Goal: Task Accomplishment & Management: Manage account settings

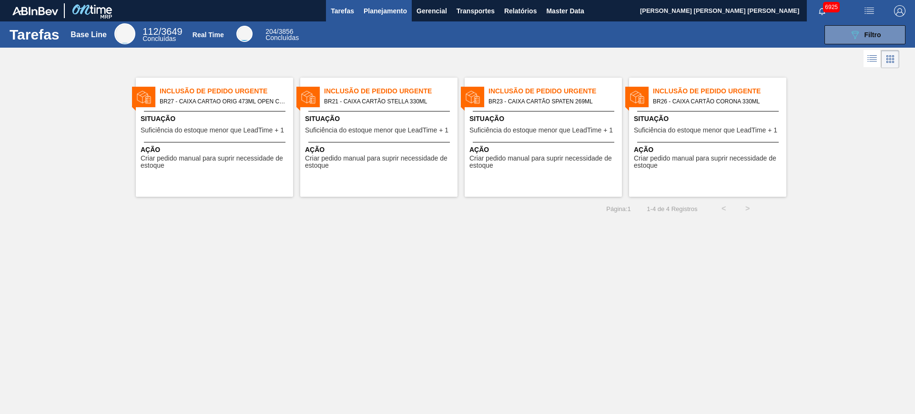
click at [385, 2] on button "Planejamento" at bounding box center [385, 10] width 53 height 21
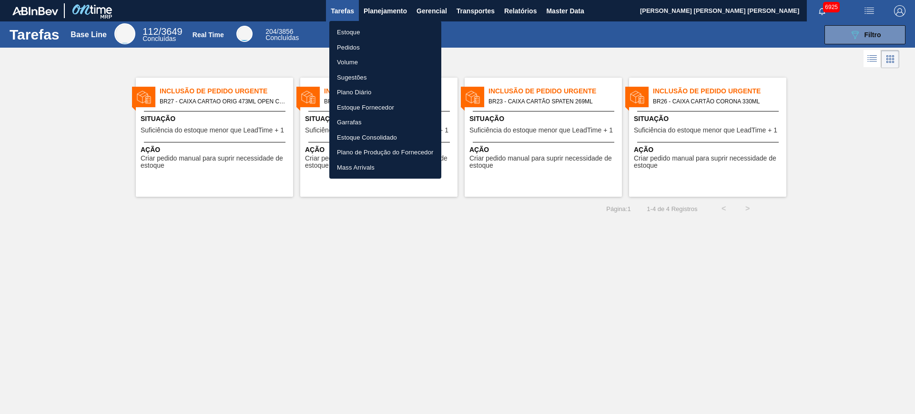
click at [374, 33] on li "Estoque" at bounding box center [385, 32] width 112 height 15
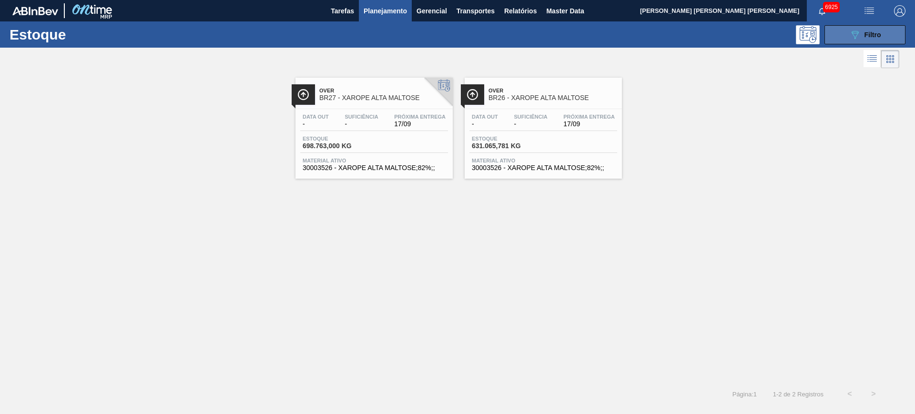
click at [732, 40] on button "089F7B8B-B2A5-4AFE-B5C0-19BA573D28AC Filtro" at bounding box center [864, 34] width 81 height 19
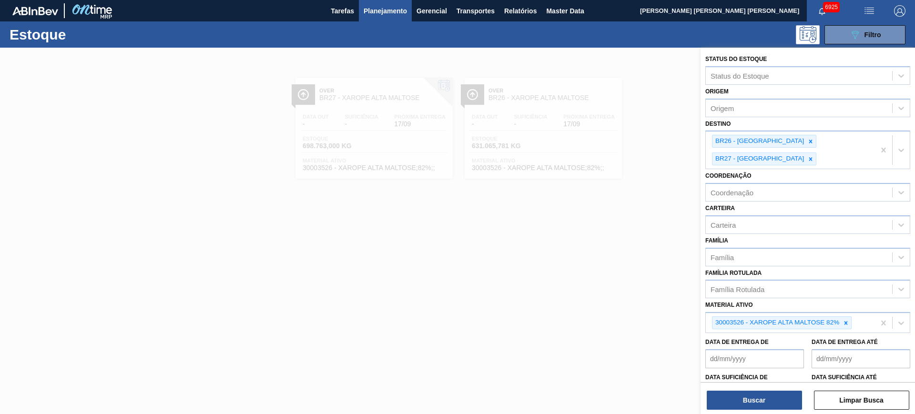
click at [485, 270] on div at bounding box center [457, 255] width 915 height 414
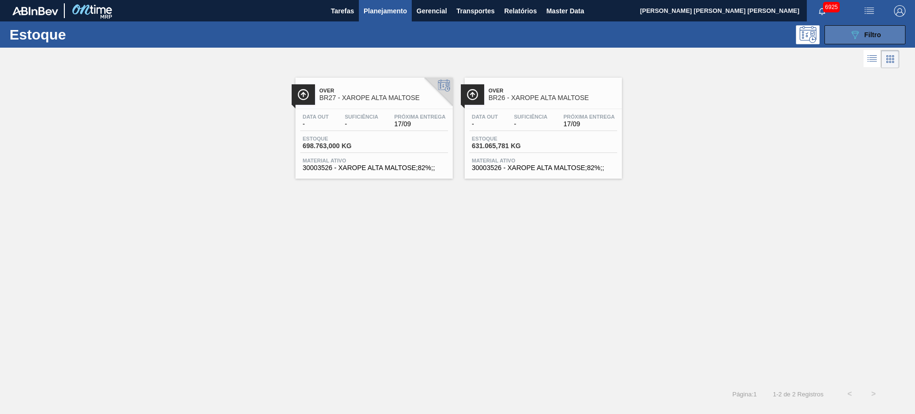
click at [732, 31] on icon at bounding box center [855, 35] width 7 height 8
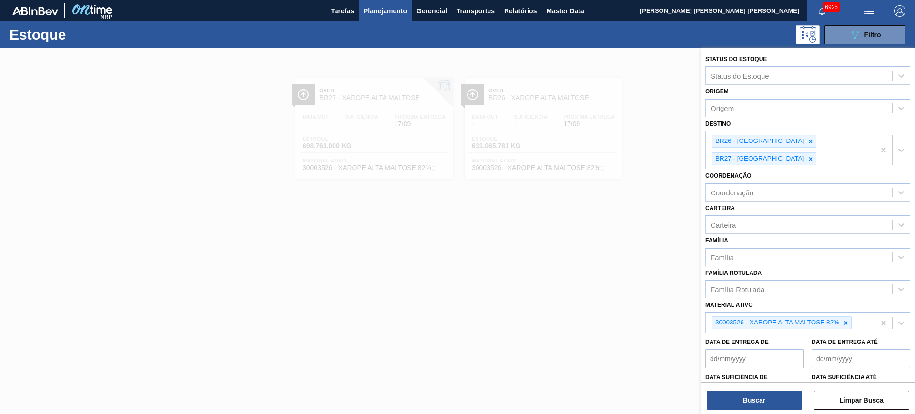
drag, startPoint x: 845, startPoint y: 305, endPoint x: 881, endPoint y: 126, distance: 181.9
click at [732, 320] on icon at bounding box center [846, 323] width 7 height 7
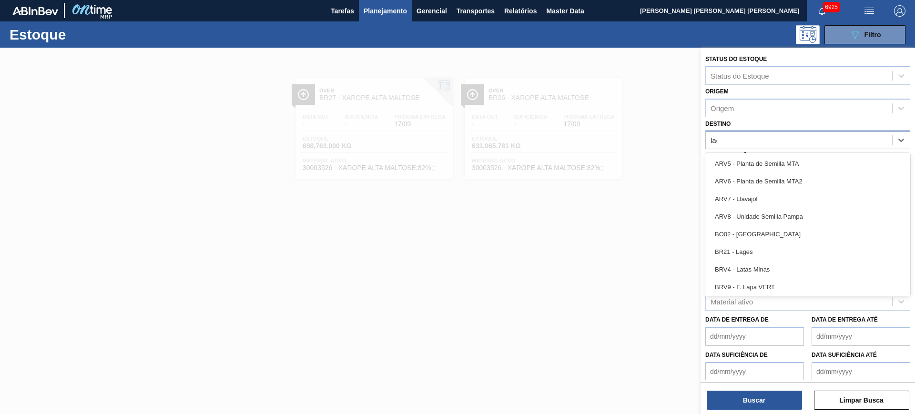
type input "lage"
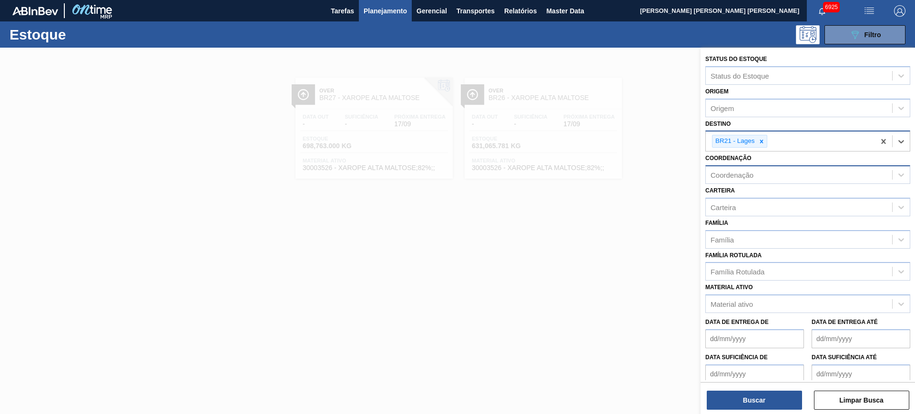
click at [732, 174] on div "Coordenação" at bounding box center [799, 175] width 186 height 14
type input "packag"
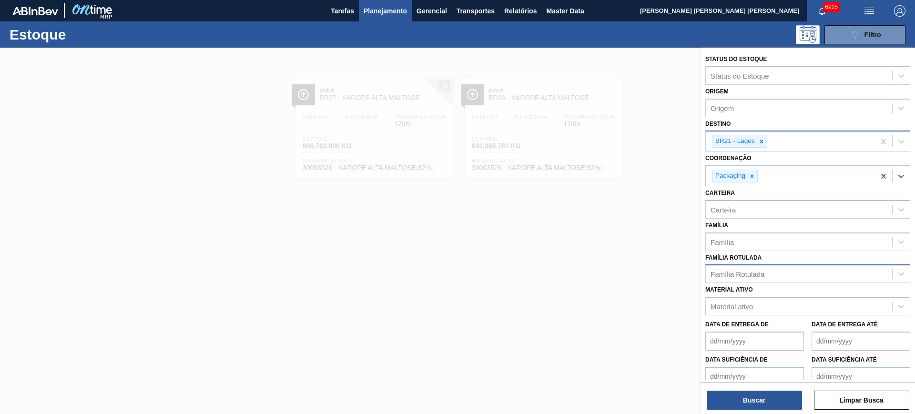
click at [732, 274] on div "Família Rotulada" at bounding box center [738, 274] width 54 height 8
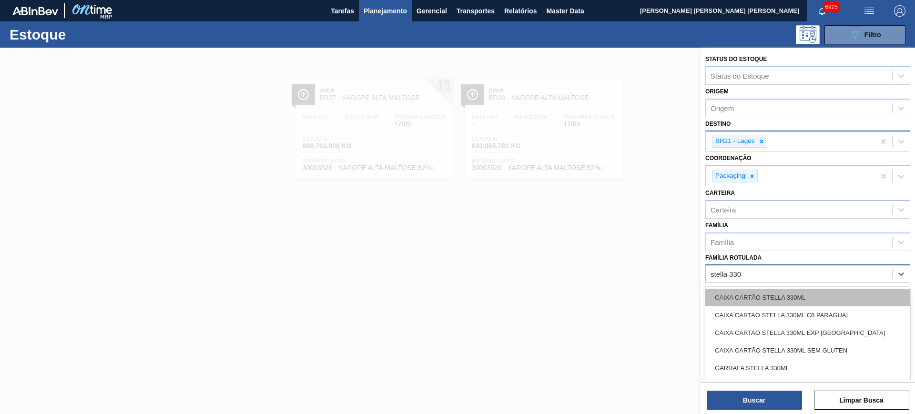
type Rotulada "stella 330"
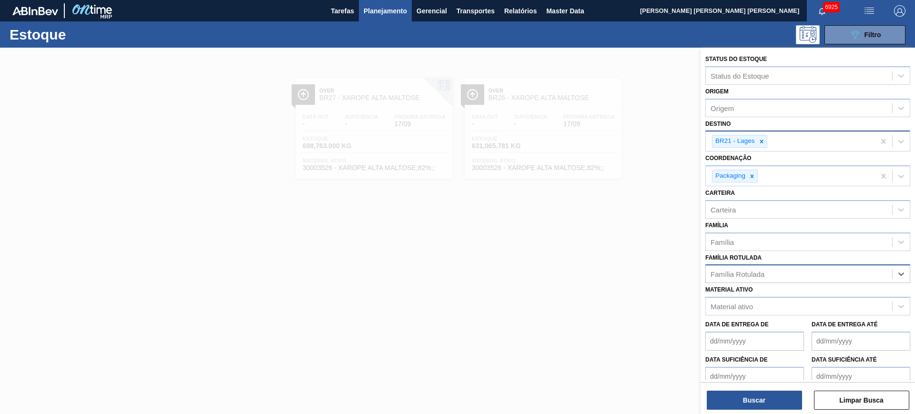
click at [732, 277] on div "Família Rotulada" at bounding box center [738, 274] width 54 height 8
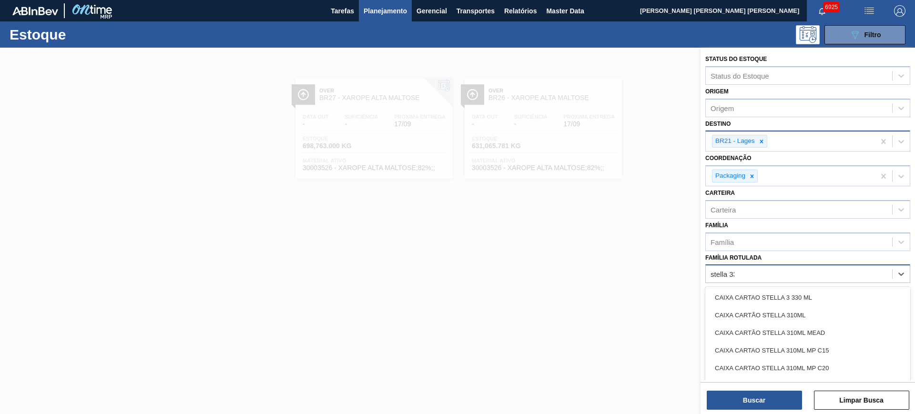
type Rotulada "stella 330"
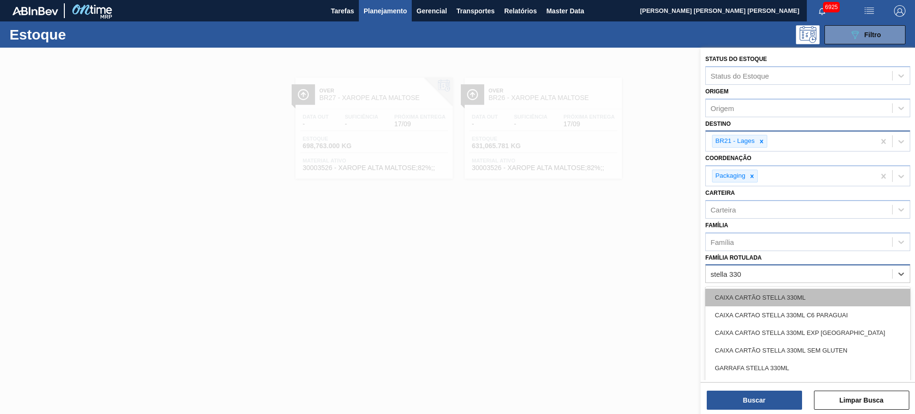
click at [732, 295] on div "CAIXA CARTÃO STELLA 330ML" at bounding box center [807, 298] width 205 height 18
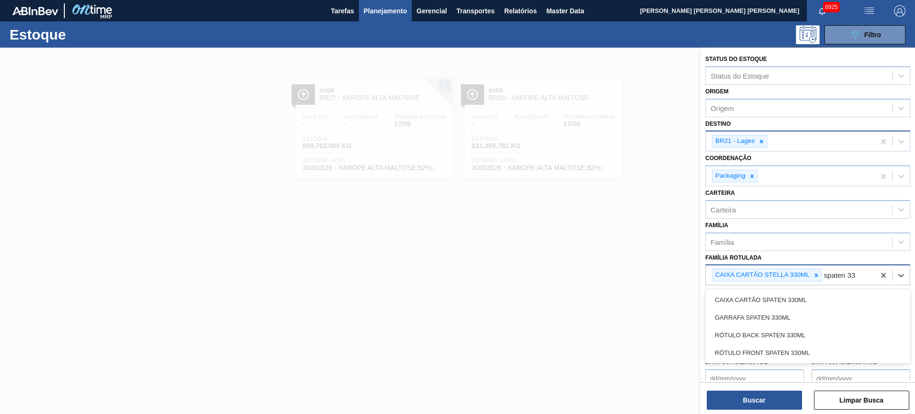
type Rotulada "spaten 330"
click at [732, 295] on div "CAIXA CARTÃO SPATEN 330ML" at bounding box center [807, 300] width 205 height 18
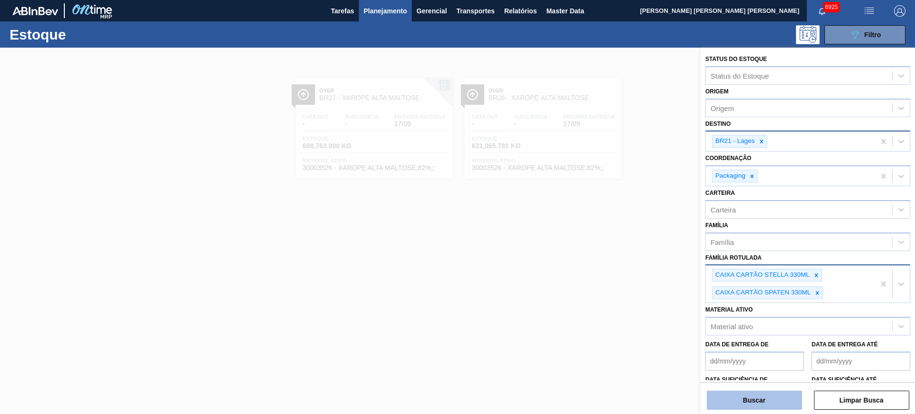
click at [732, 331] on button "Buscar" at bounding box center [754, 400] width 95 height 19
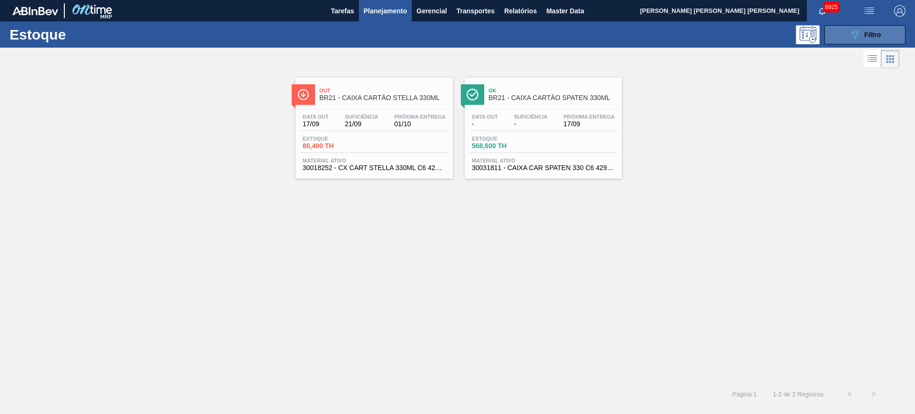
click at [732, 36] on button "089F7B8B-B2A5-4AFE-B5C0-19BA573D28AC Filtro" at bounding box center [864, 34] width 81 height 19
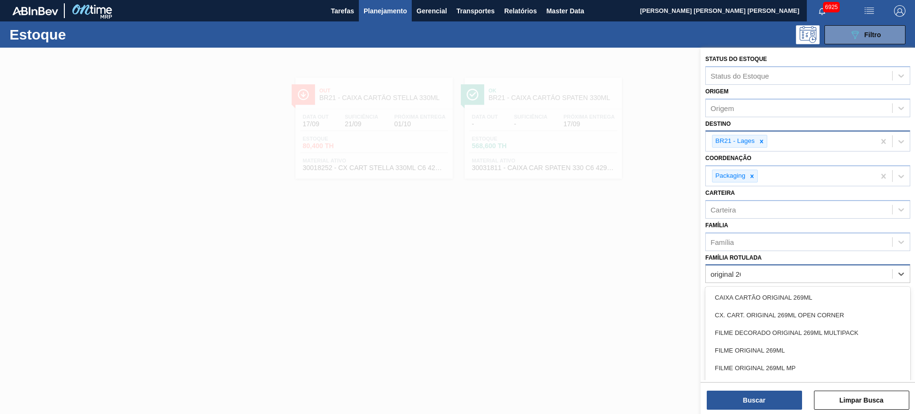
type Rotulada "original 269"
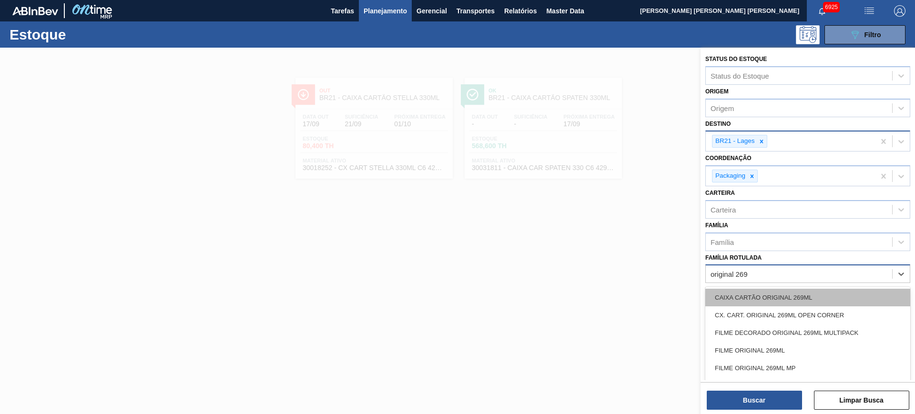
click at [732, 298] on div "CAIXA CARTÃO ORIGINAL 269ML" at bounding box center [807, 298] width 205 height 18
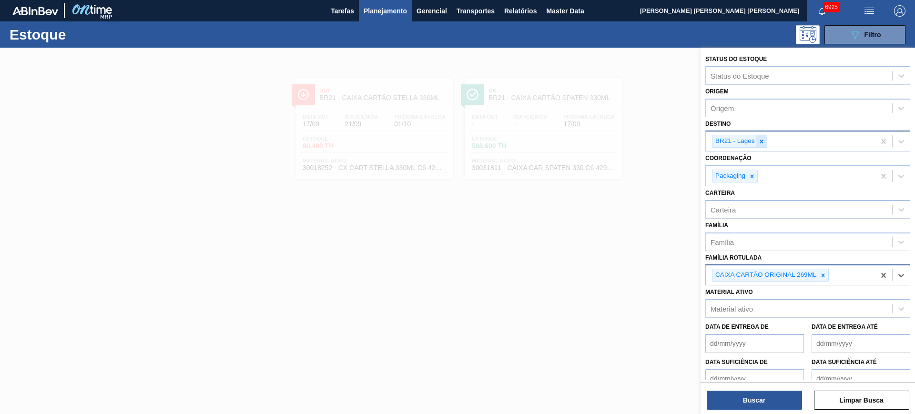
click at [732, 143] on icon at bounding box center [761, 141] width 7 height 7
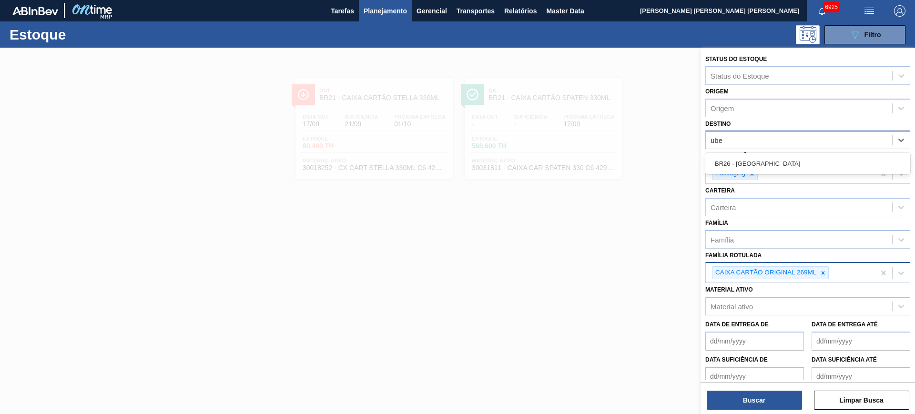
type input "uber"
click at [732, 156] on div "BR26 - Uberlândia" at bounding box center [807, 164] width 205 height 18
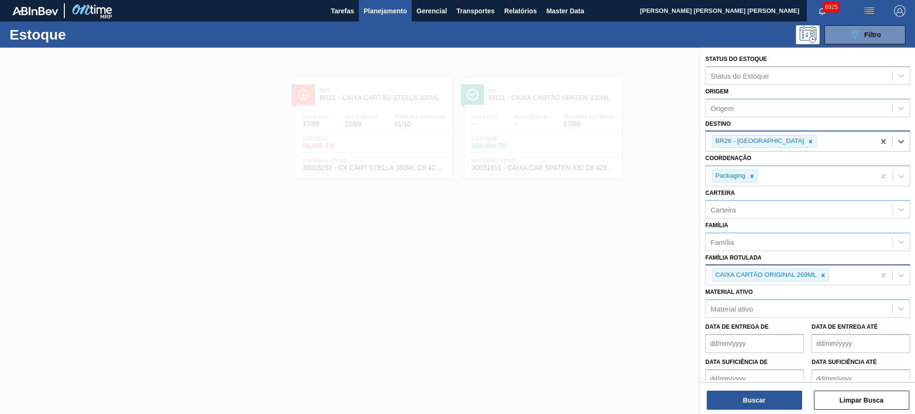
click at [732, 279] on div "CAIXA CARTÃO ORIGINAL 269ML" at bounding box center [790, 275] width 169 height 20
type Rotulada "spaten 473"
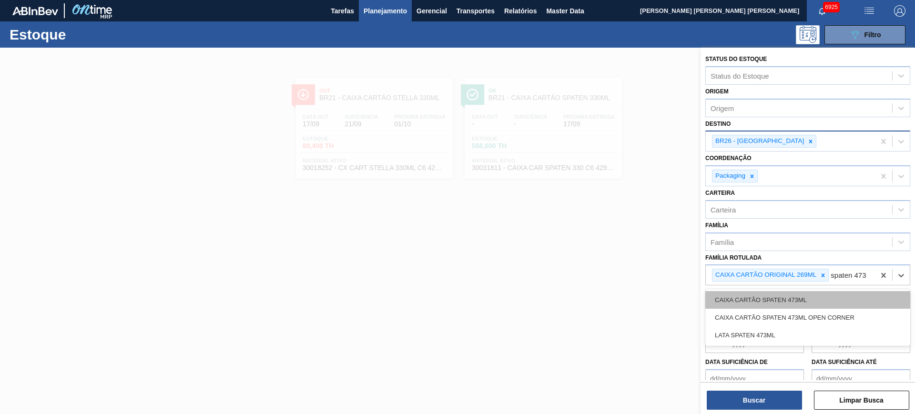
click at [732, 292] on div "CAIXA CARTÃO SPATEN 473ML" at bounding box center [807, 300] width 205 height 18
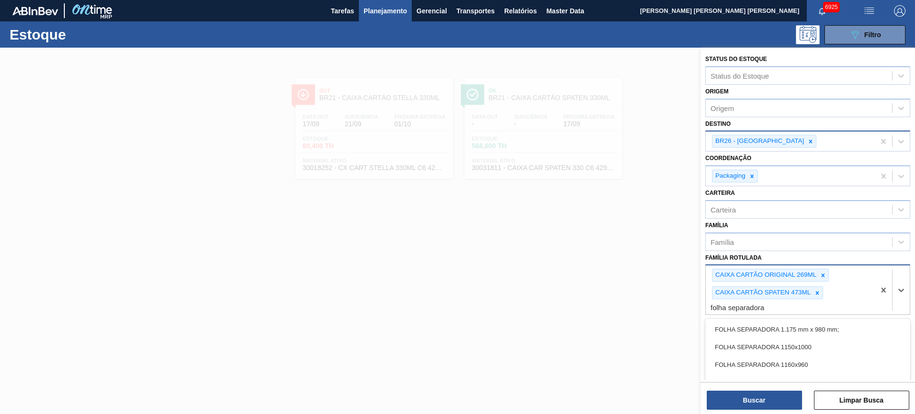
type Rotulada "folha separadora p"
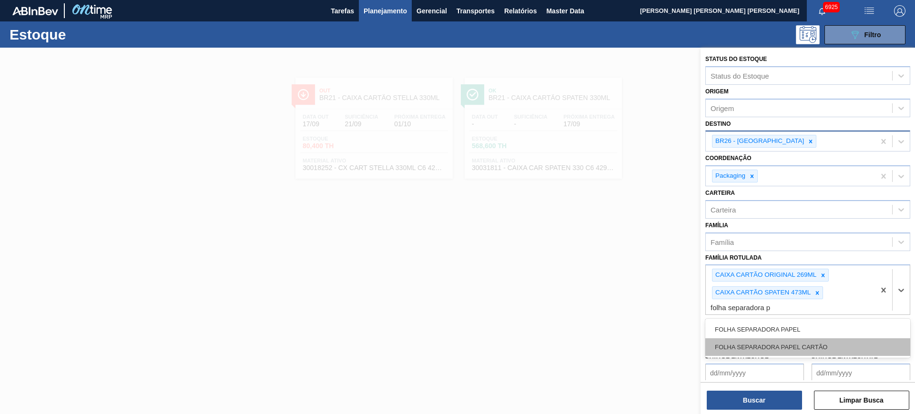
click at [732, 331] on div "FOLHA SEPARADORA PAPEL CARTÃO" at bounding box center [807, 347] width 205 height 18
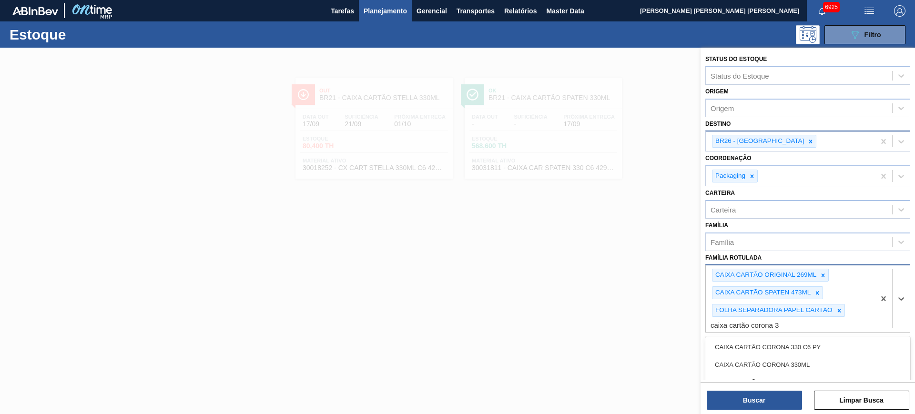
type Rotulada "caixa cartão corona 33"
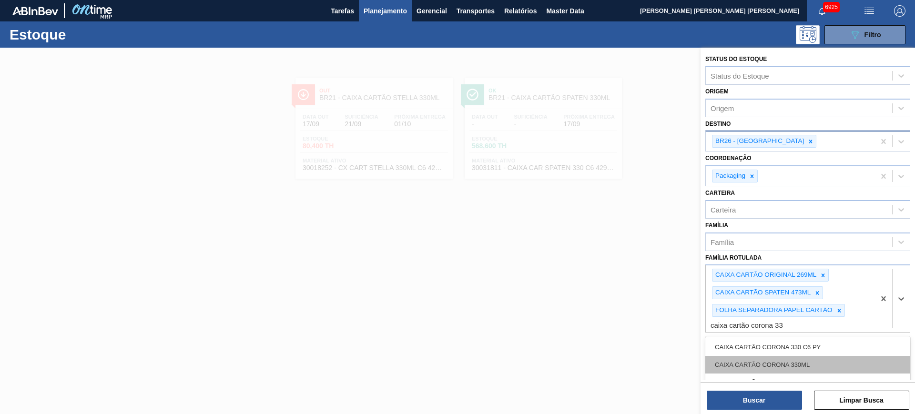
click at [732, 331] on div "CAIXA CARTÃO CORONA 330ML" at bounding box center [807, 365] width 205 height 18
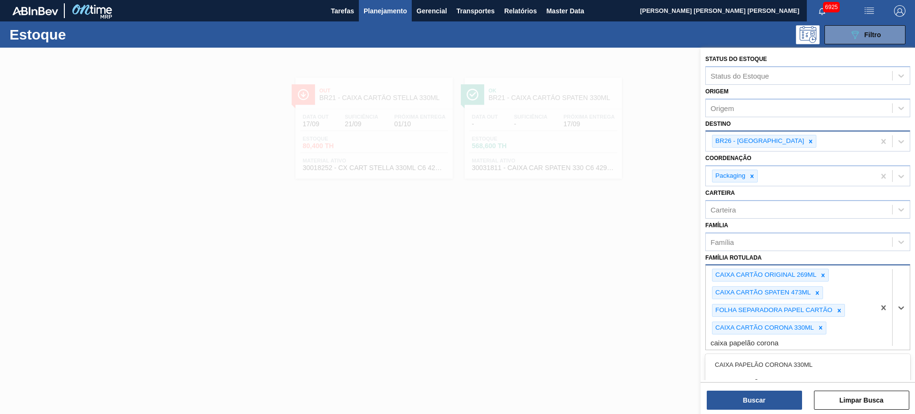
type Rotulada "caixa papelão corona 3"
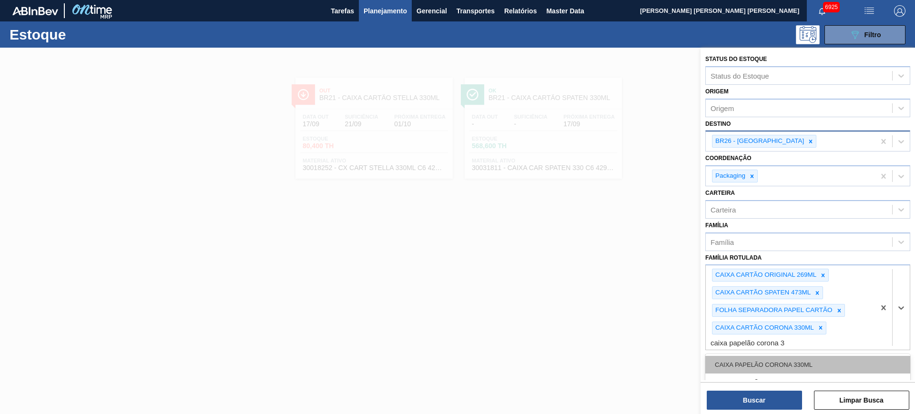
click at [732, 331] on div "CAIXA PAPELÃO CORONA 330ML" at bounding box center [807, 365] width 205 height 18
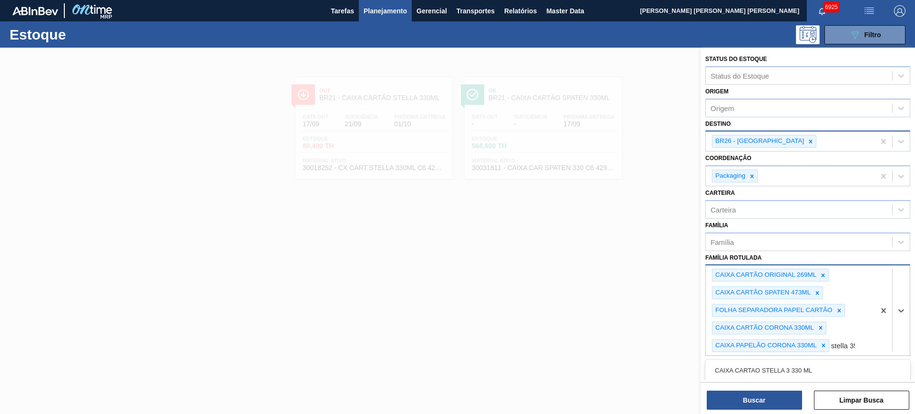
type Rotulada "stella 350"
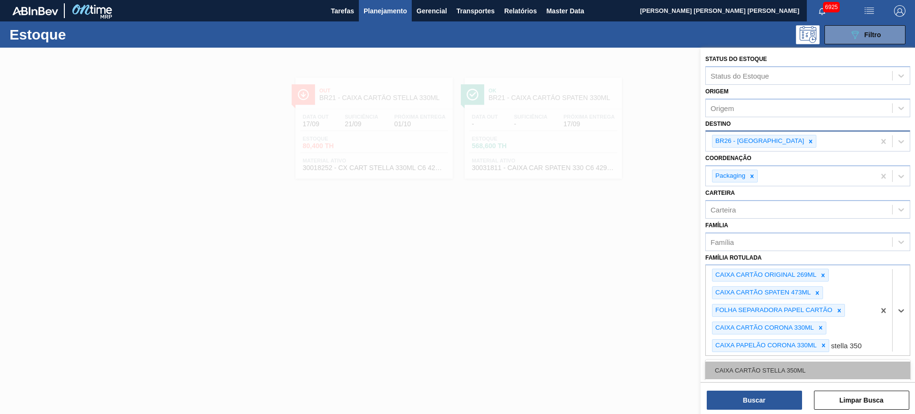
click at [732, 331] on div "CAIXA CARTÃO STELLA 350ML" at bounding box center [807, 371] width 205 height 18
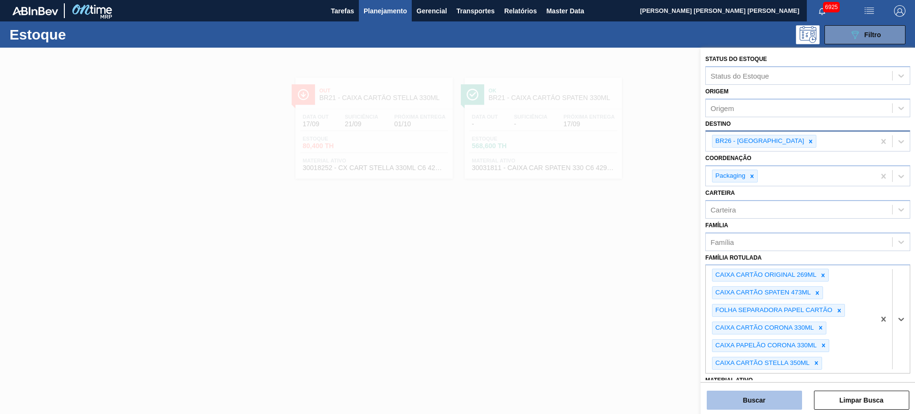
click at [732, 331] on button "Buscar" at bounding box center [754, 400] width 95 height 19
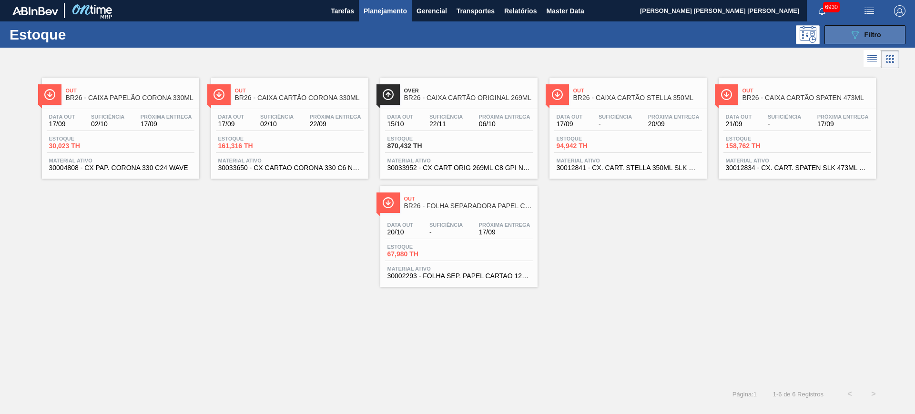
click at [732, 37] on div "089F7B8B-B2A5-4AFE-B5C0-19BA573D28AC Filtro" at bounding box center [865, 34] width 32 height 11
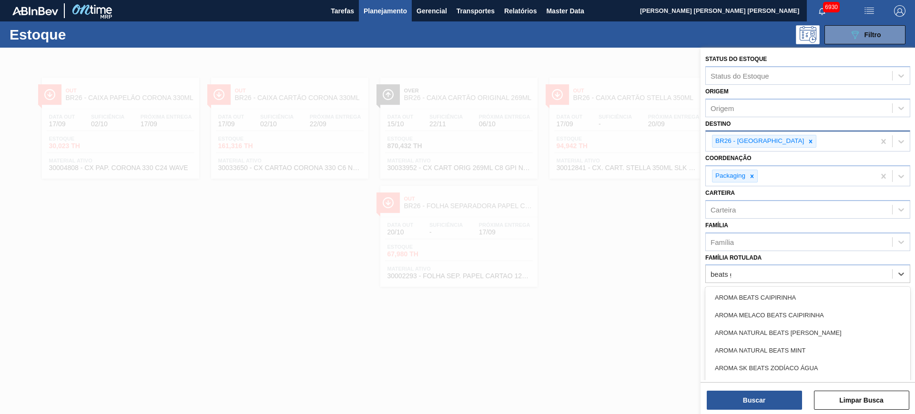
type Rotulada "beats gt"
click at [732, 317] on div "CAIXA CARTAO SK BEATS GT 269ML LN C6" at bounding box center [807, 315] width 205 height 18
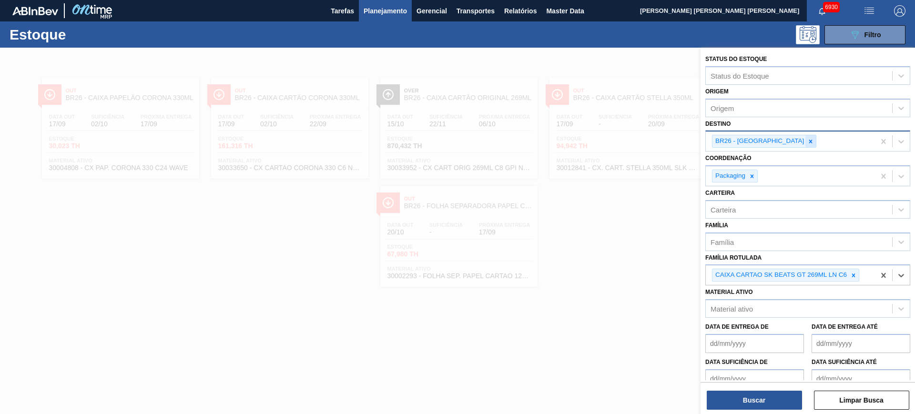
click at [732, 143] on icon at bounding box center [810, 141] width 7 height 7
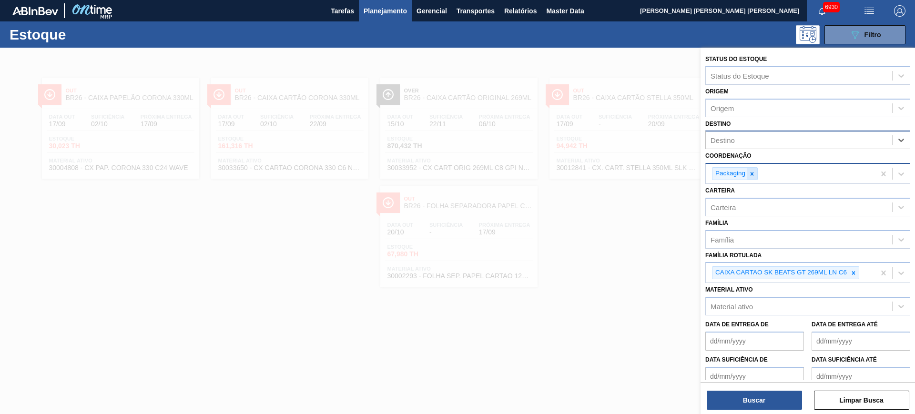
click at [732, 176] on icon at bounding box center [752, 174] width 7 height 7
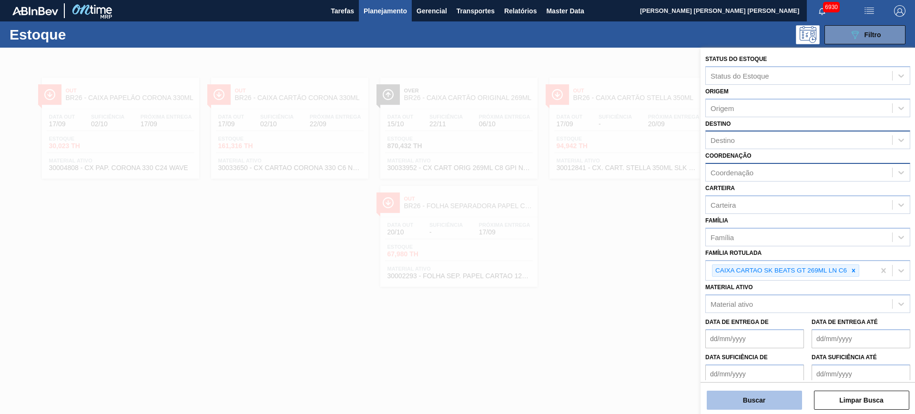
click at [732, 331] on button "Buscar" at bounding box center [754, 400] width 95 height 19
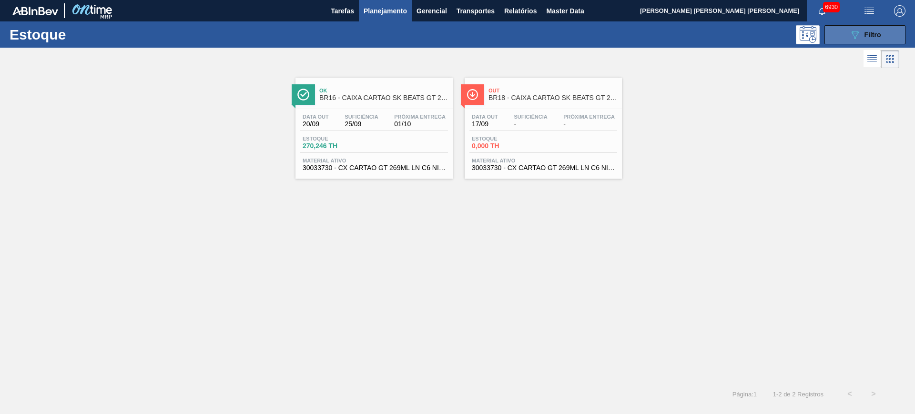
click at [732, 40] on button "089F7B8B-B2A5-4AFE-B5C0-19BA573D28AC Filtro" at bounding box center [864, 34] width 81 height 19
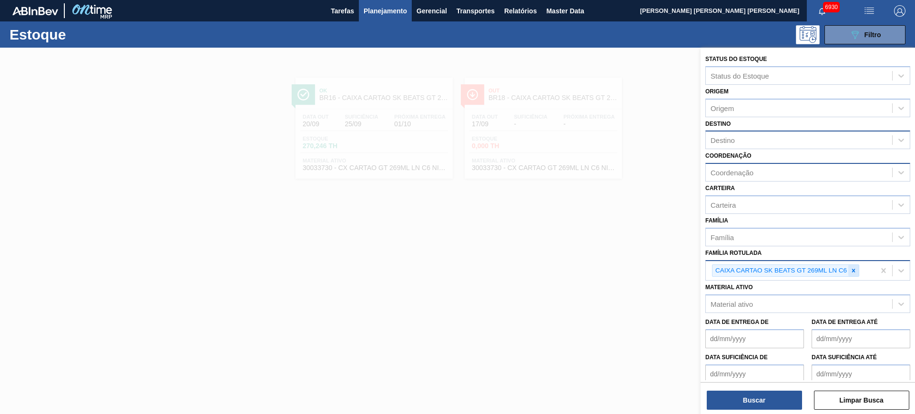
click at [732, 265] on div at bounding box center [853, 271] width 10 height 12
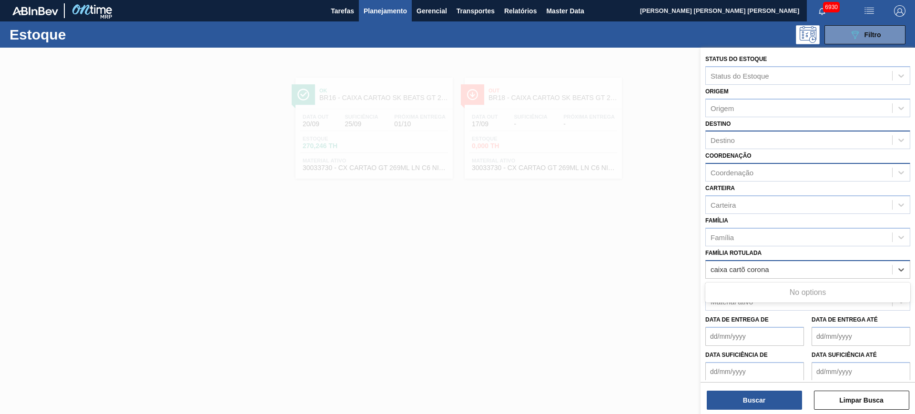
type Rotulada "caixa cartõ corona"
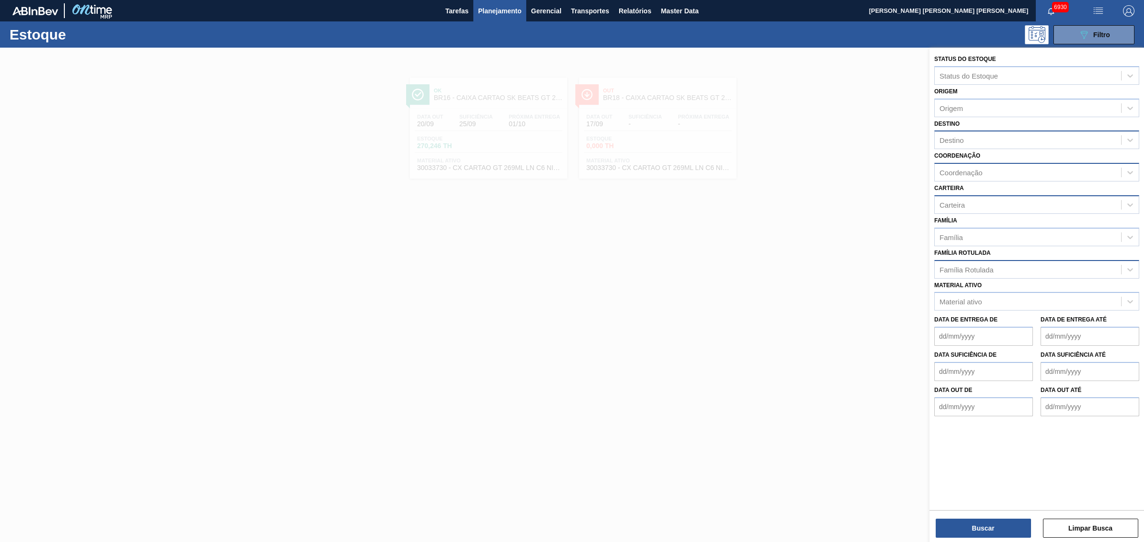
click at [732, 203] on div "Carteira" at bounding box center [1028, 205] width 186 height 14
type input "PACKAG"
click at [732, 203] on icon at bounding box center [1017, 206] width 7 height 7
click at [732, 169] on div "Coordenação" at bounding box center [960, 173] width 43 height 8
type input "PACKAG"
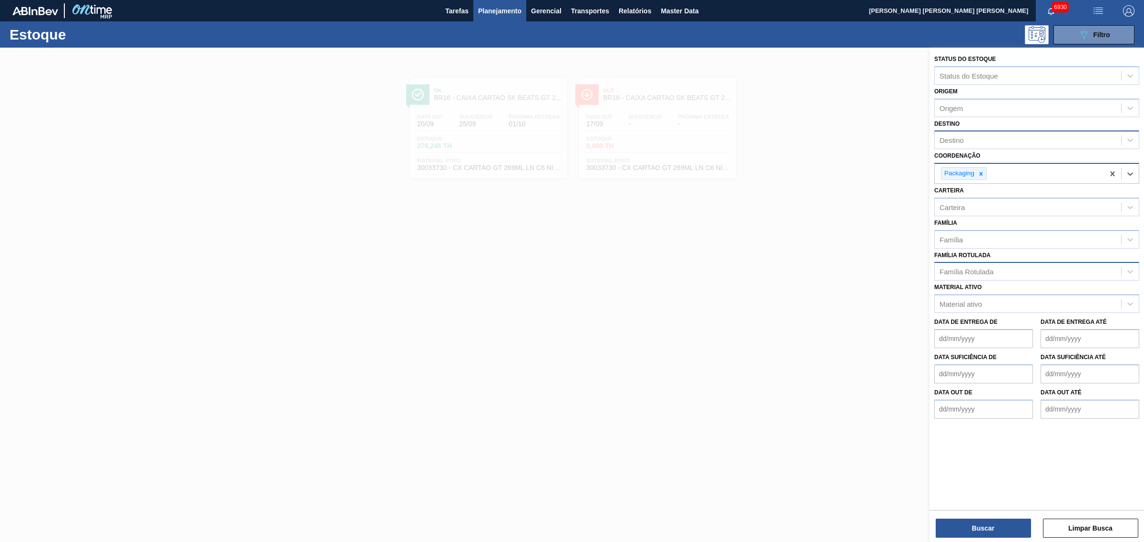
click at [732, 134] on div "Destino" at bounding box center [1028, 140] width 186 height 14
type input "UBER"
click at [732, 271] on div "Família Rotulada" at bounding box center [966, 274] width 54 height 8
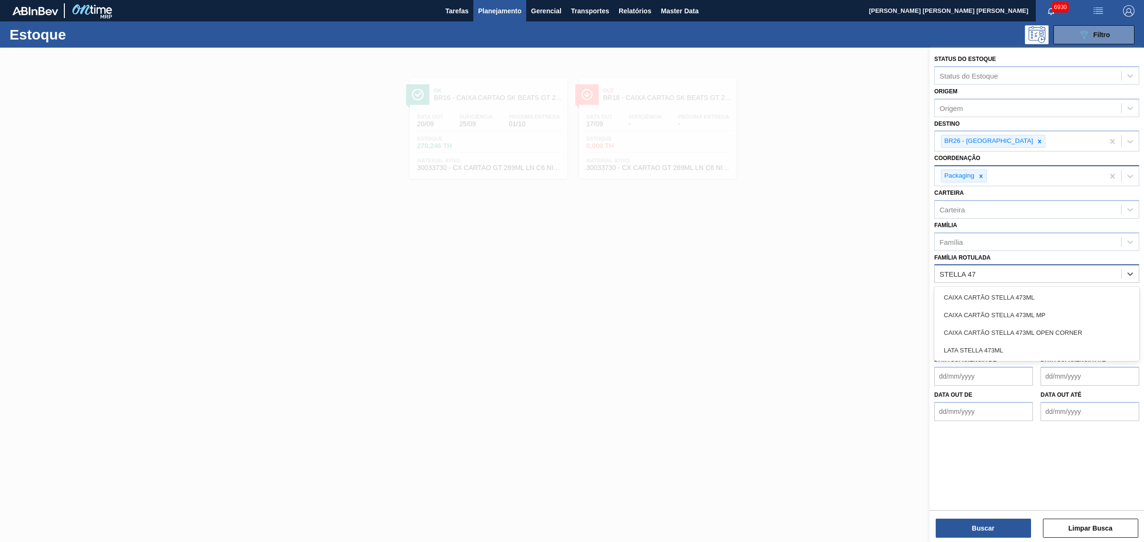
type Rotulada "STELLA 473"
click at [732, 291] on div "CAIXA CARTÃO STELLA 473ML" at bounding box center [1036, 298] width 205 height 18
type Rotulada "STELLA 350"
click at [732, 291] on div "CAIXA CARTÃO STELLA 350ML" at bounding box center [1036, 300] width 205 height 18
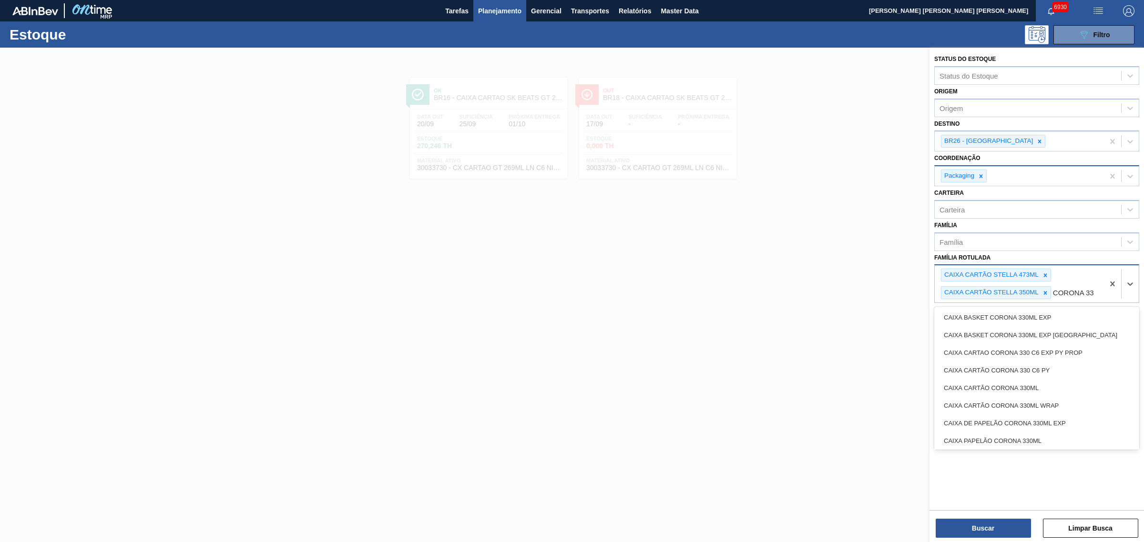
type Rotulada "CORONA 330"
click at [732, 331] on div "CAIXA CARTÃO CORONA 330ML" at bounding box center [1036, 388] width 205 height 18
type Rotulada "STELLA 330"
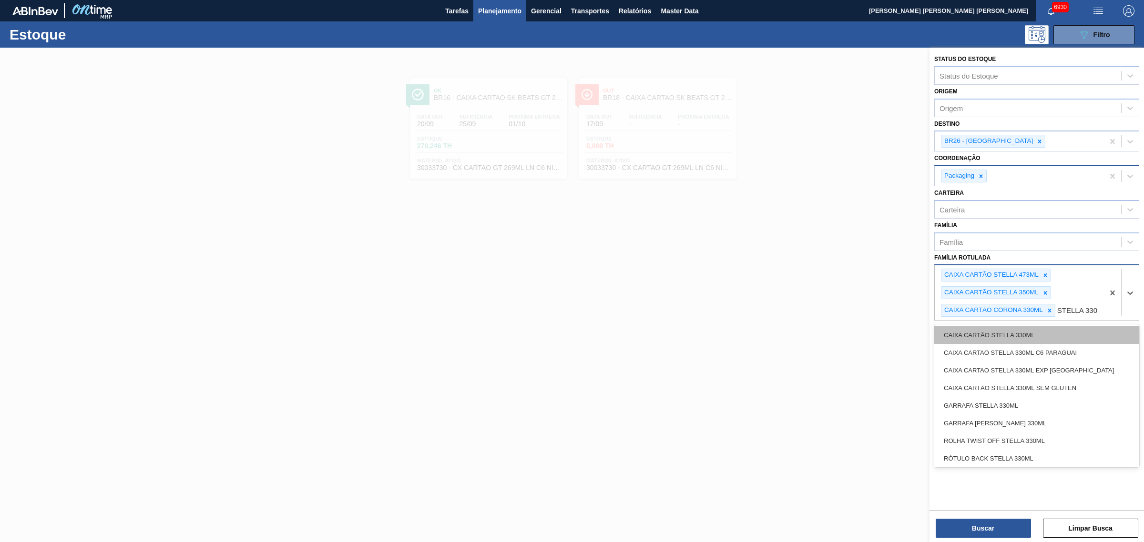
click at [732, 331] on div "CAIXA CARTÃO STELLA 330ML" at bounding box center [1036, 335] width 205 height 18
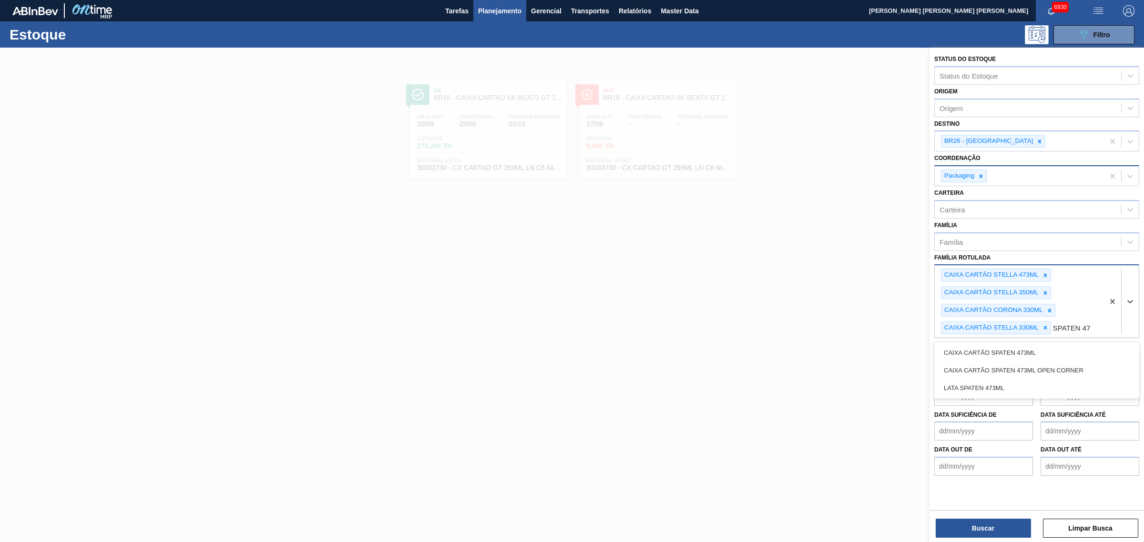
type Rotulada "SPATEN 473"
click at [732, 331] on div "CAIXA CARTÃO SPATEN 473ML" at bounding box center [1036, 353] width 205 height 18
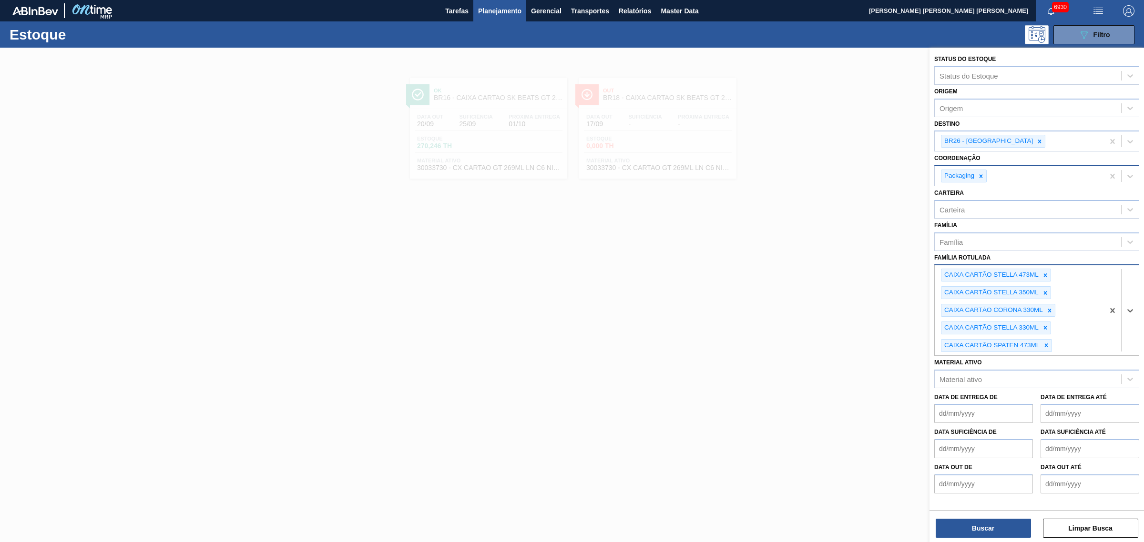
click at [732, 331] on div "Status do Estoque Status do Estoque Origem Origem Destino BR26 - Uberlândia Coo…" at bounding box center [1036, 296] width 214 height 497
click at [732, 331] on button "Buscar" at bounding box center [982, 528] width 95 height 19
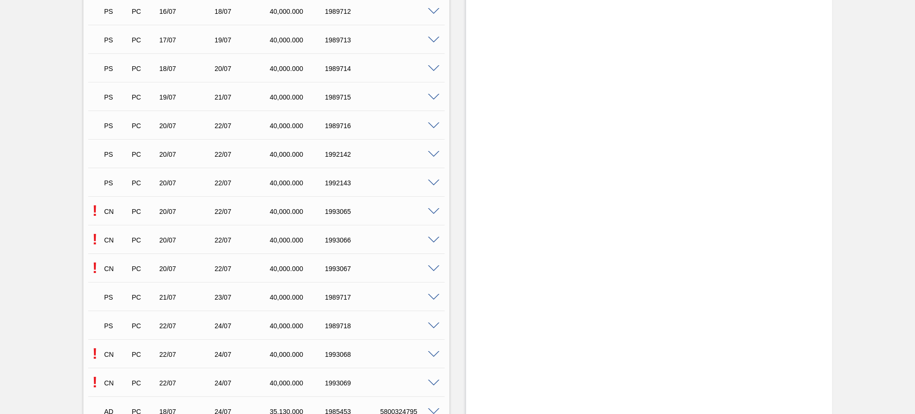
scroll to position [536, 0]
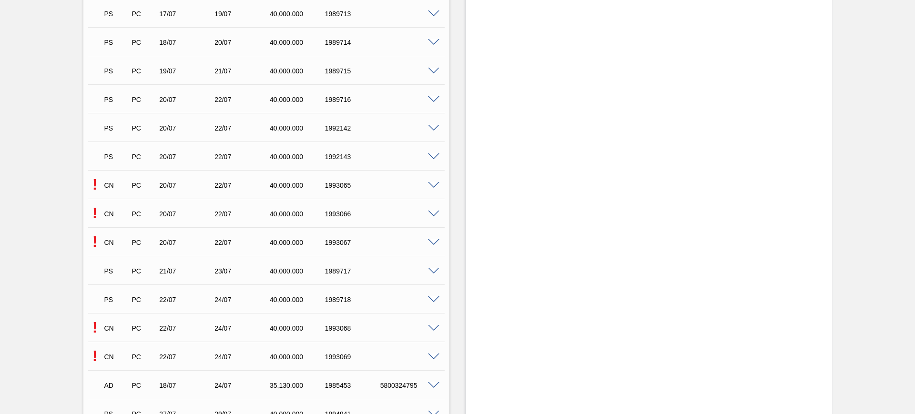
click at [434, 188] on div "! CN PC 20/07 22/07 40,000.000 1993065" at bounding box center [266, 185] width 356 height 24
click at [433, 184] on span at bounding box center [433, 185] width 11 height 7
type input "40.000"
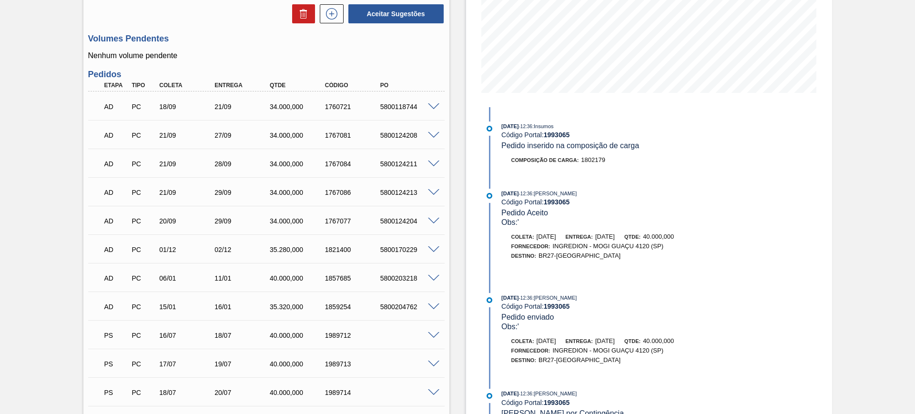
scroll to position [179, 0]
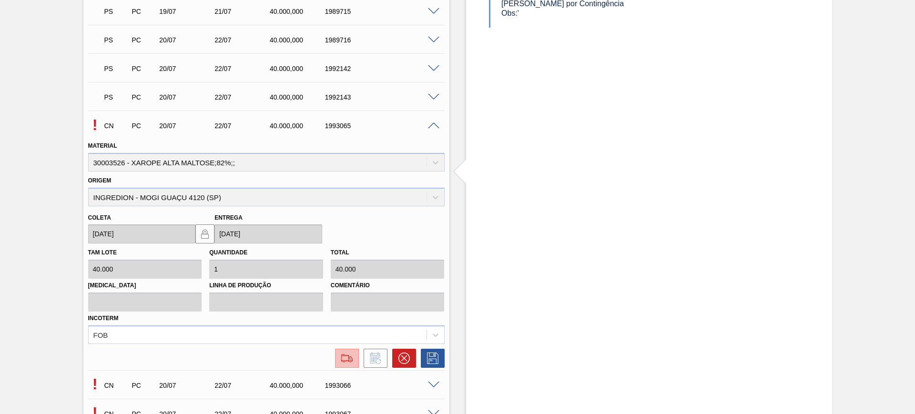
click at [347, 349] on button at bounding box center [347, 358] width 24 height 19
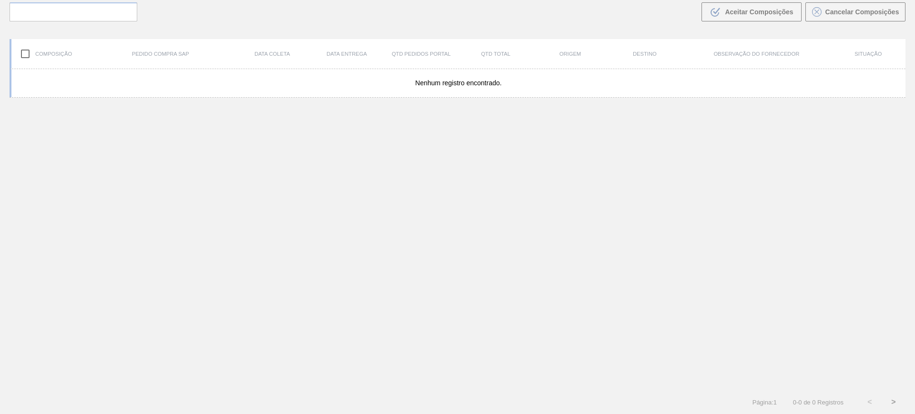
scroll to position [69, 0]
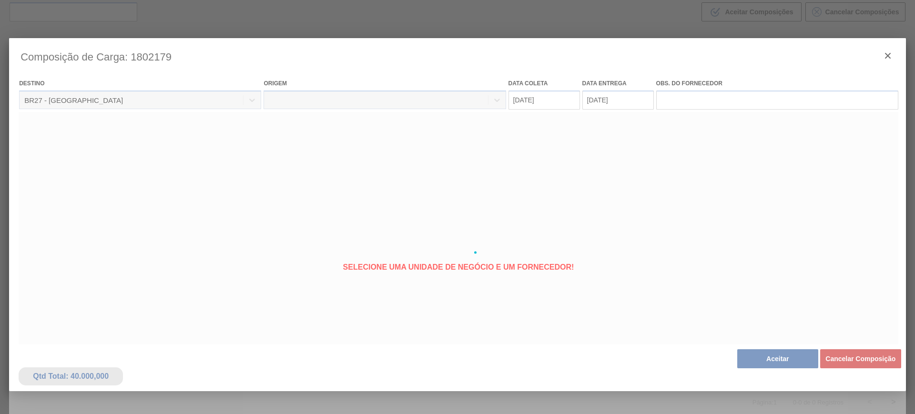
type coleta "20/07/2025"
type entrega "22/07/2025"
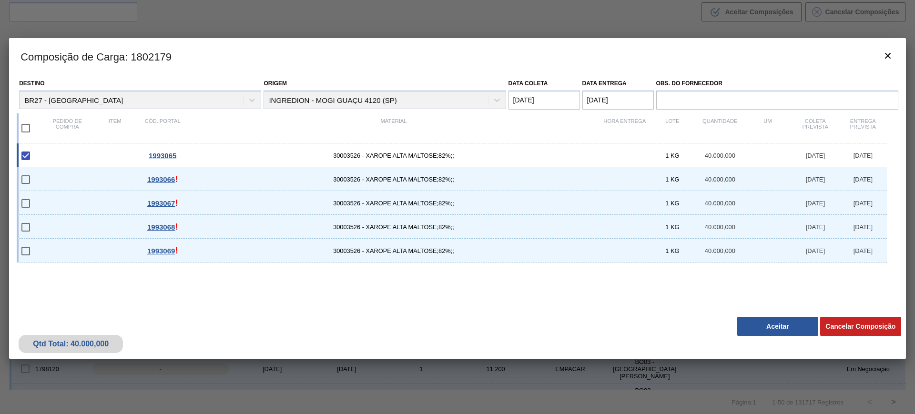
click at [780, 323] on button "Aceitar" at bounding box center [777, 326] width 81 height 19
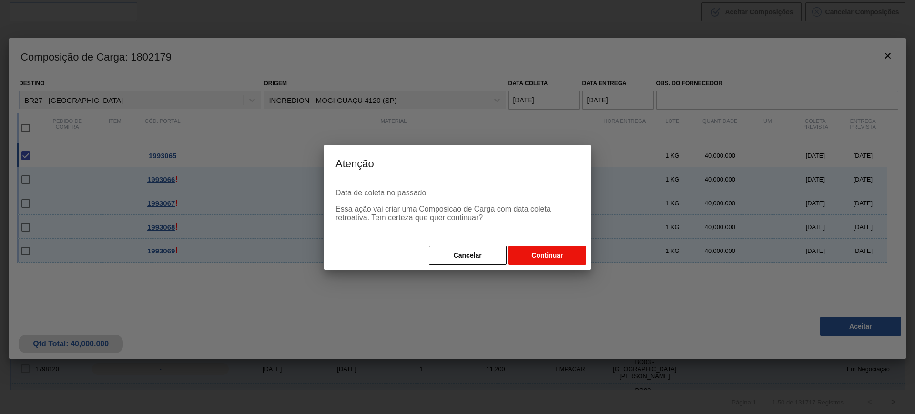
click at [539, 261] on button "Continuar" at bounding box center [547, 255] width 78 height 19
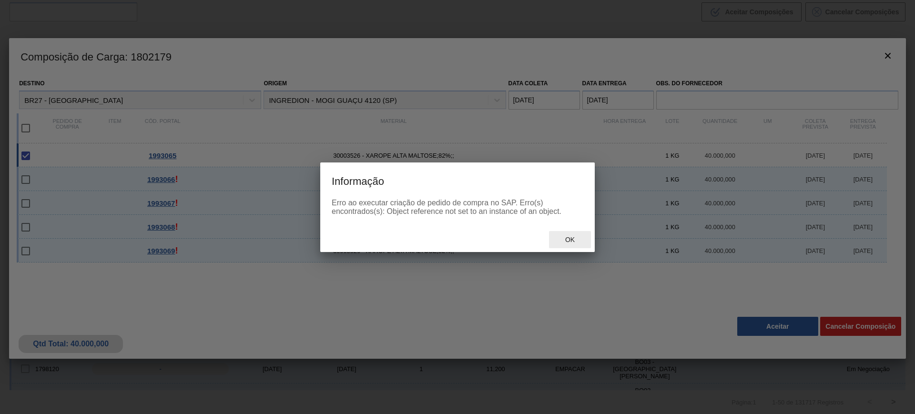
click at [580, 238] on span "Ok" at bounding box center [570, 240] width 25 height 8
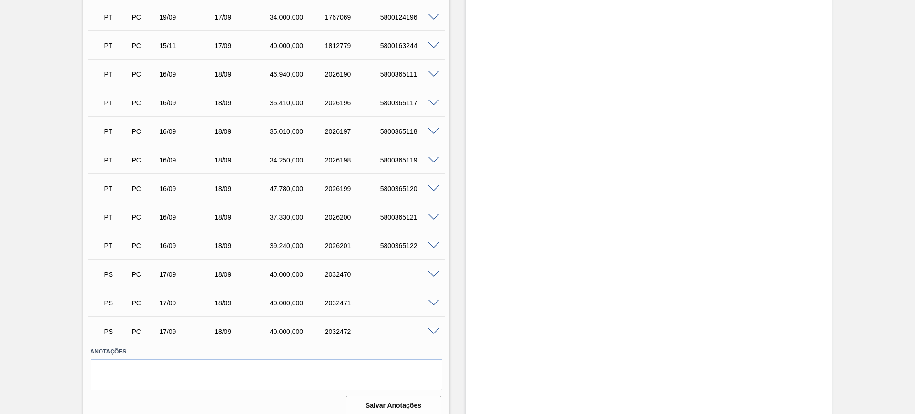
scroll to position [1628, 0]
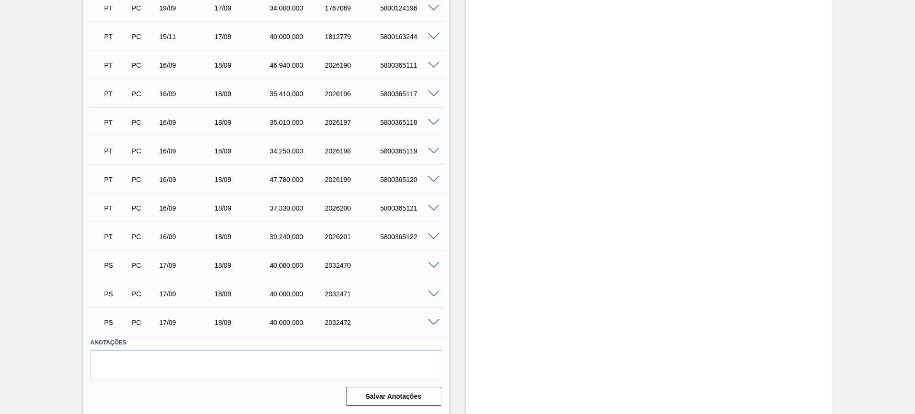
click at [437, 207] on span at bounding box center [433, 208] width 11 height 7
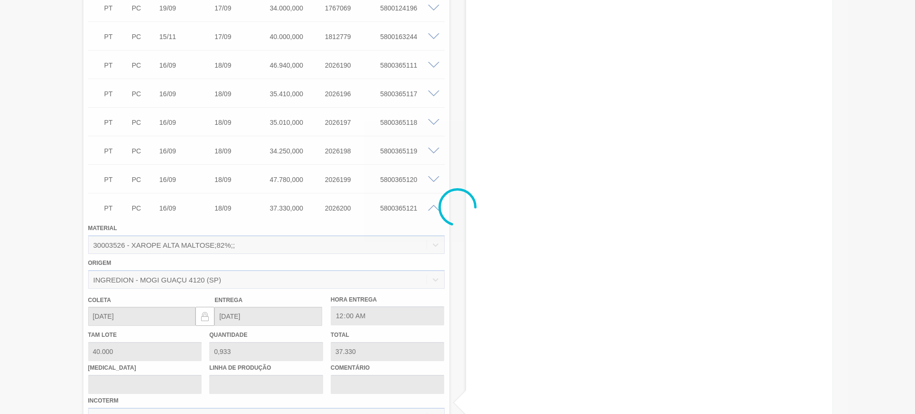
click at [435, 177] on div at bounding box center [457, 207] width 915 height 414
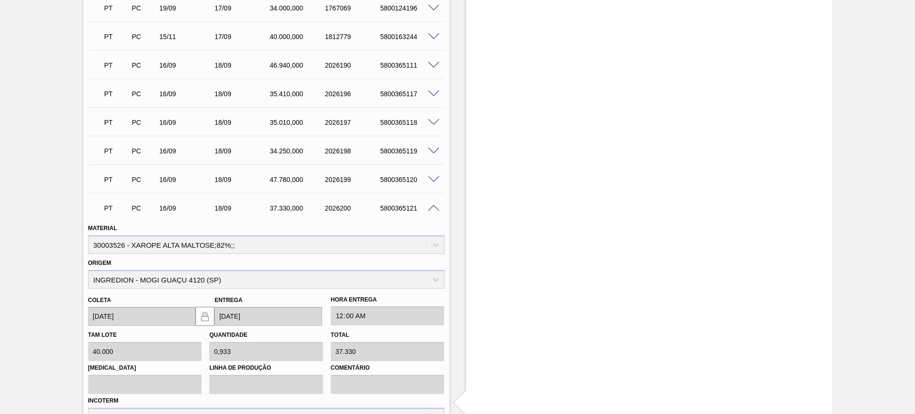
click at [428, 178] on span at bounding box center [433, 179] width 11 height 7
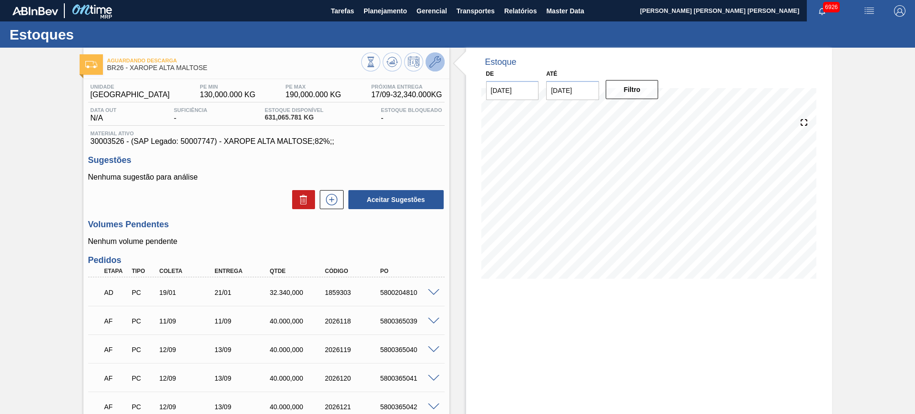
click at [437, 58] on icon at bounding box center [434, 61] width 11 height 11
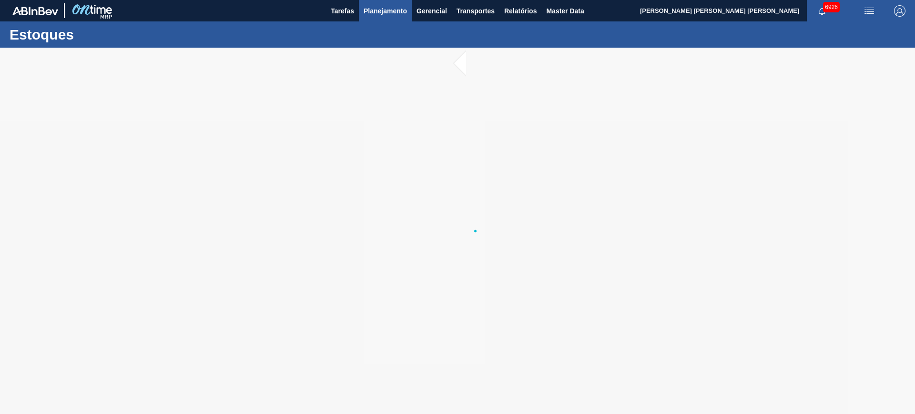
click at [388, 15] on span "Planejamento" at bounding box center [385, 10] width 43 height 11
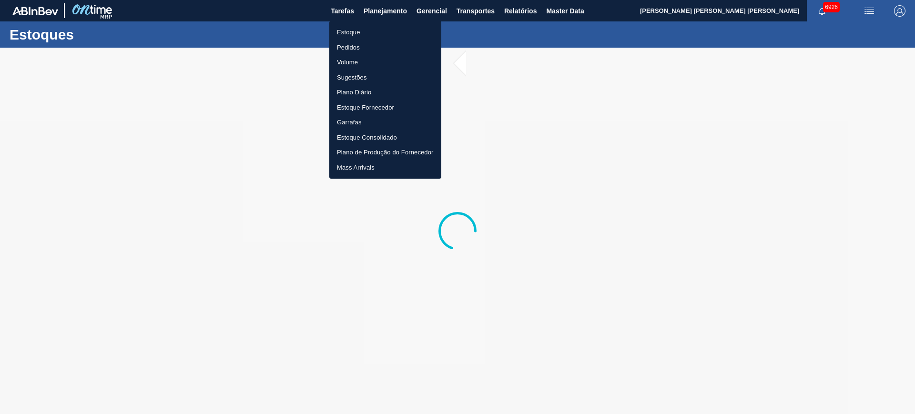
click at [362, 43] on li "Pedidos" at bounding box center [385, 47] width 112 height 15
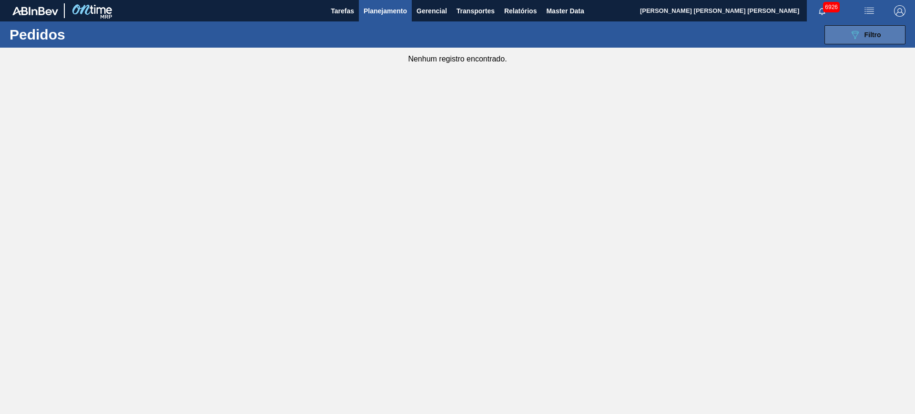
click at [875, 31] on span "Filtro" at bounding box center [872, 35] width 17 height 8
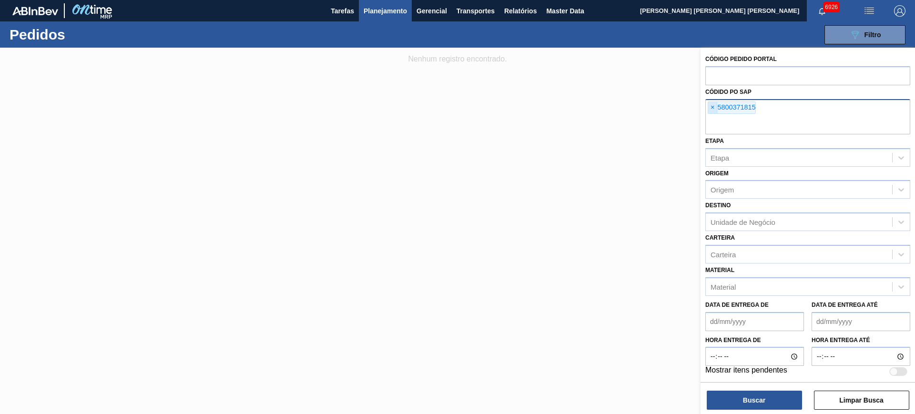
click at [713, 111] on span "×" at bounding box center [712, 107] width 9 height 11
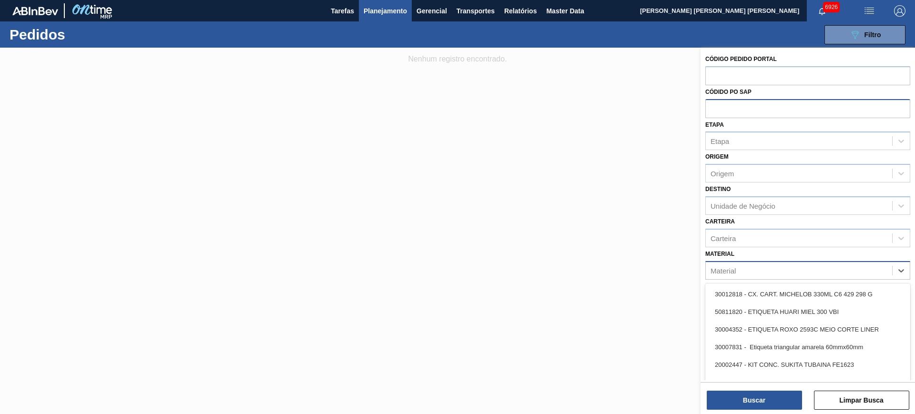
click at [753, 266] on div "Material" at bounding box center [799, 271] width 186 height 14
type input "xarope a"
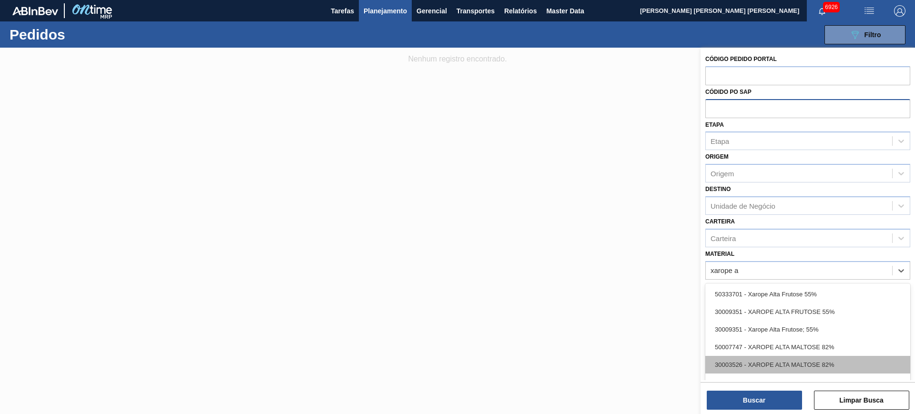
click at [799, 364] on div "30003526 - XAROPE ALTA MALTOSE 82%" at bounding box center [807, 365] width 205 height 18
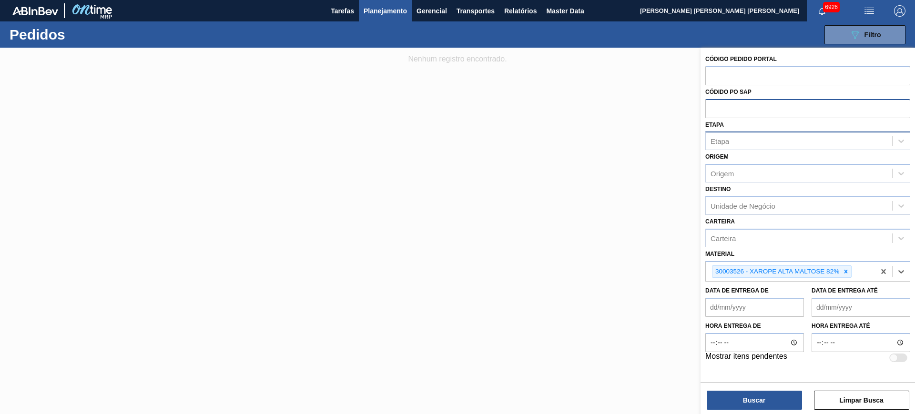
click at [756, 142] on div "Etapa" at bounding box center [799, 141] width 186 height 14
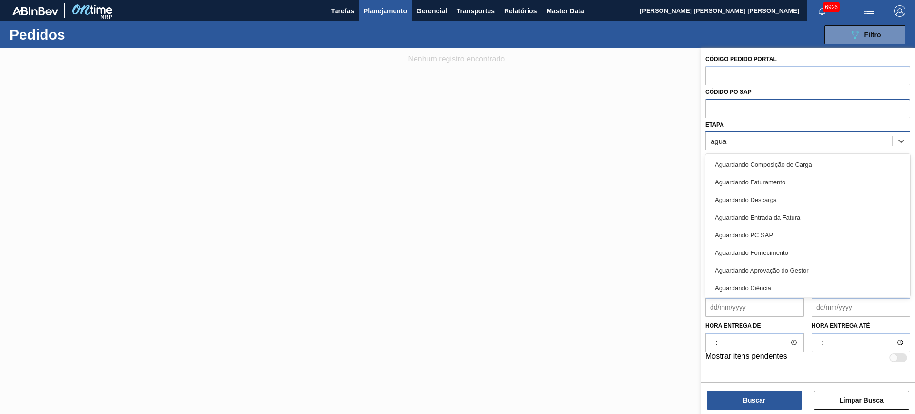
type input "aguar"
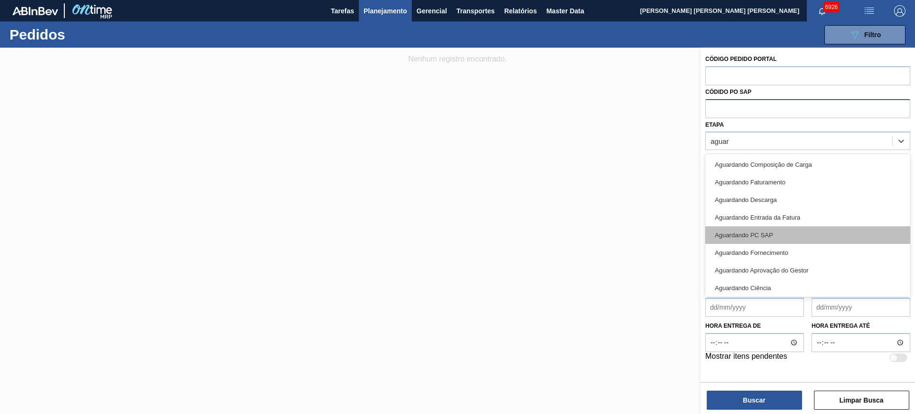
click at [764, 238] on div "Aguardando PC SAP" at bounding box center [807, 235] width 205 height 18
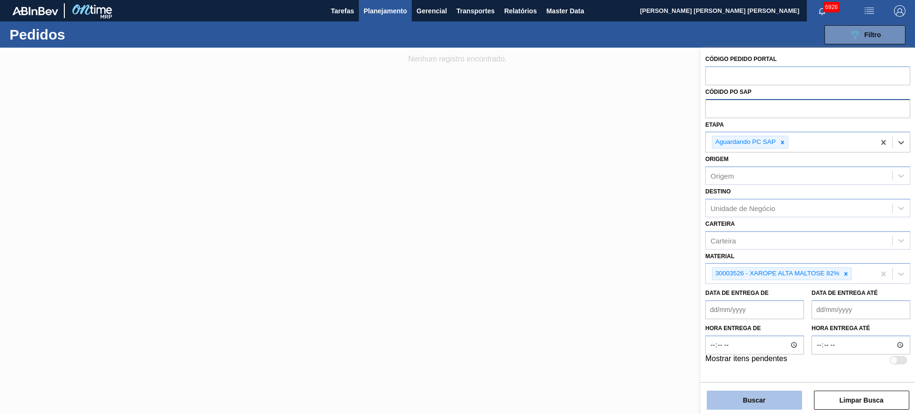
click at [764, 391] on button "Buscar" at bounding box center [754, 400] width 95 height 19
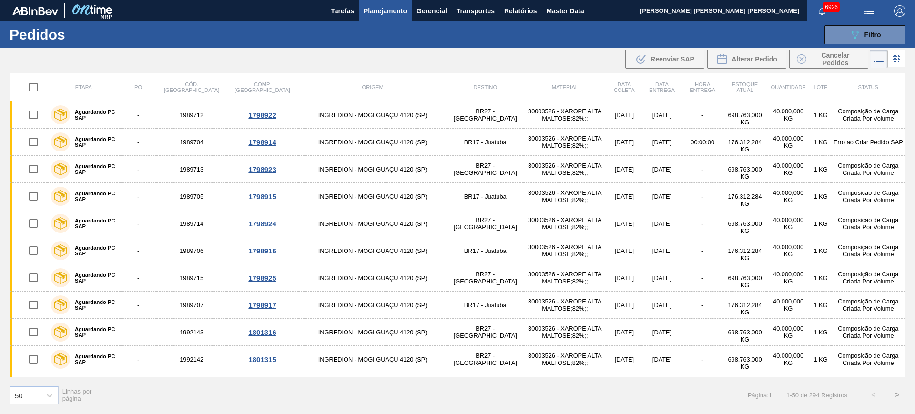
click at [39, 85] on input "checkbox" at bounding box center [33, 87] width 20 height 20
checkbox input "true"
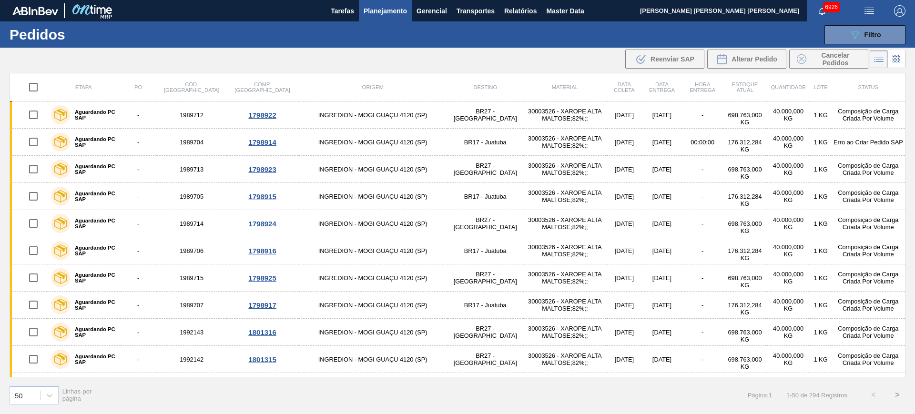
checkbox input "true"
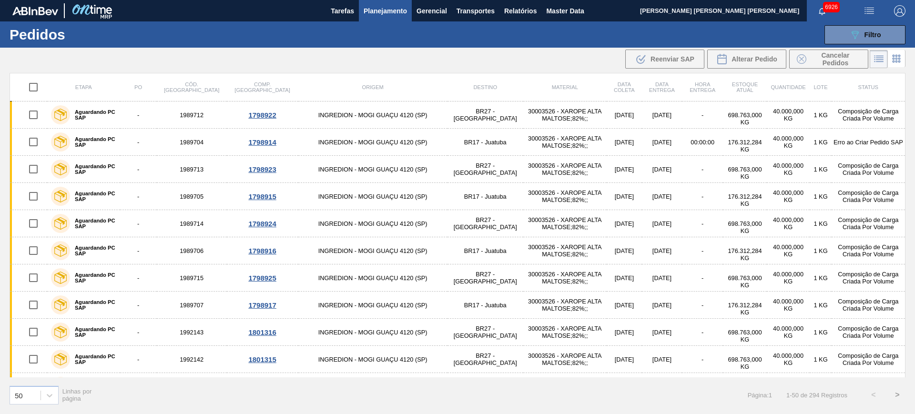
checkbox input "true"
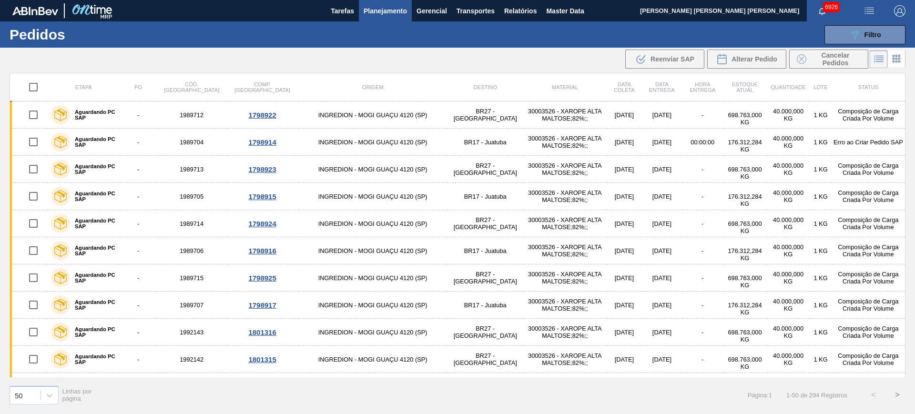
checkbox input "true"
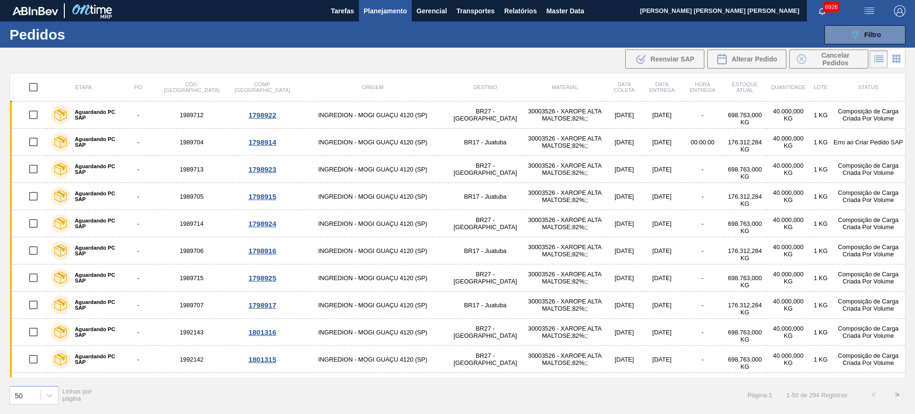
checkbox input "true"
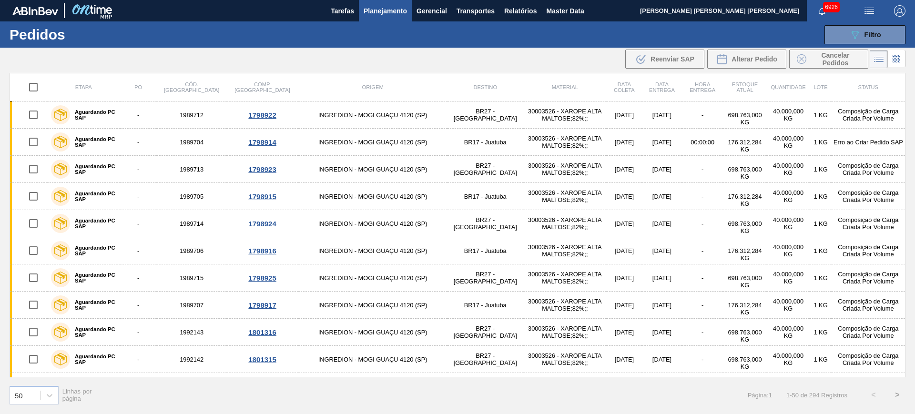
checkbox input "true"
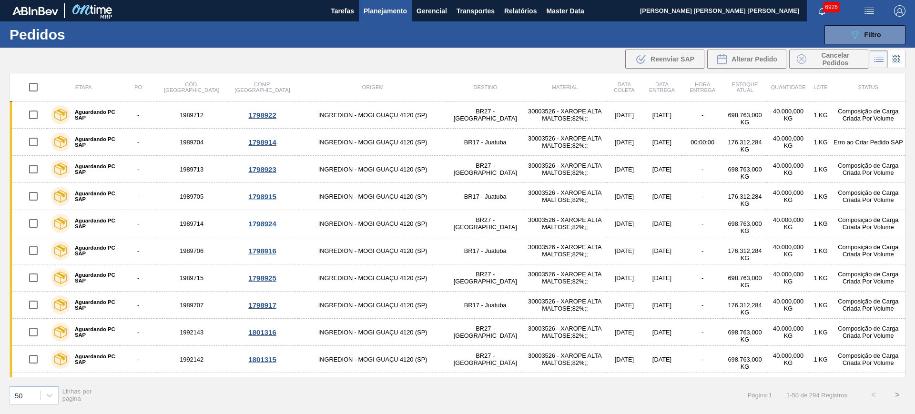
checkbox input "true"
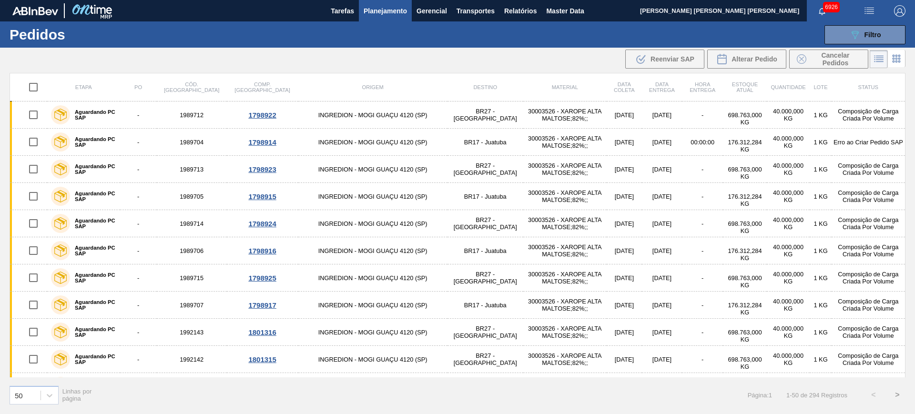
checkbox input "true"
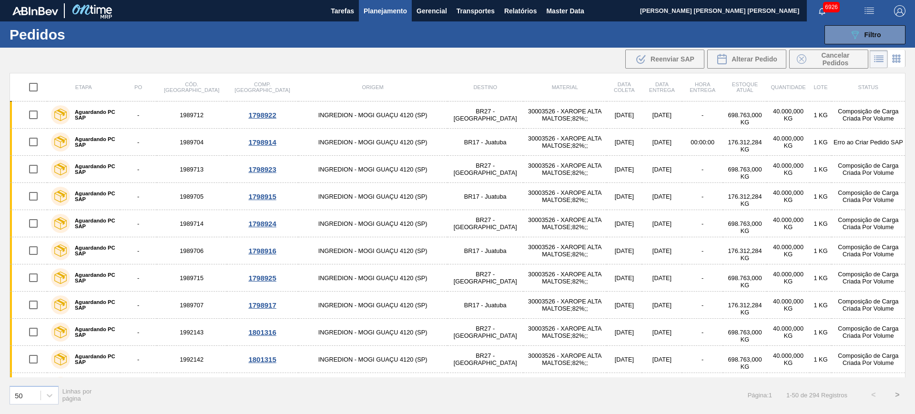
checkbox input "true"
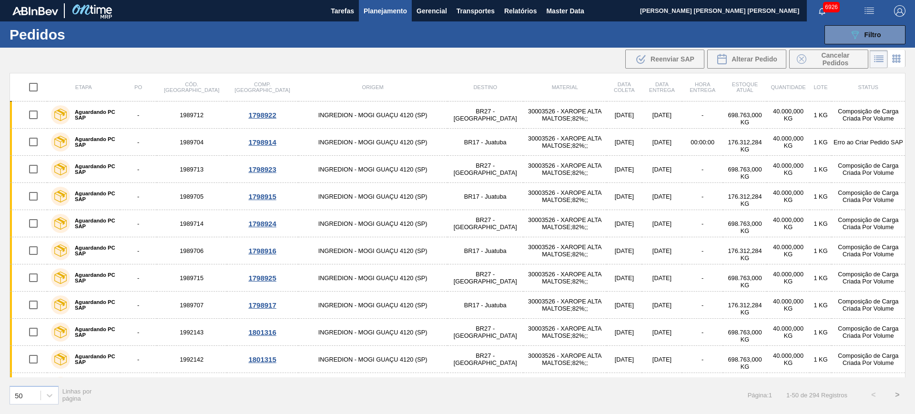
checkbox input "true"
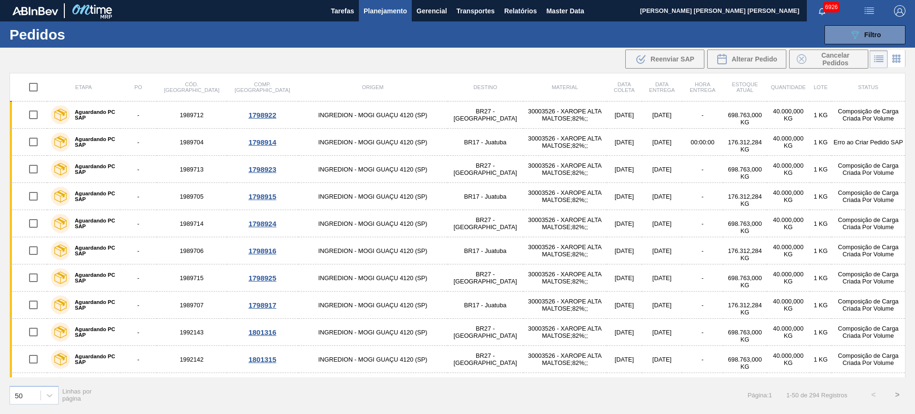
checkbox input "true"
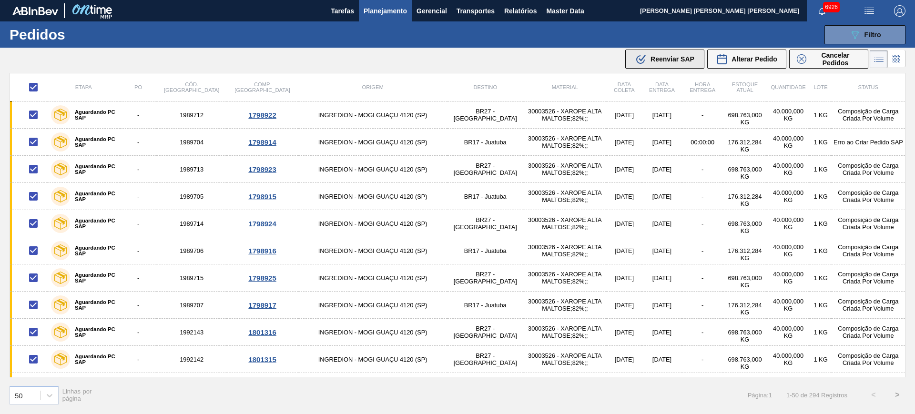
click at [674, 57] on span "Reenviar SAP" at bounding box center [672, 59] width 44 height 8
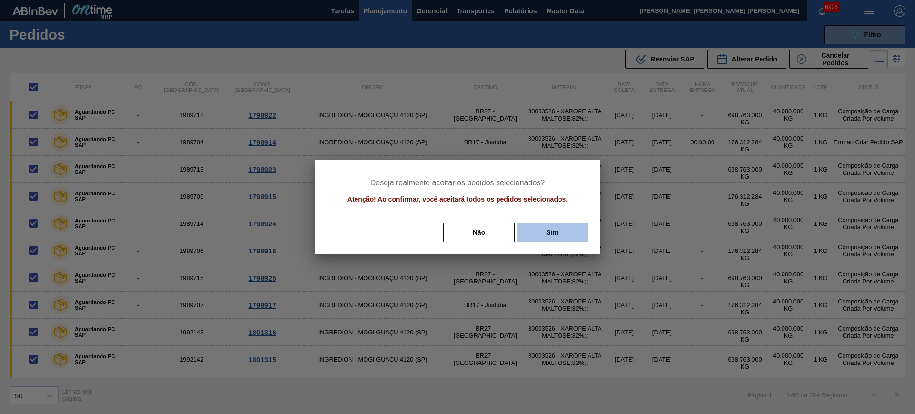
click at [546, 230] on button "Sim" at bounding box center [552, 232] width 71 height 19
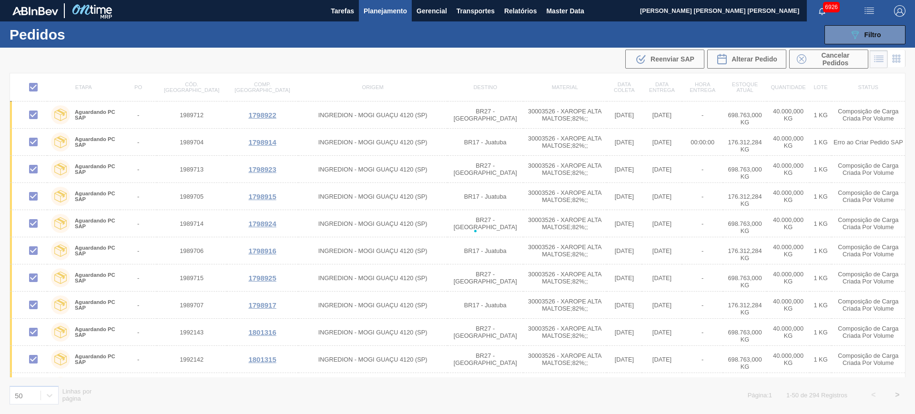
checkbox input "false"
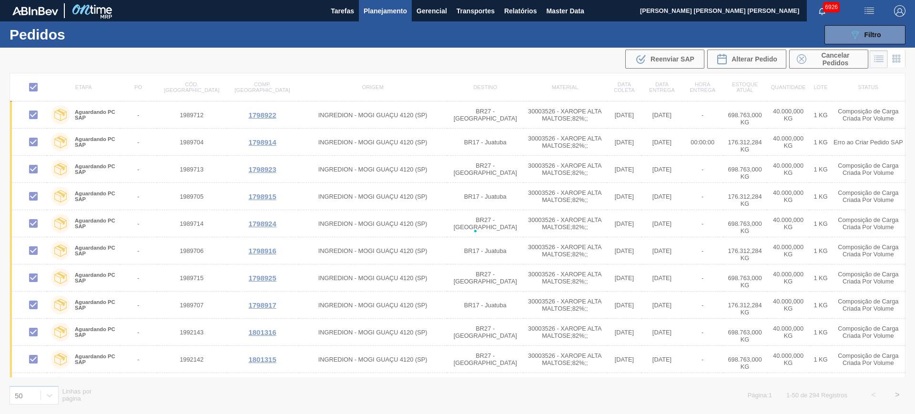
checkbox input "false"
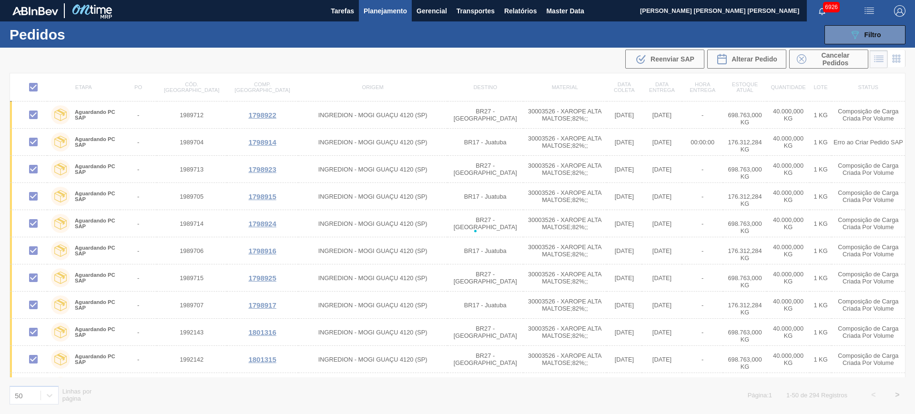
checkbox input "false"
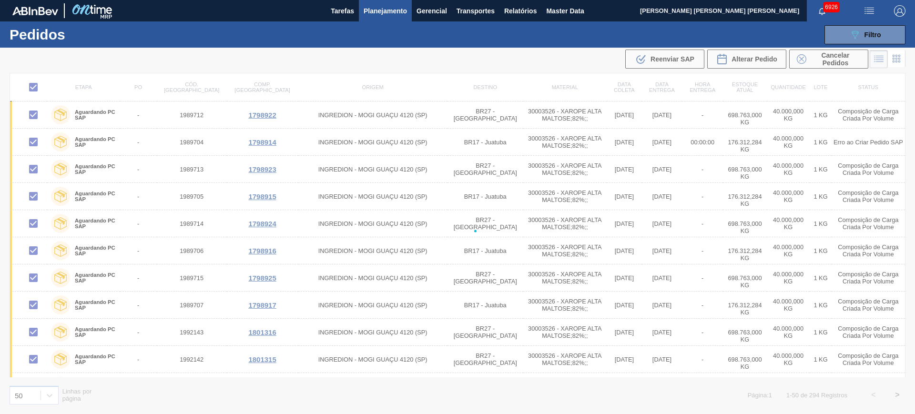
checkbox input "false"
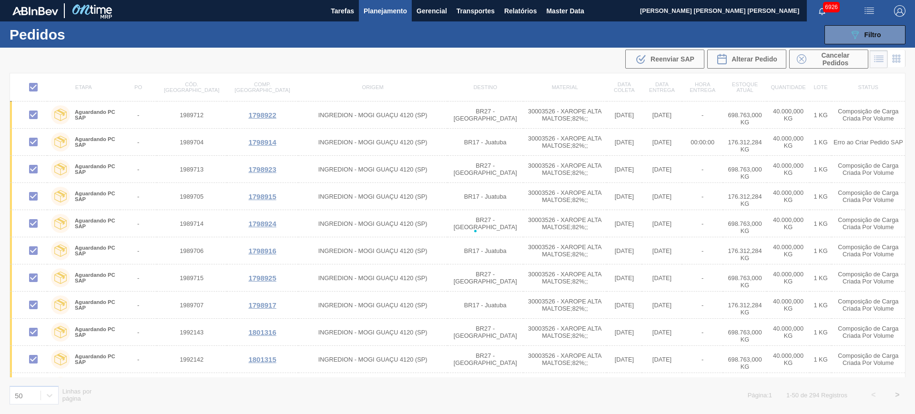
checkbox input "false"
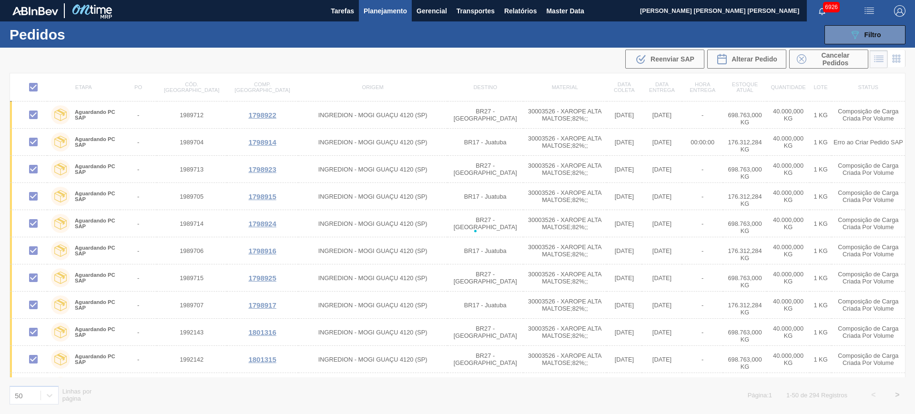
checkbox input "false"
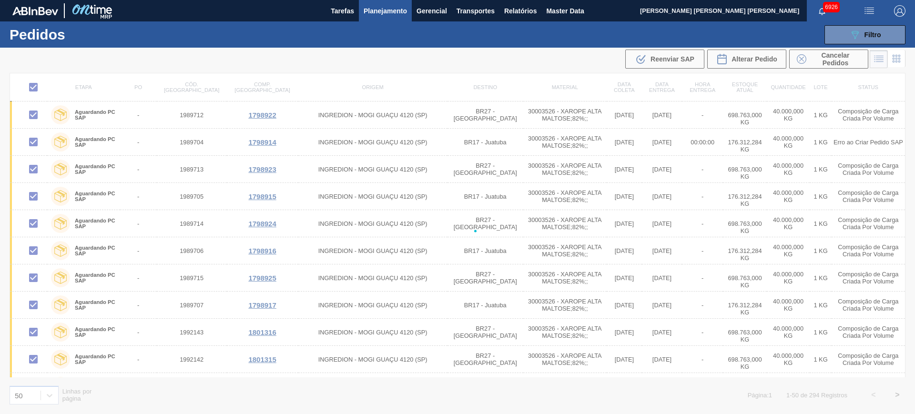
checkbox input "false"
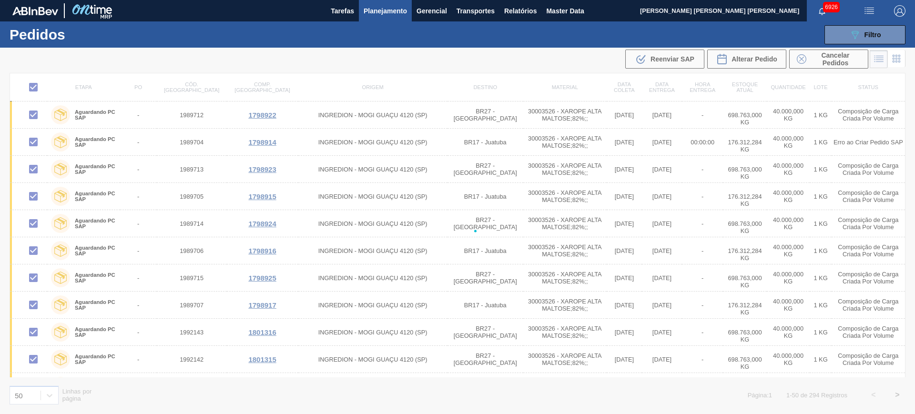
checkbox input "false"
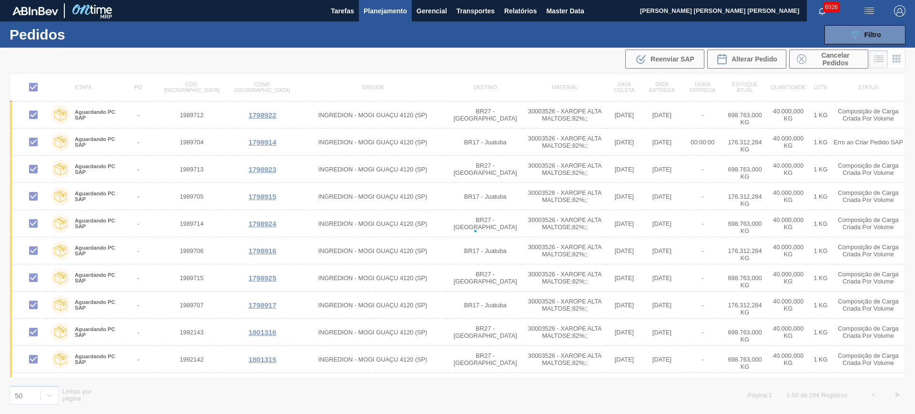
checkbox input "false"
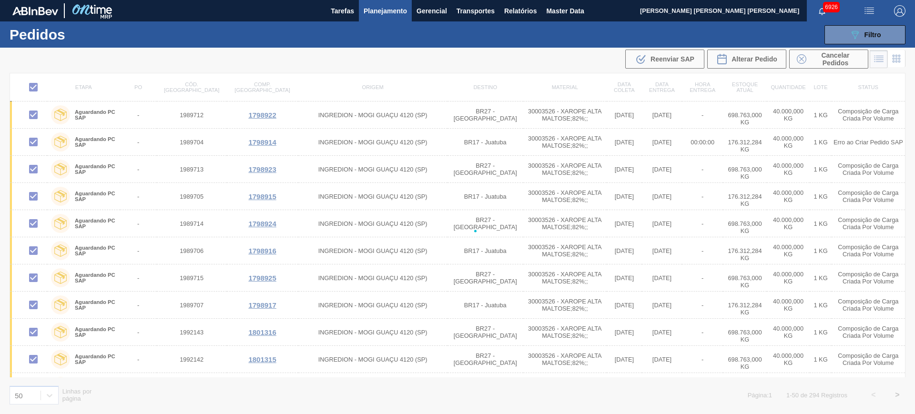
checkbox input "false"
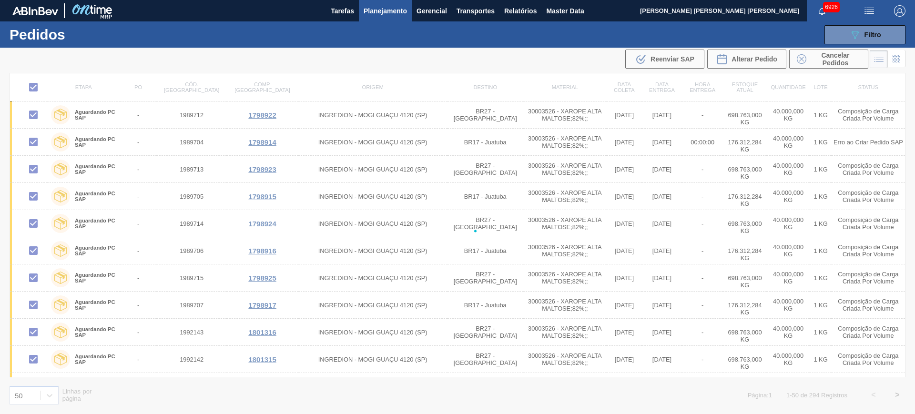
checkbox input "false"
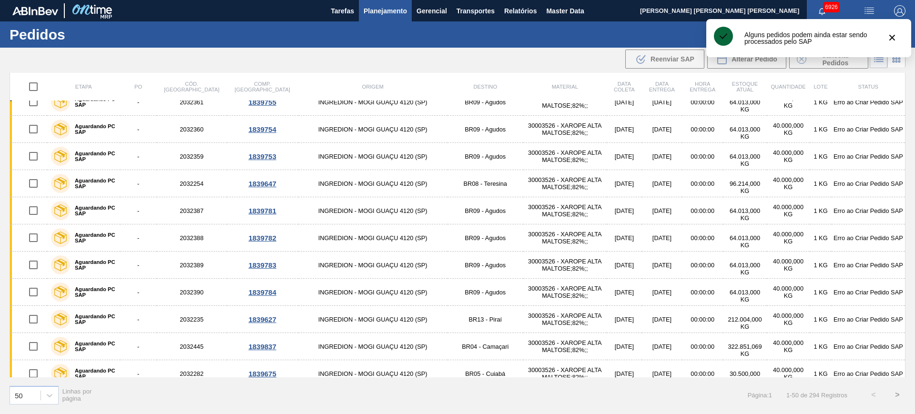
scroll to position [1082, 0]
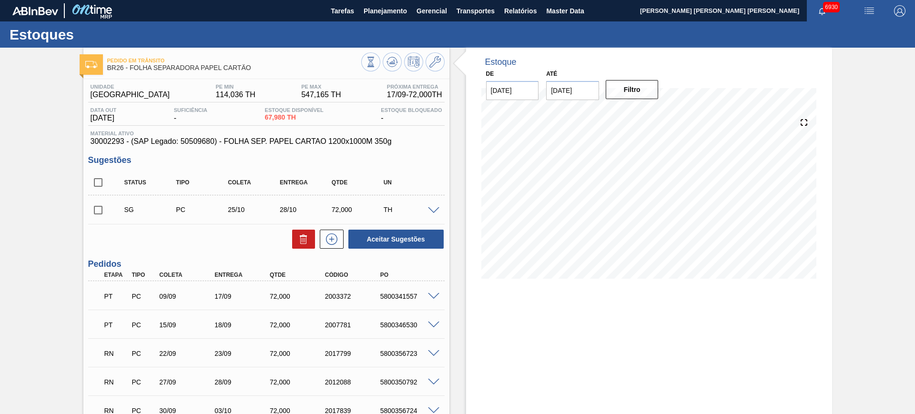
scroll to position [119, 0]
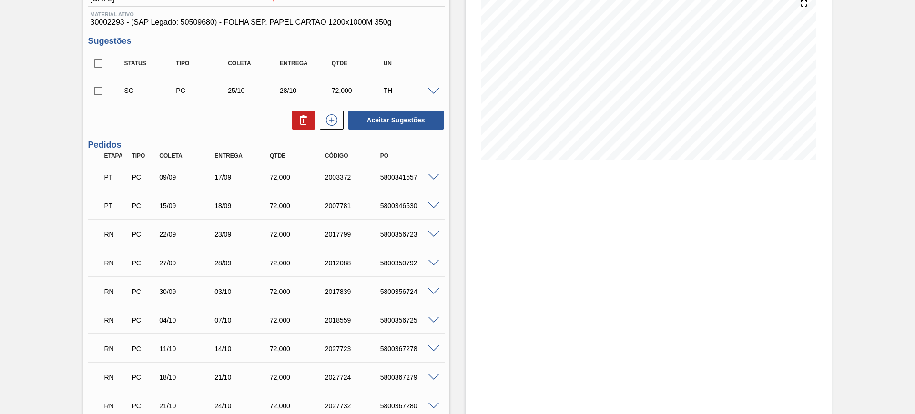
click at [434, 234] on span at bounding box center [433, 234] width 11 height 7
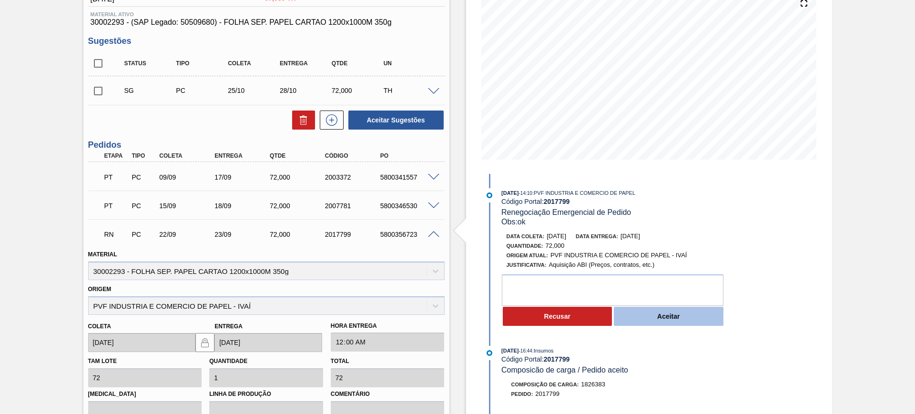
click at [650, 315] on button "Aceitar" at bounding box center [669, 316] width 110 height 19
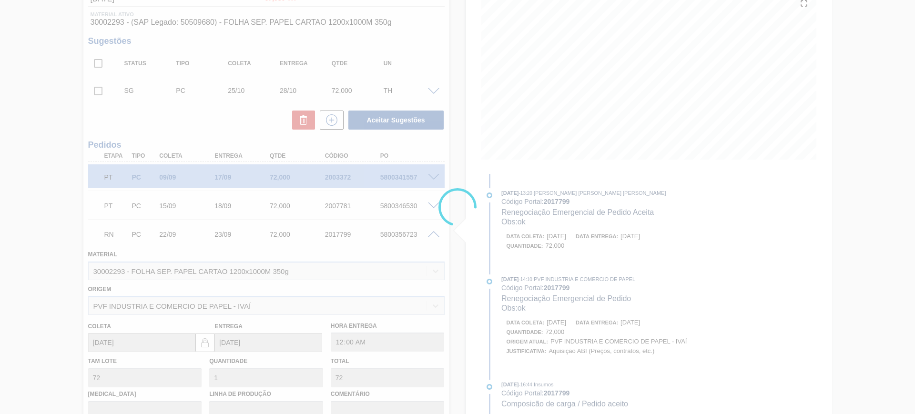
click at [571, 235] on div at bounding box center [457, 207] width 915 height 414
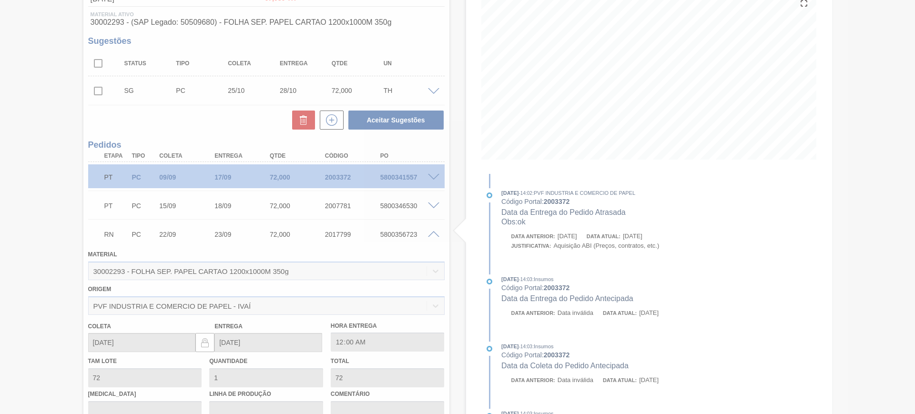
type input "ok"
type input "[DATE]"
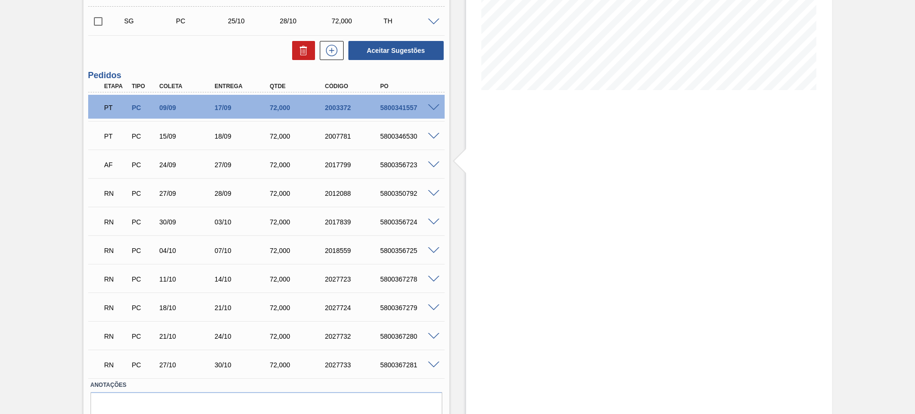
scroll to position [231, 0]
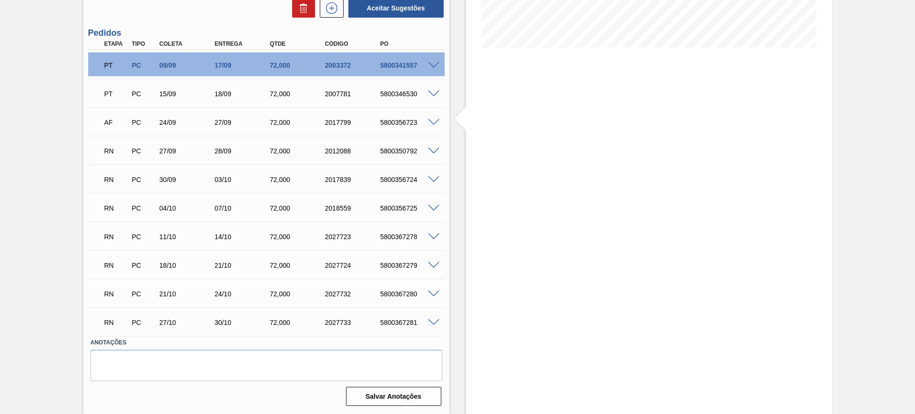
click at [433, 150] on span at bounding box center [433, 151] width 11 height 7
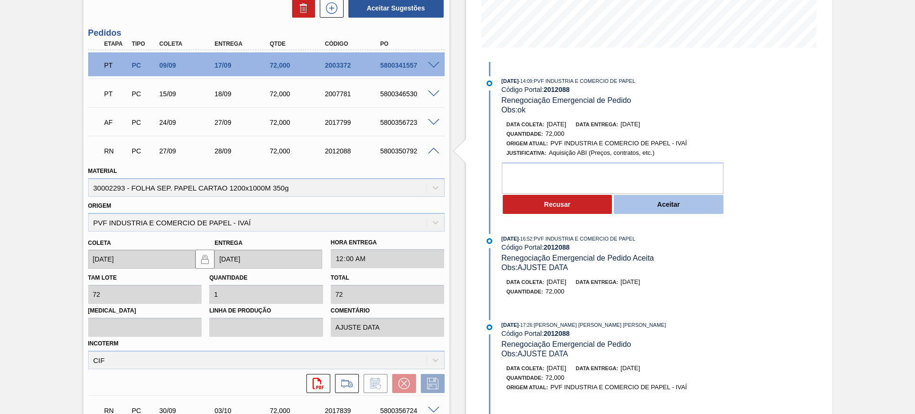
click at [646, 209] on button "Aceitar" at bounding box center [669, 204] width 110 height 19
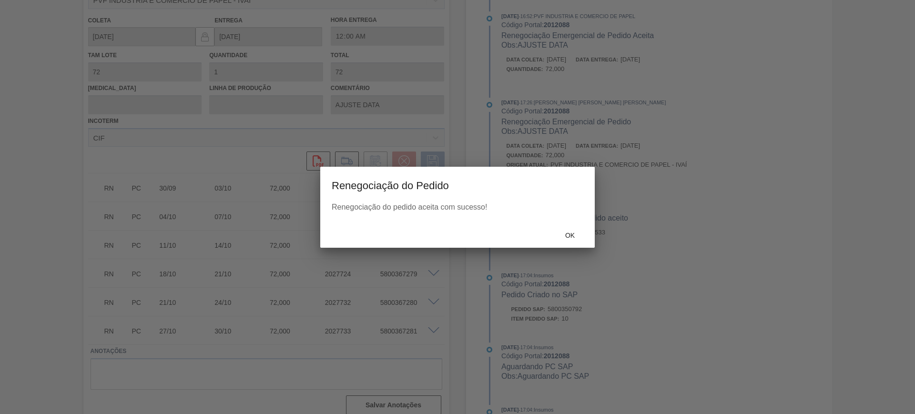
scroll to position [224, 0]
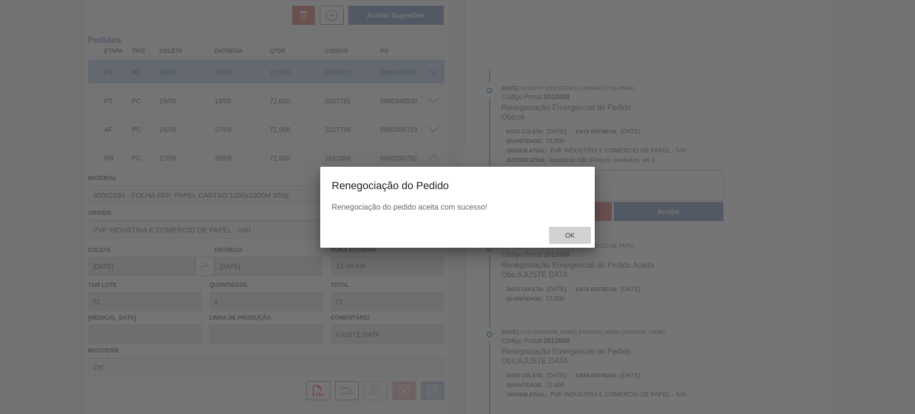
click at [560, 236] on span "Ok" at bounding box center [570, 236] width 25 height 8
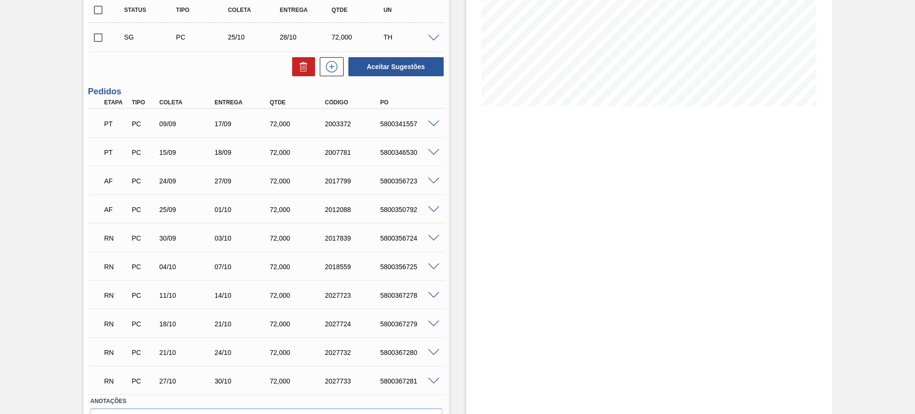
scroll to position [179, 0]
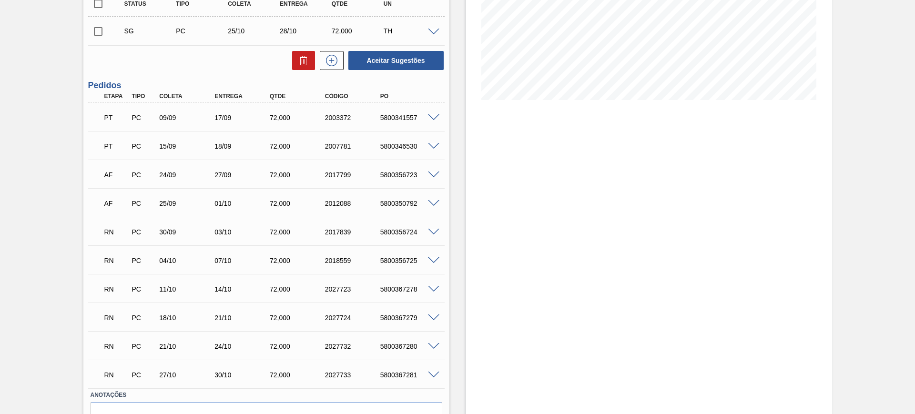
click at [437, 229] on span at bounding box center [433, 232] width 11 height 7
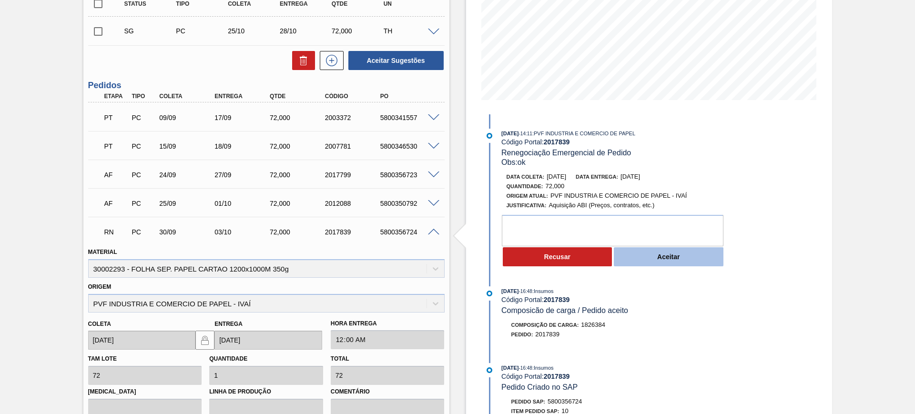
click at [645, 255] on button "Aceitar" at bounding box center [669, 256] width 110 height 19
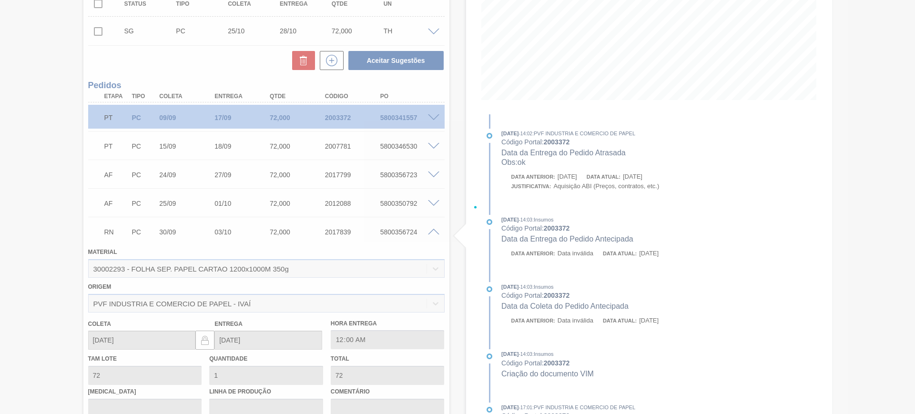
type input "ok"
type input "03/10/2025"
type input "09/10/2025"
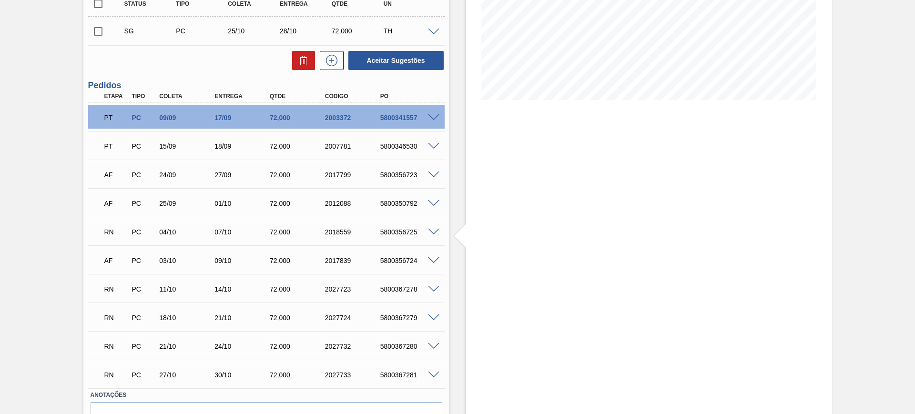
click at [435, 232] on span at bounding box center [433, 232] width 11 height 7
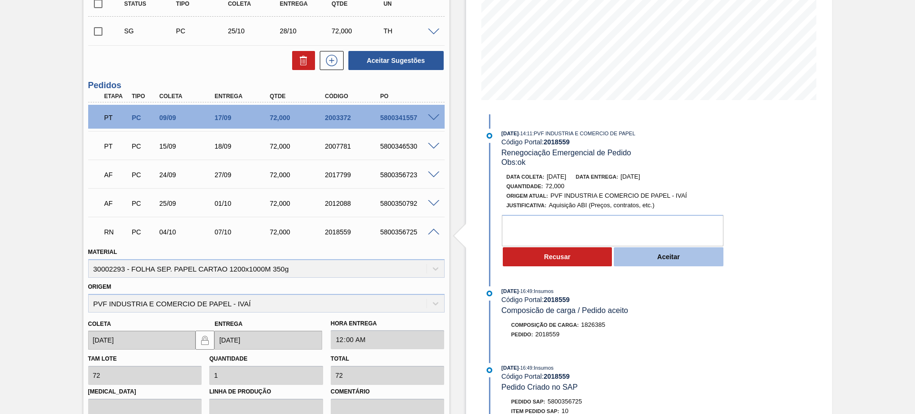
click at [645, 256] on button "Aceitar" at bounding box center [669, 256] width 110 height 19
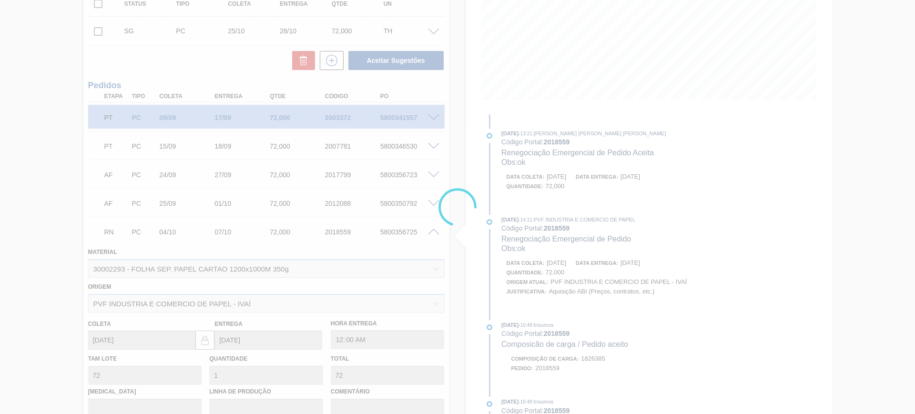
click at [571, 240] on div at bounding box center [457, 207] width 915 height 414
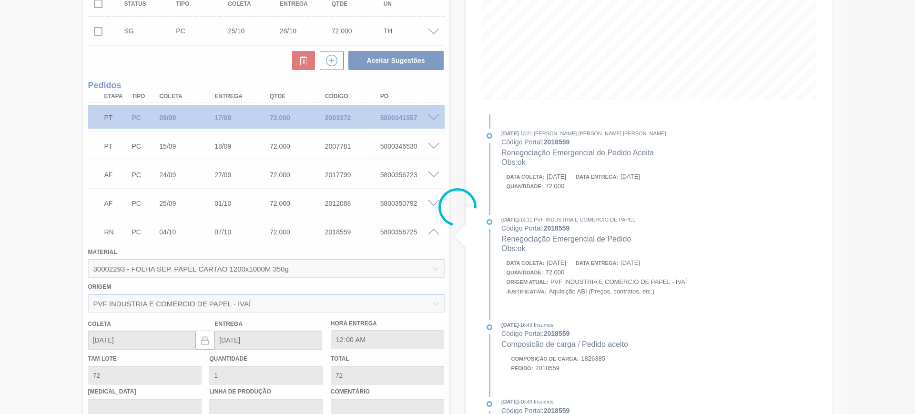
type input "ok"
type input "09/10/2025"
type input "12/10/2025"
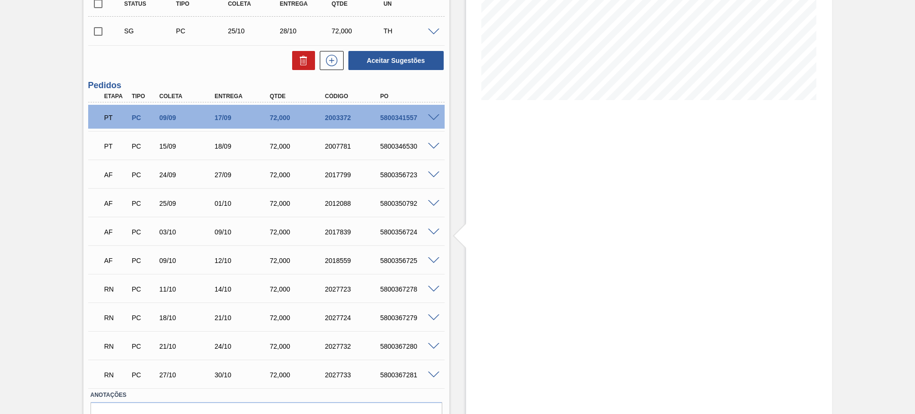
click at [438, 291] on span at bounding box center [433, 289] width 11 height 7
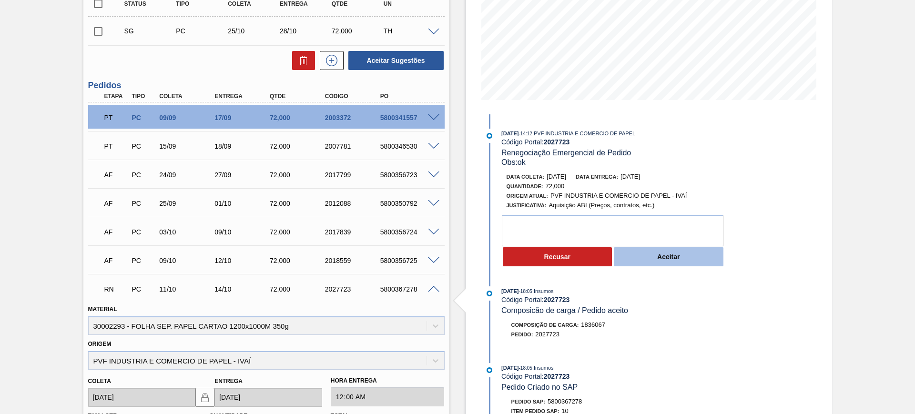
click at [637, 252] on button "Aceitar" at bounding box center [669, 256] width 110 height 19
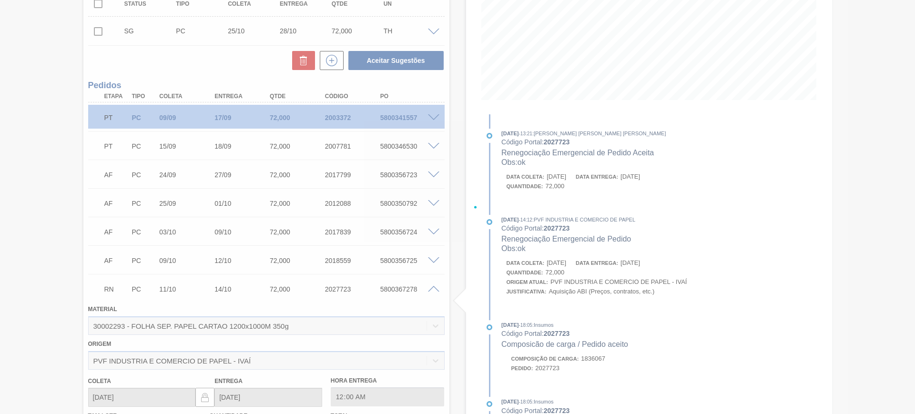
type input "ok"
type input "[DATE]"
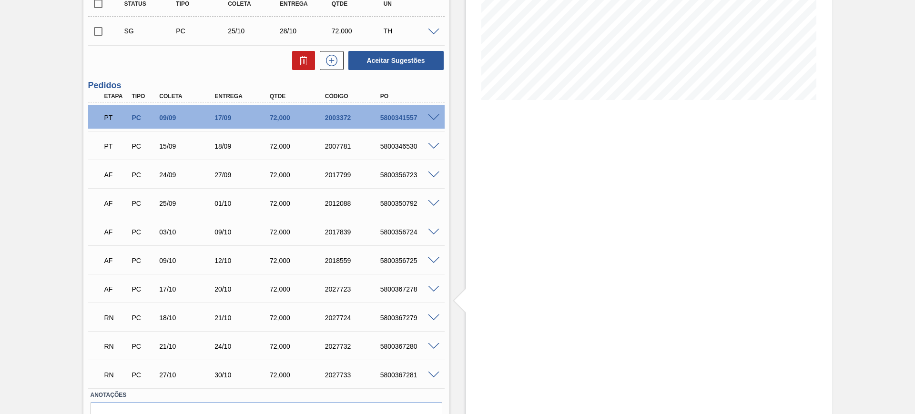
click at [433, 318] on span at bounding box center [433, 318] width 11 height 7
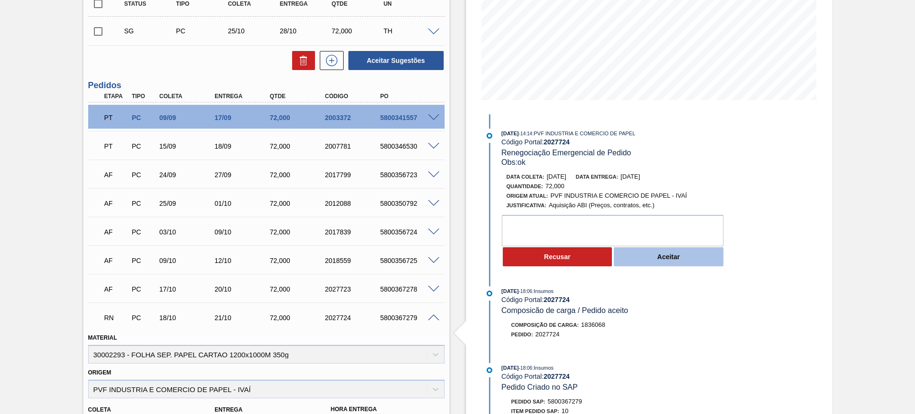
click at [661, 257] on button "Aceitar" at bounding box center [669, 256] width 110 height 19
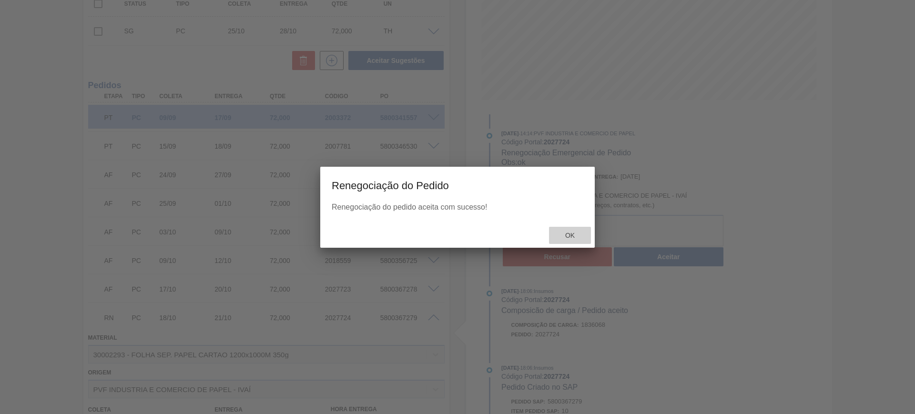
click at [574, 240] on div "Ok" at bounding box center [570, 236] width 42 height 18
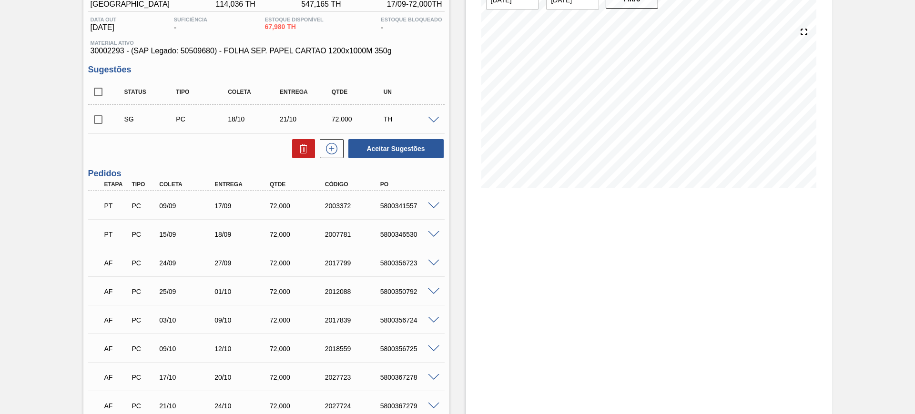
scroll to position [231, 0]
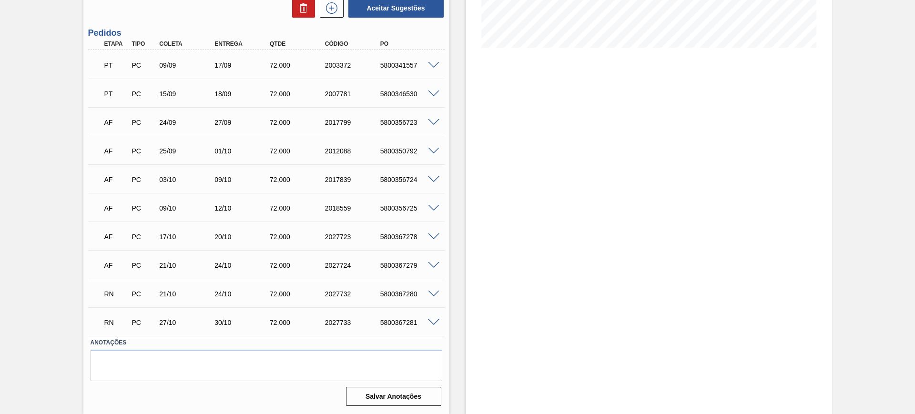
click at [435, 291] on span at bounding box center [433, 294] width 11 height 7
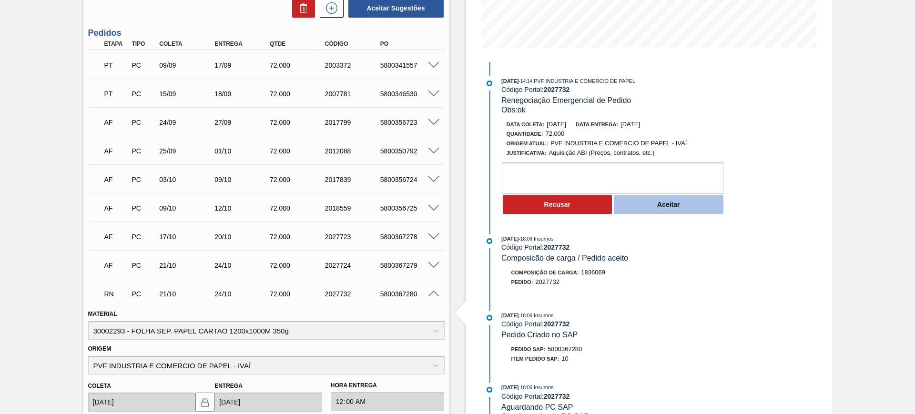
click at [673, 203] on button "Aceitar" at bounding box center [669, 204] width 110 height 19
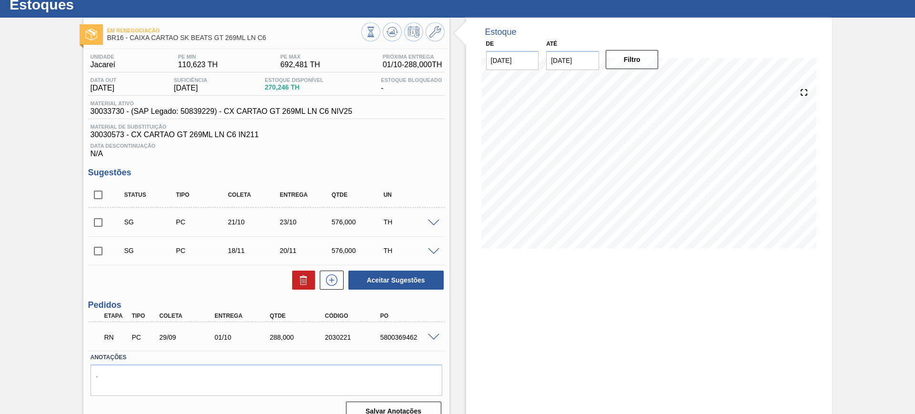
scroll to position [45, 0]
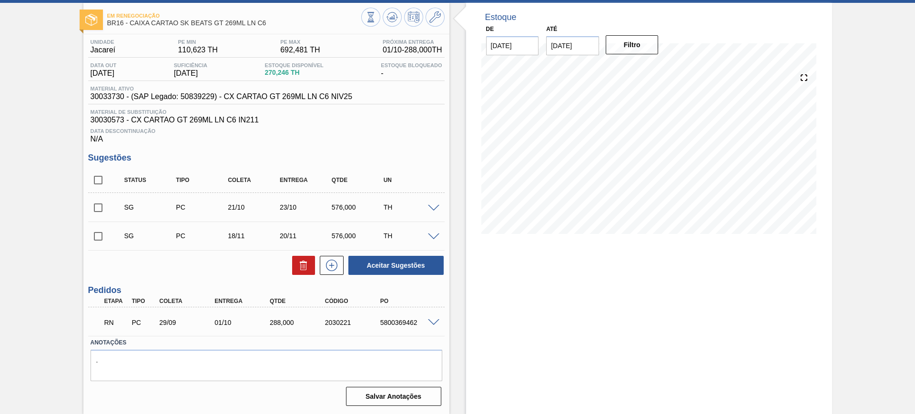
click at [431, 320] on span at bounding box center [433, 322] width 11 height 7
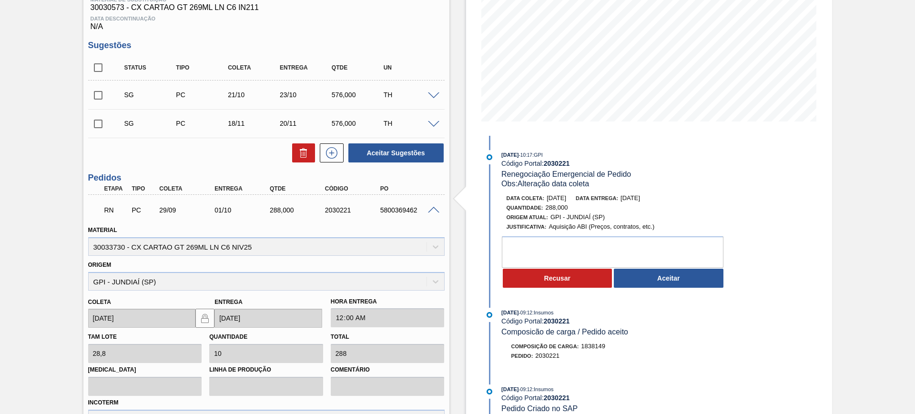
scroll to position [179, 0]
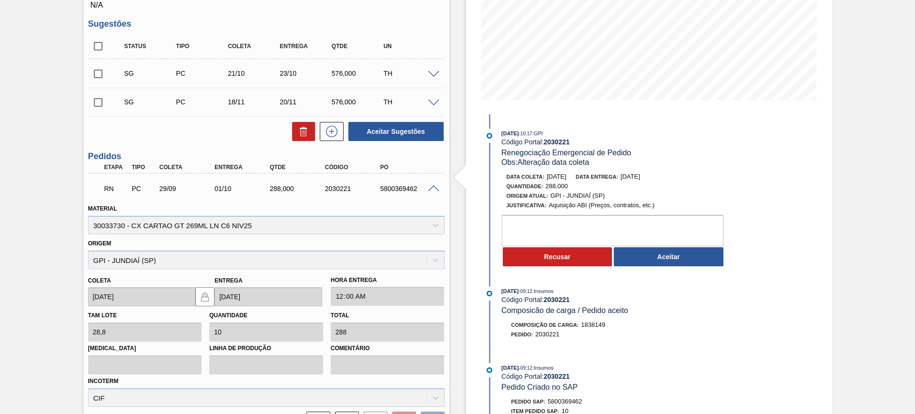
click at [431, 189] on span at bounding box center [433, 188] width 11 height 7
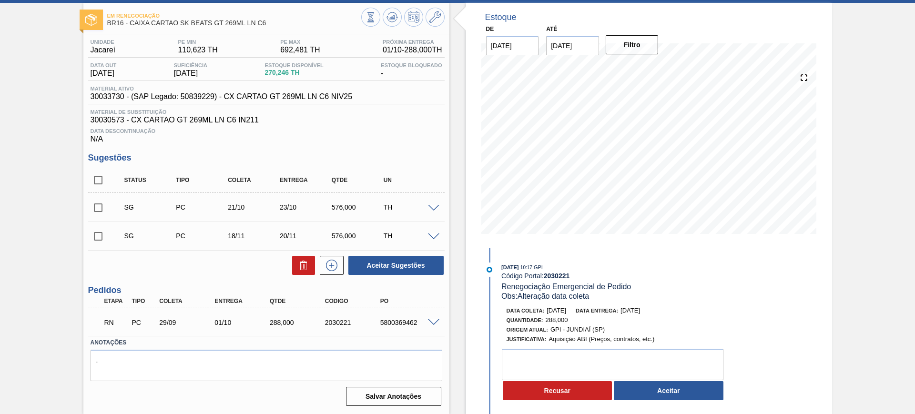
click at [433, 324] on span at bounding box center [433, 322] width 11 height 7
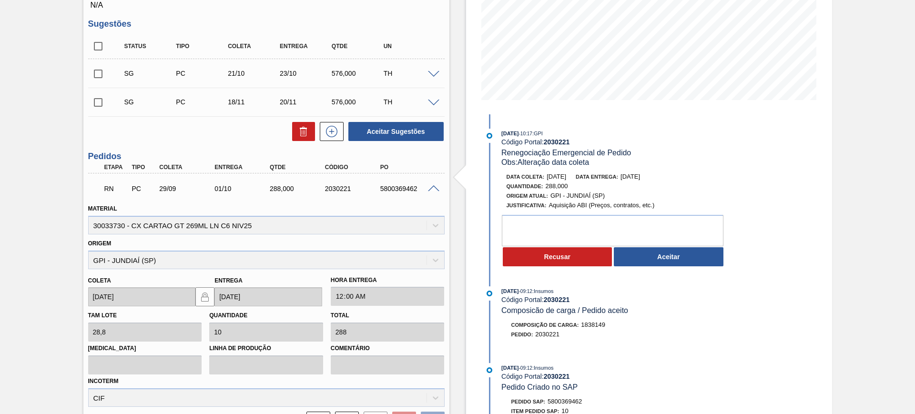
scroll to position [60, 0]
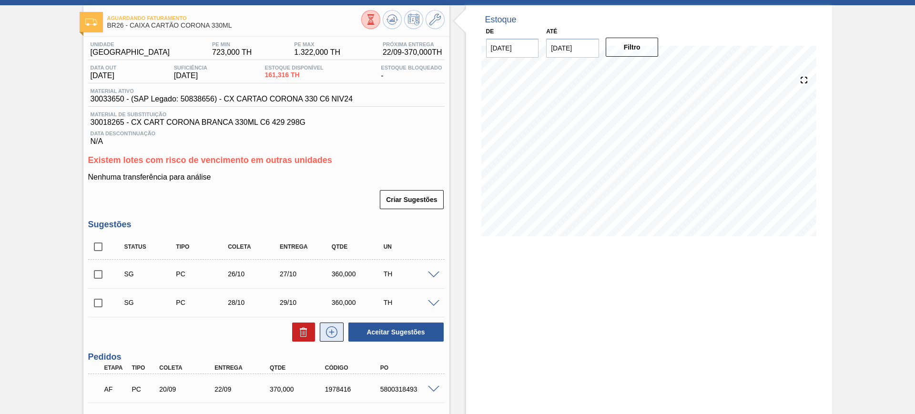
scroll to position [162, 0]
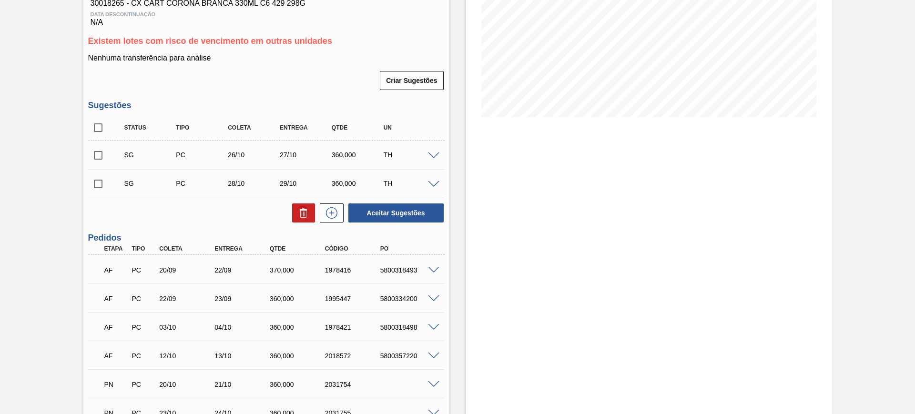
click at [432, 325] on span at bounding box center [433, 327] width 11 height 7
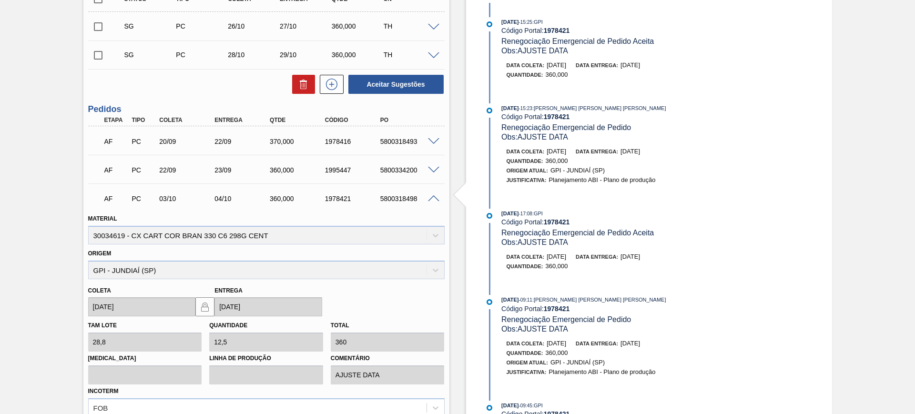
scroll to position [340, 0]
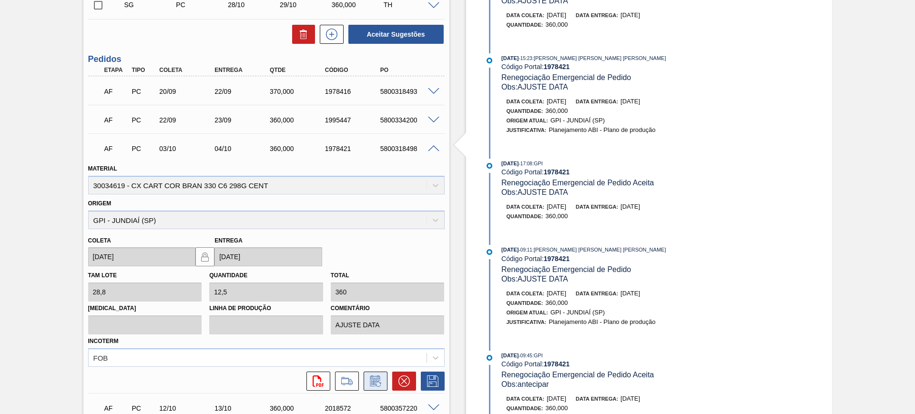
click at [375, 382] on icon at bounding box center [375, 381] width 15 height 11
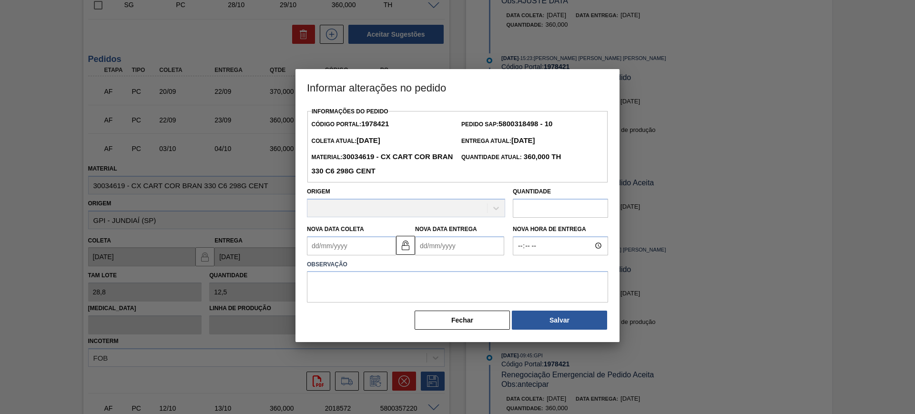
click at [367, 251] on Coleta1978421 "Nova Data Coleta" at bounding box center [351, 245] width 89 height 19
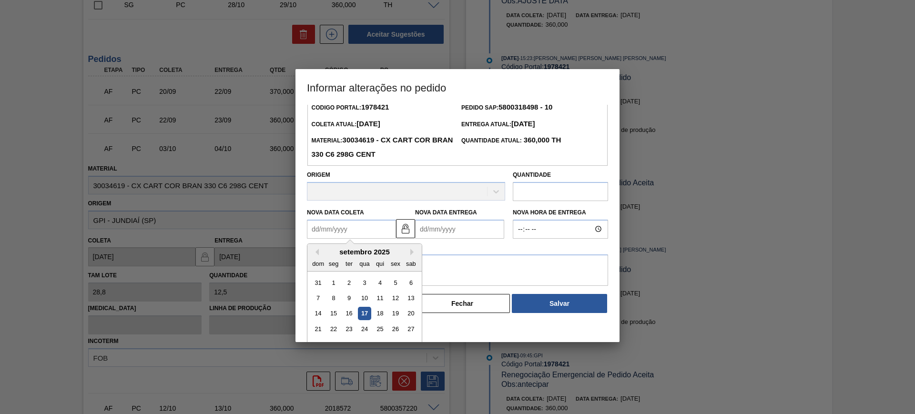
scroll to position [32, 0]
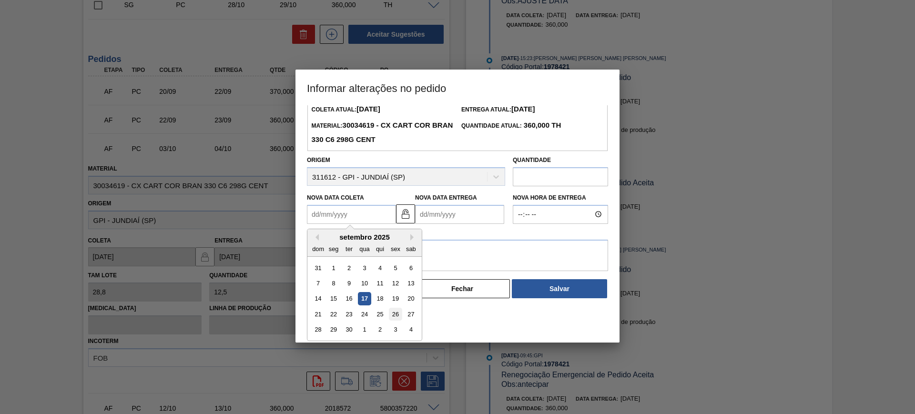
click at [399, 315] on div "26" at bounding box center [395, 314] width 13 height 13
type Coleta1978421 "[DATE]"
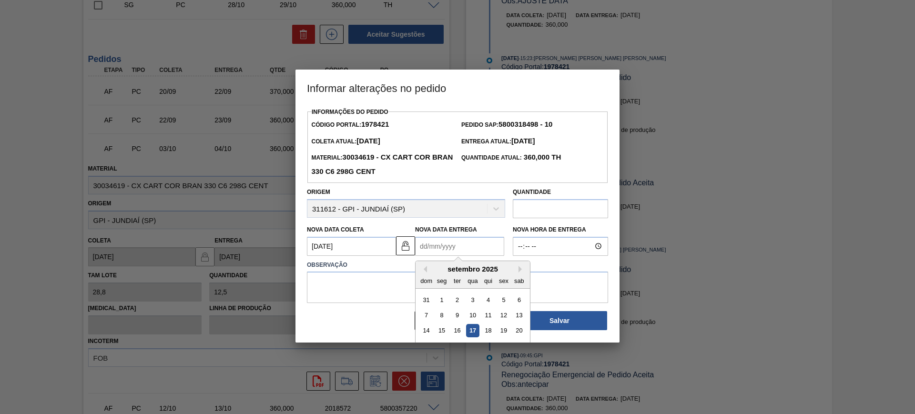
click at [439, 250] on Entrega1978421 "Nova Data Entrega" at bounding box center [459, 246] width 89 height 19
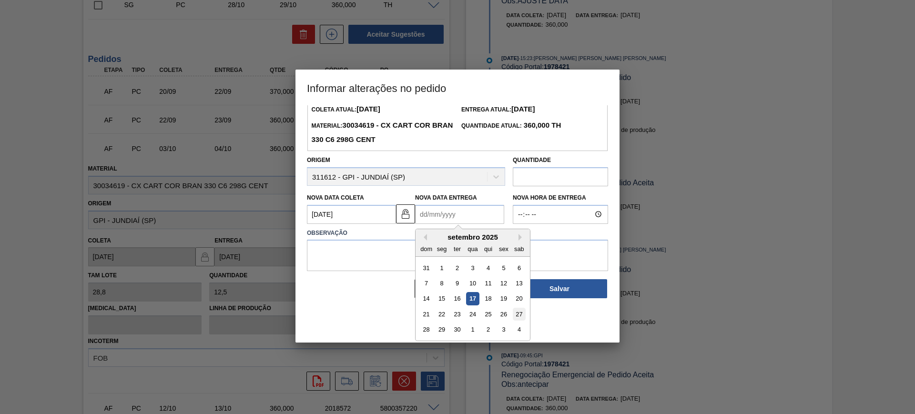
click at [520, 317] on div "27" at bounding box center [519, 314] width 13 height 13
type Entrega1978421 "27/09/2025"
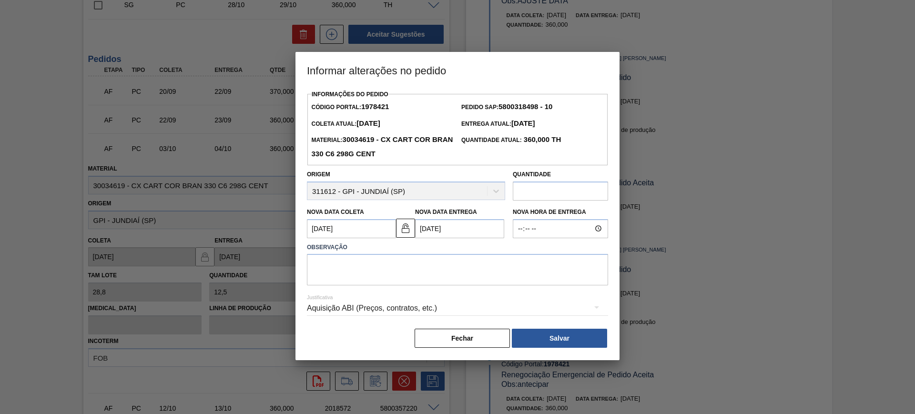
scroll to position [0, 0]
click at [487, 278] on textarea at bounding box center [457, 269] width 301 height 31
type textarea "AJUSTE DATA"
click at [405, 307] on div "Aquisição ABI (Preços, contratos, etc.)" at bounding box center [457, 308] width 301 height 27
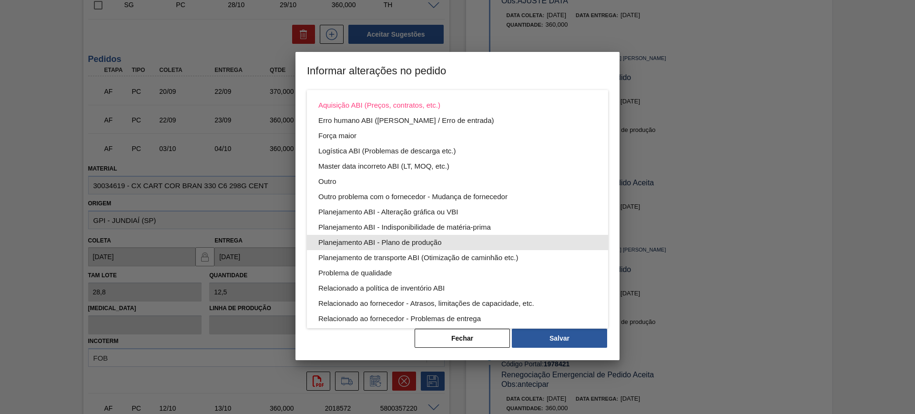
click at [451, 241] on div "Planejamento ABI - Plano de produção" at bounding box center [457, 242] width 278 height 15
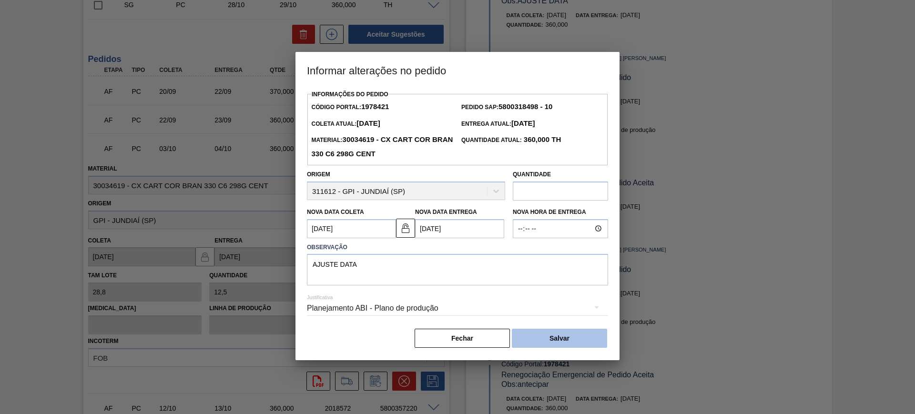
click at [565, 335] on button "Salvar" at bounding box center [559, 338] width 95 height 19
click at [566, 340] on button "Salvar" at bounding box center [559, 338] width 95 height 19
click at [576, 341] on button "Salvar" at bounding box center [559, 338] width 95 height 19
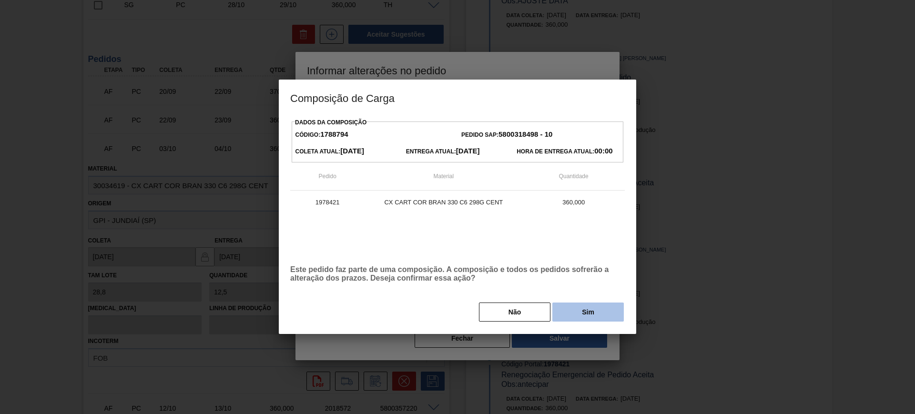
click at [586, 315] on button "Sim" at bounding box center [587, 312] width 71 height 19
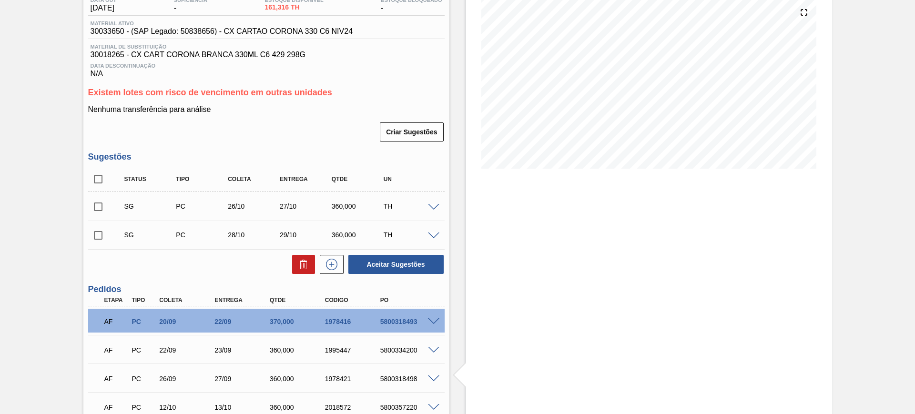
scroll to position [162, 0]
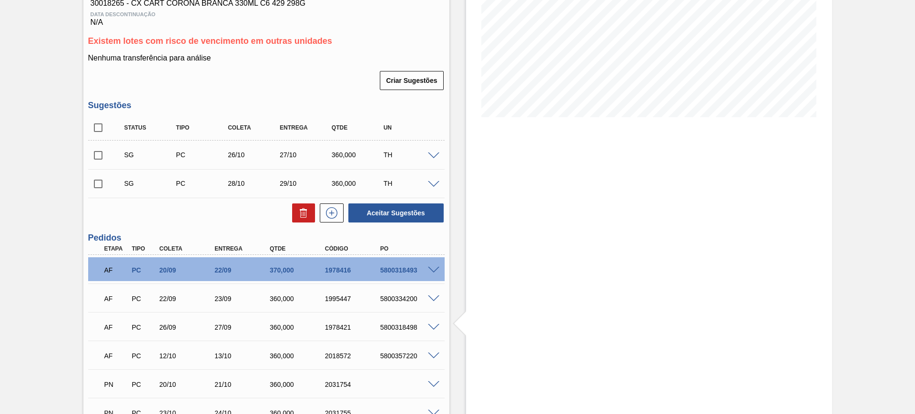
click at [434, 299] on span at bounding box center [433, 298] width 11 height 7
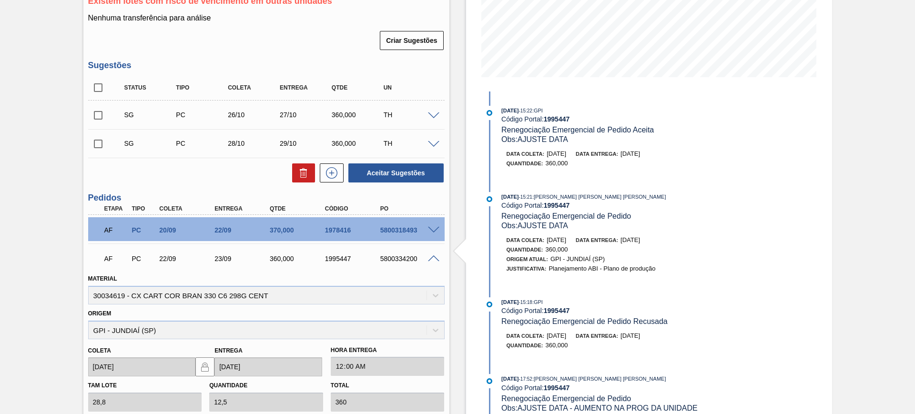
scroll to position [281, 0]
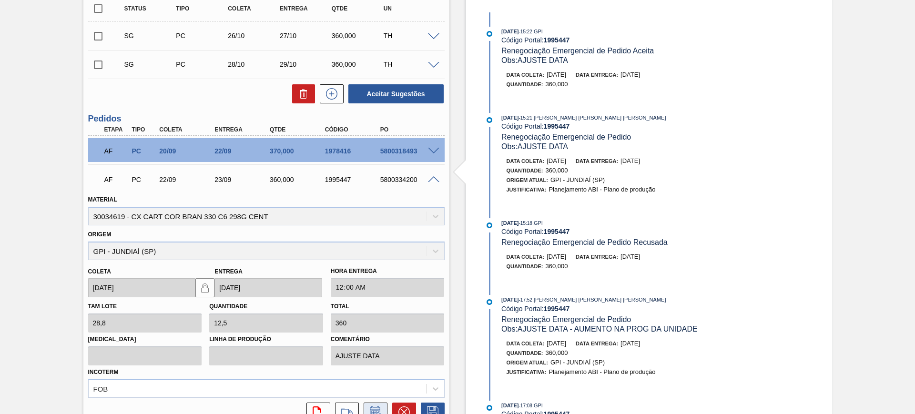
click at [376, 411] on icon at bounding box center [375, 412] width 15 height 11
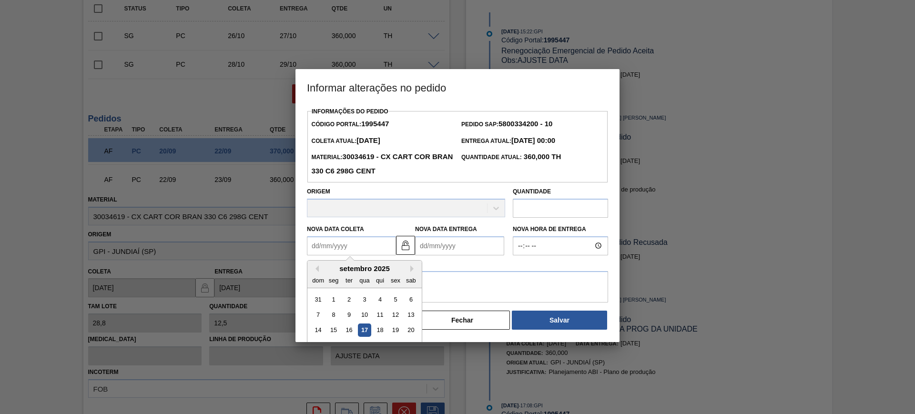
click at [376, 250] on Coleta1995447 "Nova Data Coleta" at bounding box center [351, 245] width 89 height 19
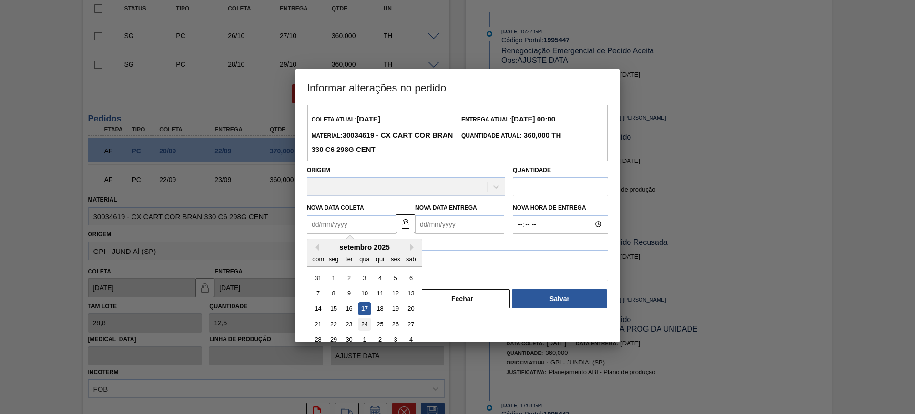
scroll to position [32, 0]
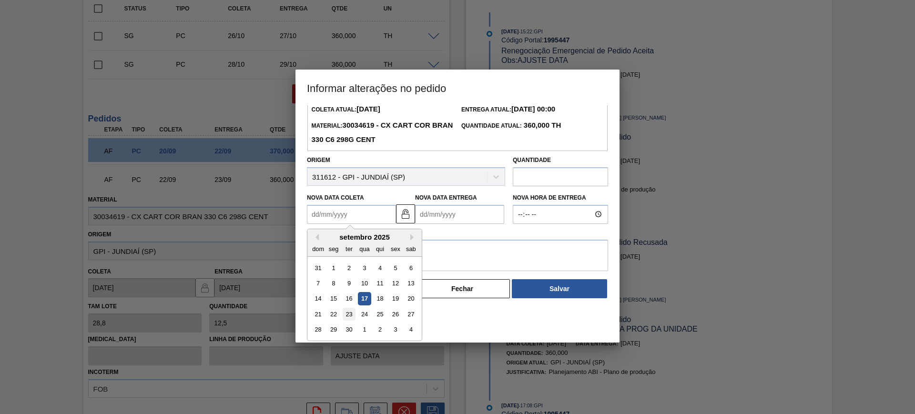
click at [351, 316] on div "23" at bounding box center [349, 314] width 13 height 13
type Coleta1995447 "[DATE]"
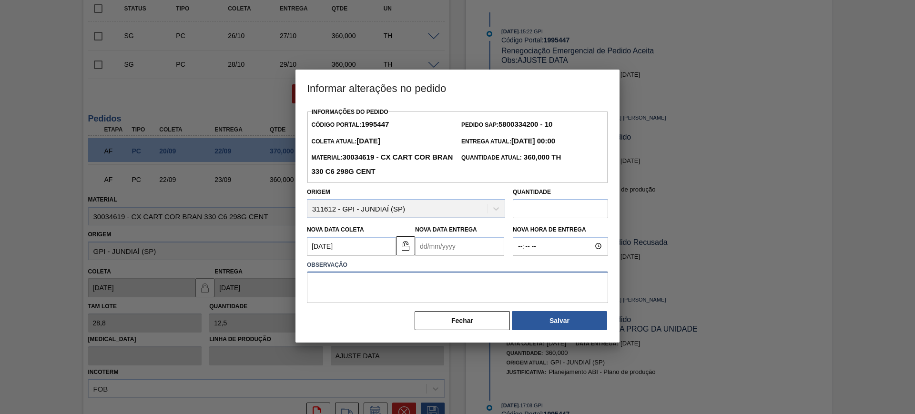
click at [403, 282] on textarea at bounding box center [457, 287] width 301 height 31
click at [450, 243] on Entrega1995447 "Nova Data Entrega" at bounding box center [459, 246] width 89 height 19
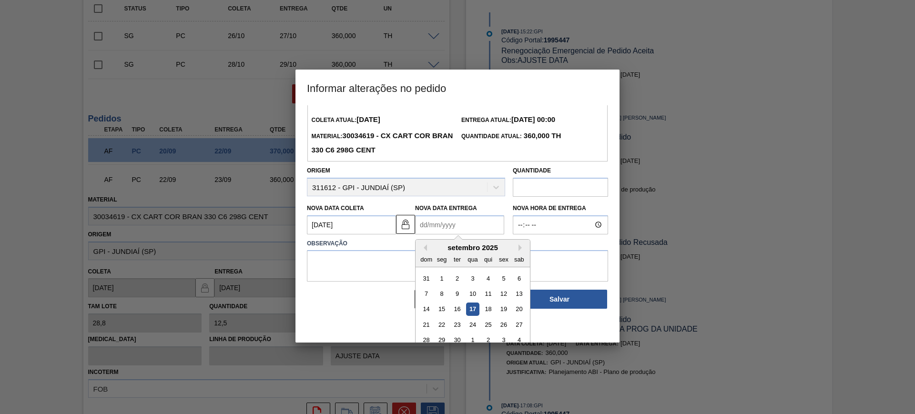
scroll to position [32, 0]
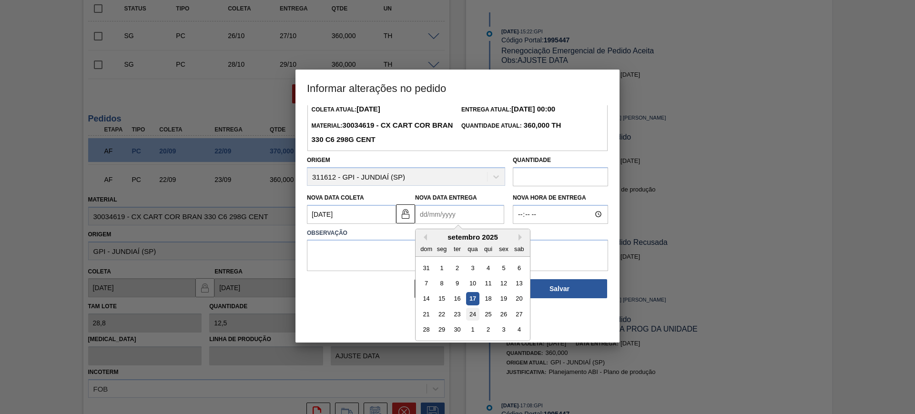
click at [478, 317] on div "24" at bounding box center [472, 314] width 13 height 13
type Entrega1995447 "[DATE]"
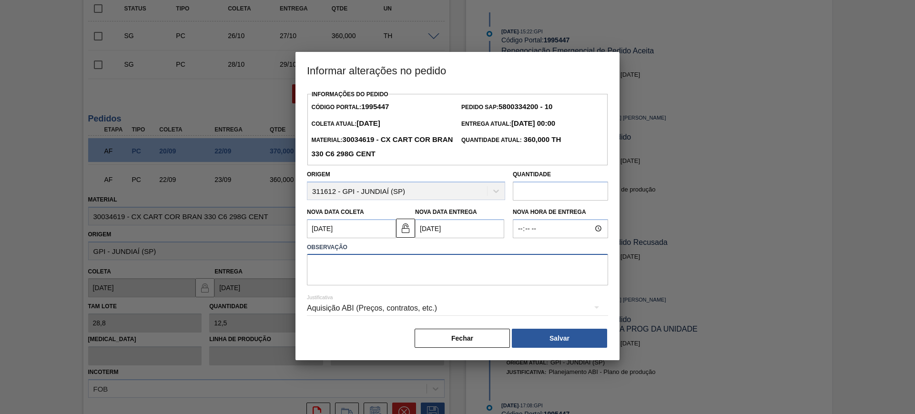
click at [426, 282] on textarea at bounding box center [457, 269] width 301 height 31
type textarea "AJUSTE DATA"
click at [444, 311] on div "Aquisição ABI (Preços, contratos, etc.)" at bounding box center [457, 308] width 301 height 27
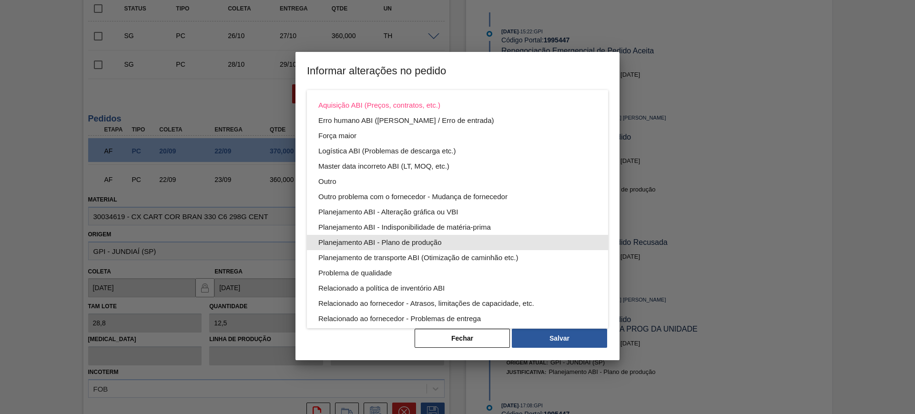
click at [451, 240] on div "Planejamento ABI - Plano de produção" at bounding box center [457, 242] width 278 height 15
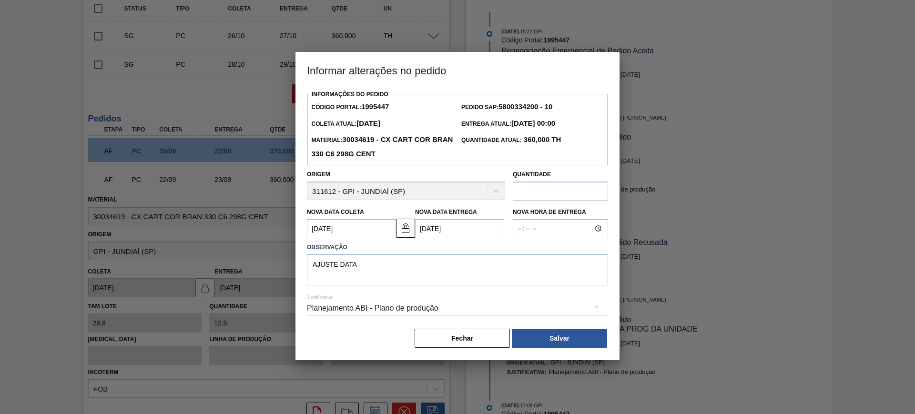
click at [581, 338] on button "Salvar" at bounding box center [559, 338] width 95 height 19
click at [569, 342] on button "Salvar" at bounding box center [559, 338] width 95 height 19
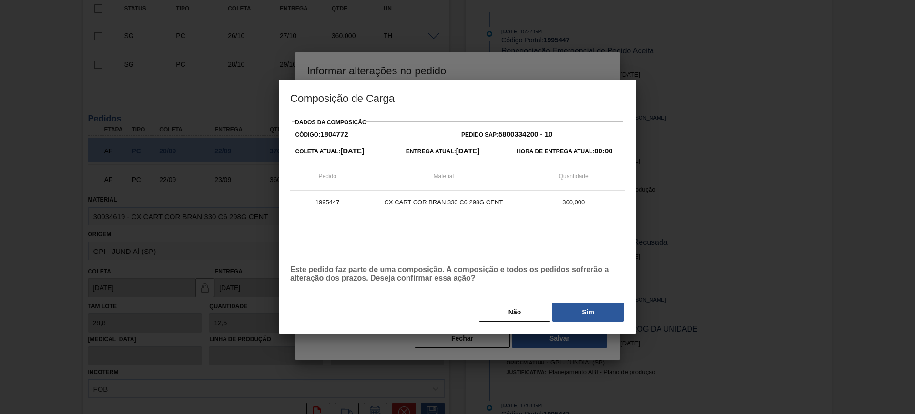
click at [544, 340] on div at bounding box center [457, 207] width 915 height 414
click at [579, 311] on button "Sim" at bounding box center [587, 312] width 71 height 19
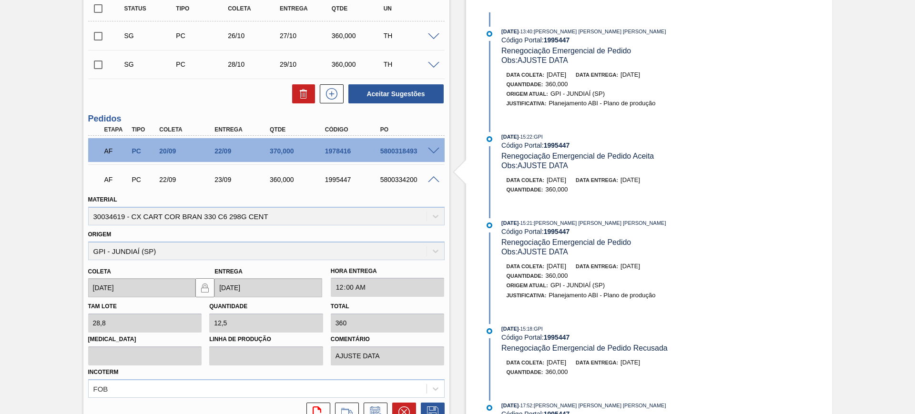
click at [433, 177] on span at bounding box center [433, 179] width 11 height 7
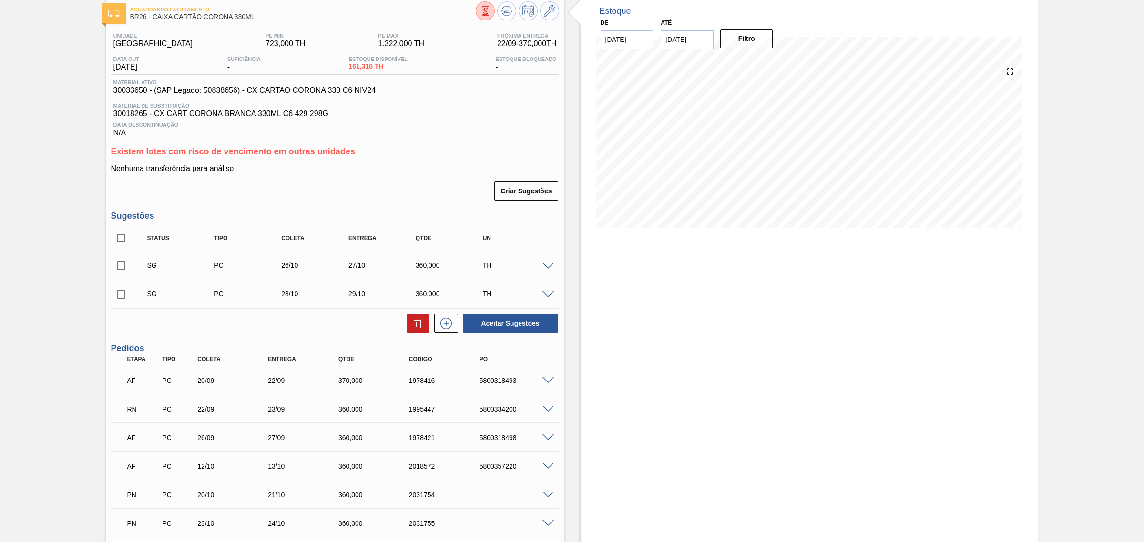
scroll to position [119, 0]
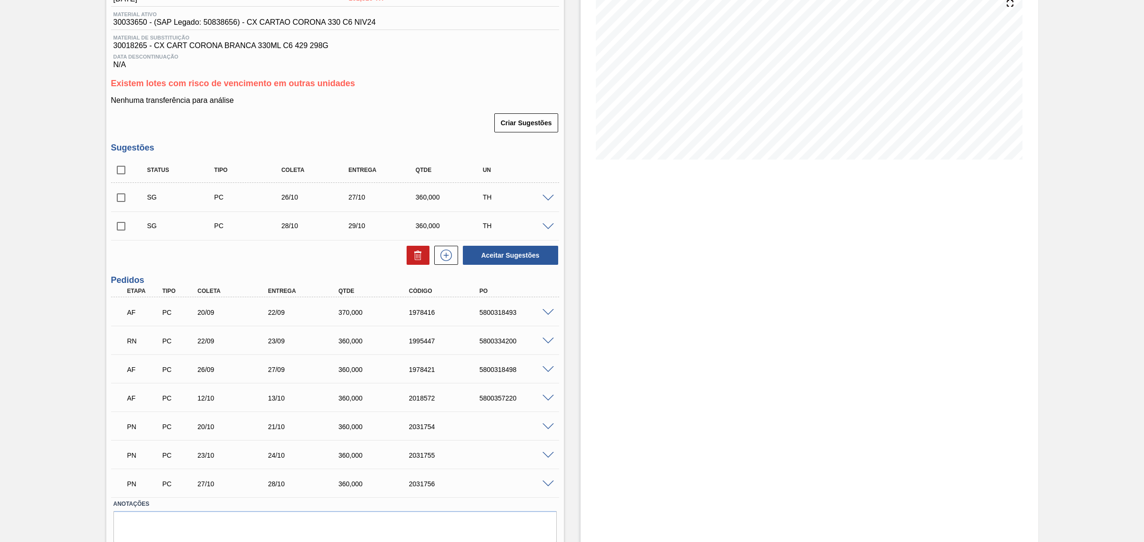
click at [542, 341] on span at bounding box center [547, 341] width 11 height 7
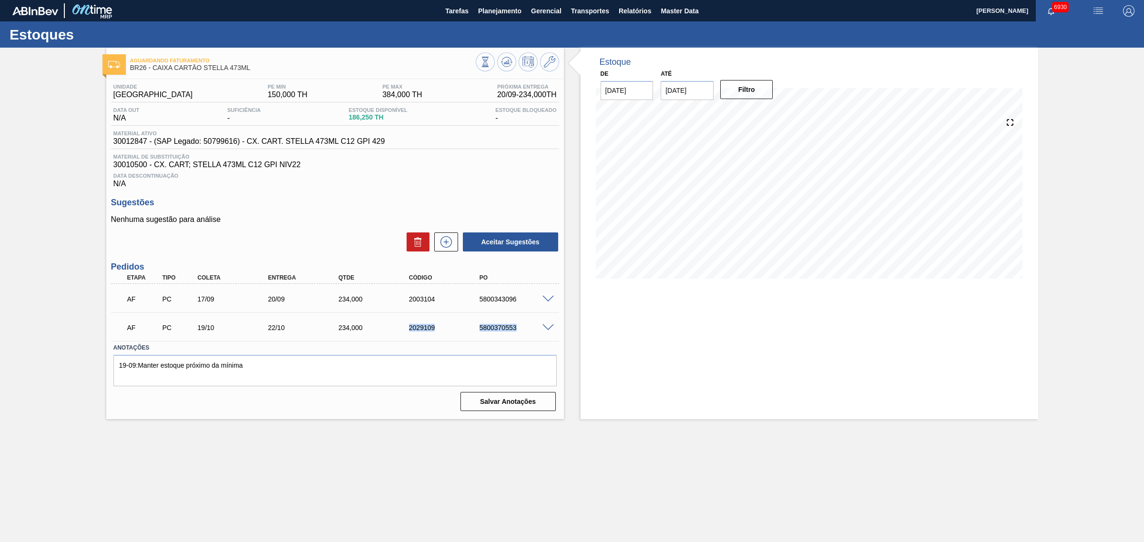
click at [410, 374] on div "Unidade Uberlândia PE MIN 150,000 TH PE MAX 384,000 TH Próxima Entrega 20/09 - …" at bounding box center [334, 246] width 457 height 335
click at [380, 430] on main "Tarefas Planejamento Gerencial Transportes Relatórios Master Data CEZAR LEAO PE…" at bounding box center [572, 271] width 1144 height 542
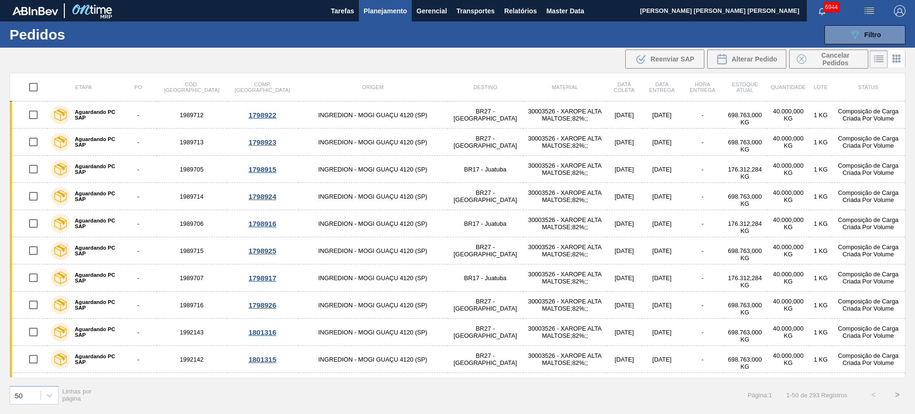
click at [386, 7] on span "Planejamento" at bounding box center [385, 10] width 43 height 11
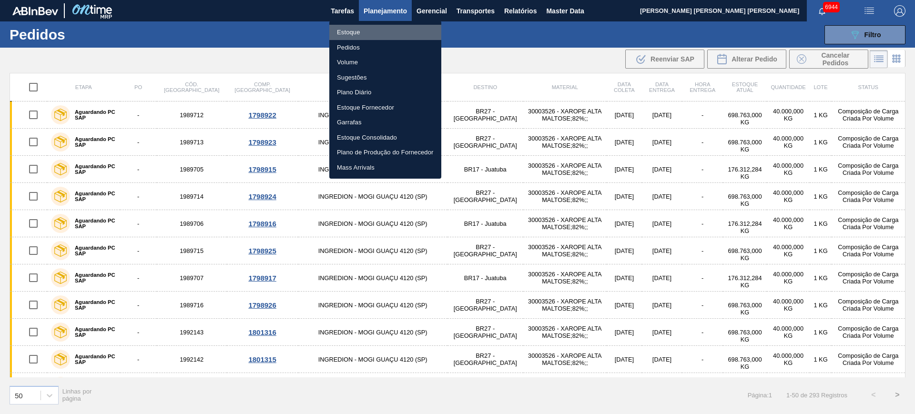
click at [366, 34] on li "Estoque" at bounding box center [385, 32] width 112 height 15
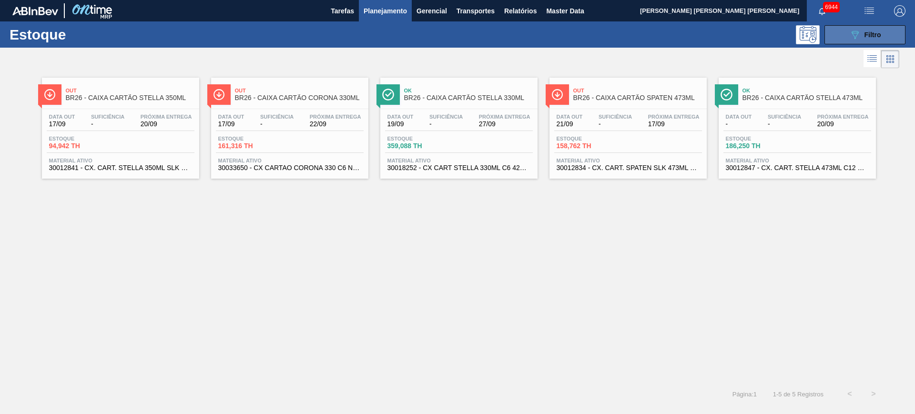
click at [849, 30] on icon "089F7B8B-B2A5-4AFE-B5C0-19BA573D28AC" at bounding box center [854, 34] width 11 height 11
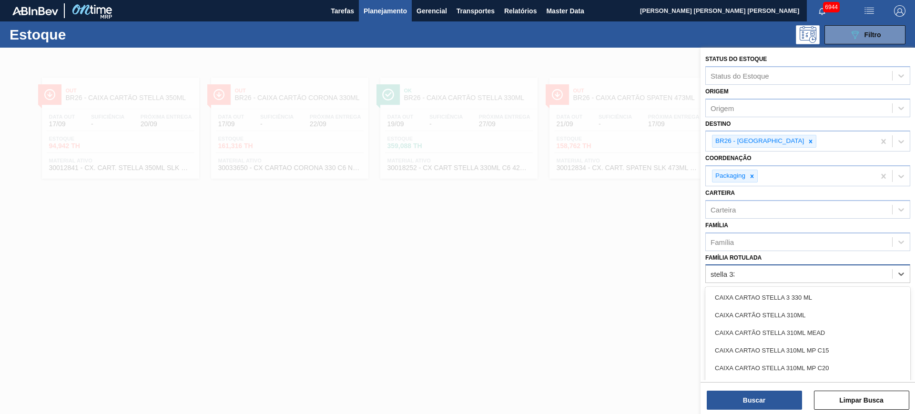
type Rotulada "stella 330"
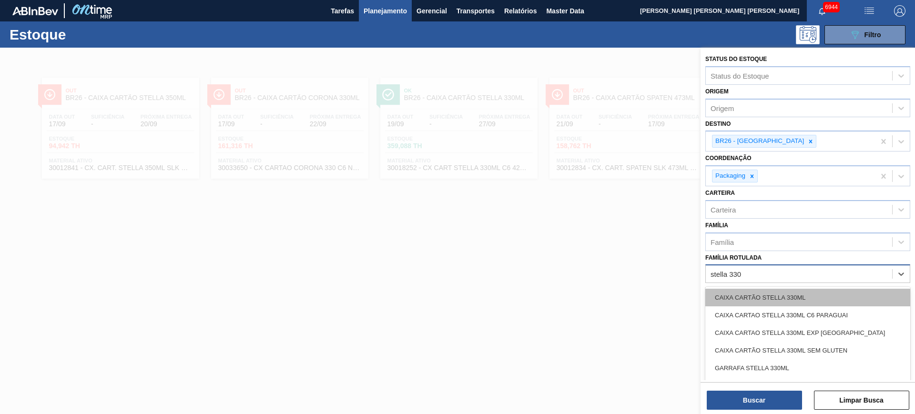
click at [851, 292] on div "CAIXA CARTÃO STELLA 330ML" at bounding box center [807, 298] width 205 height 18
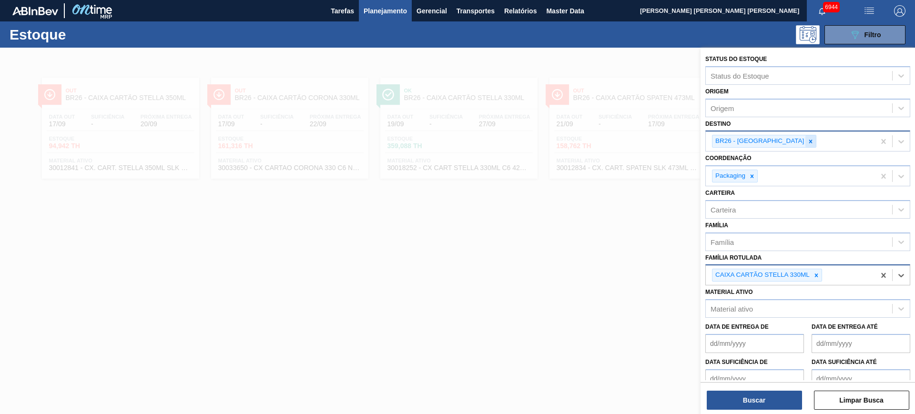
click at [807, 143] on icon at bounding box center [810, 141] width 7 height 7
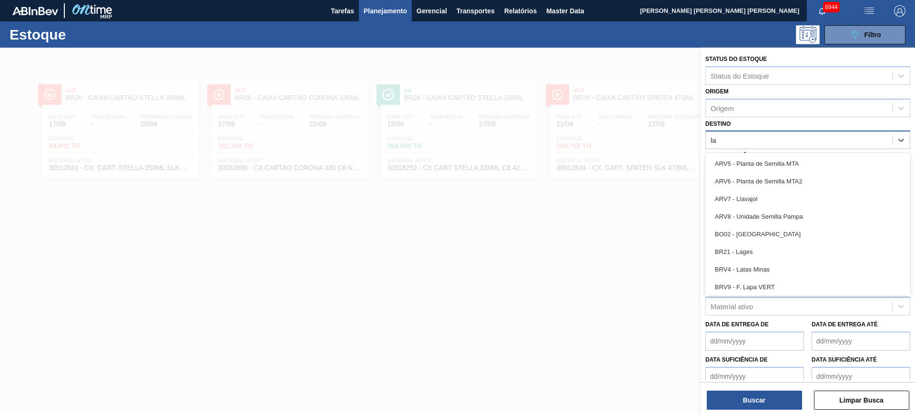
type input "lag"
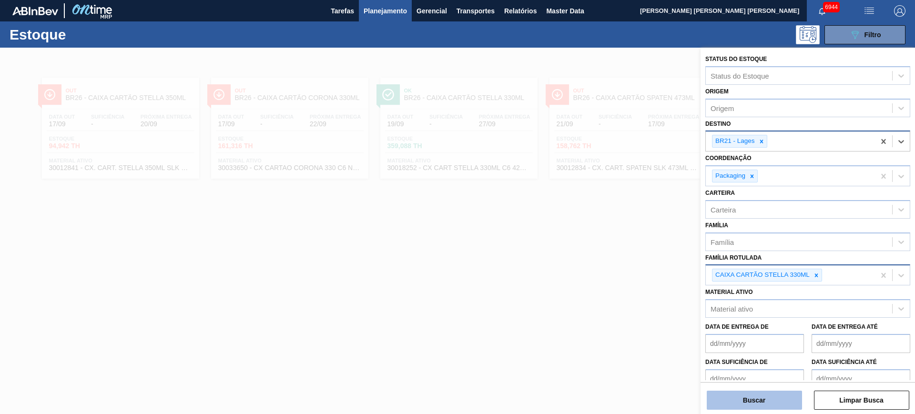
click at [775, 400] on button "Buscar" at bounding box center [754, 400] width 95 height 19
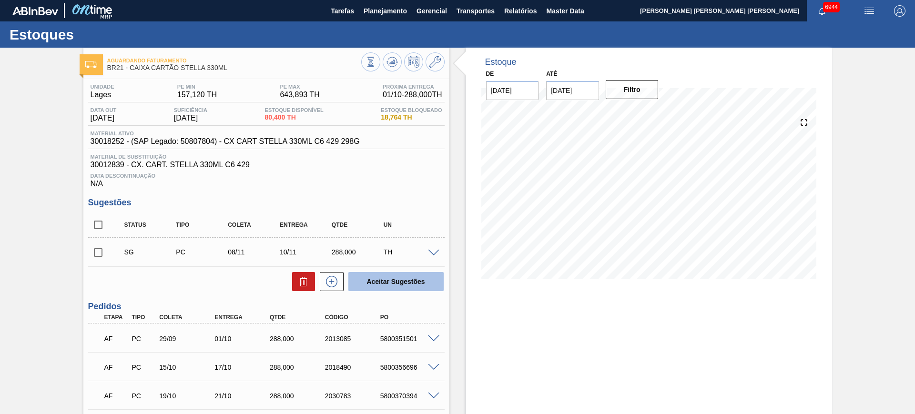
scroll to position [102, 0]
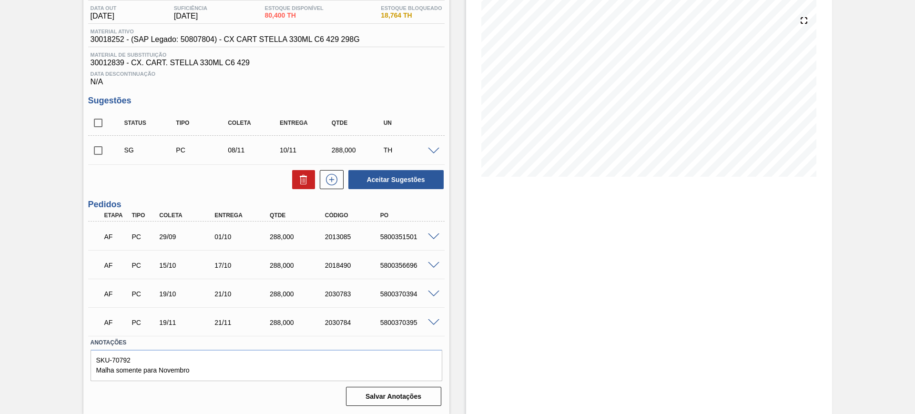
click at [436, 234] on span at bounding box center [433, 237] width 11 height 7
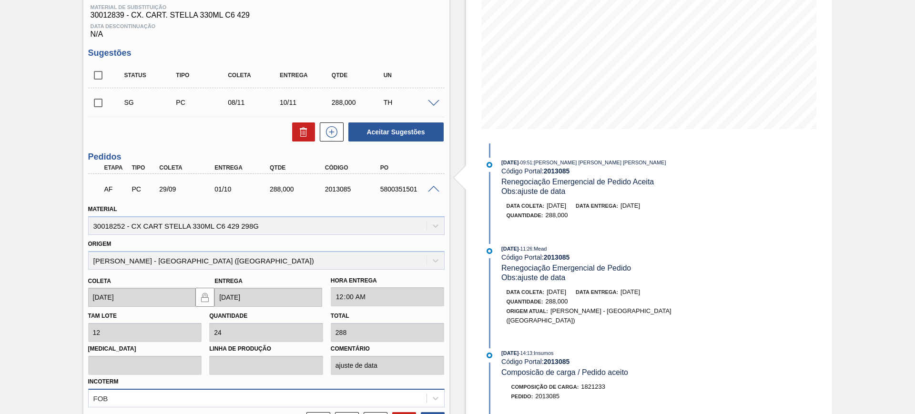
scroll to position [221, 0]
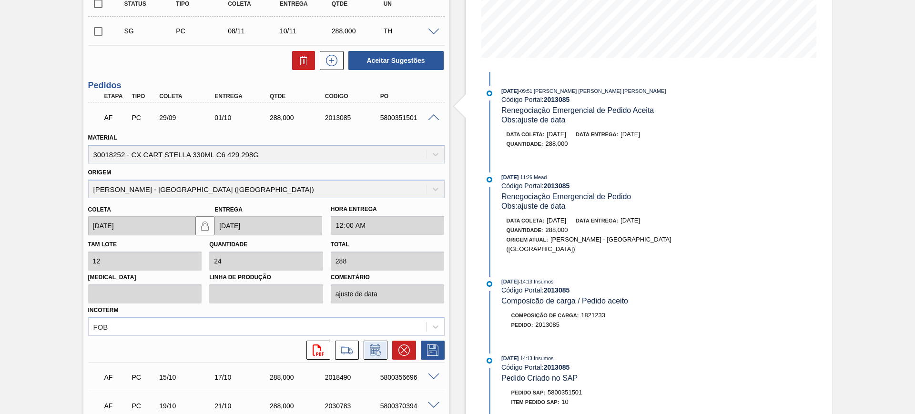
click at [376, 347] on icon at bounding box center [375, 350] width 15 height 11
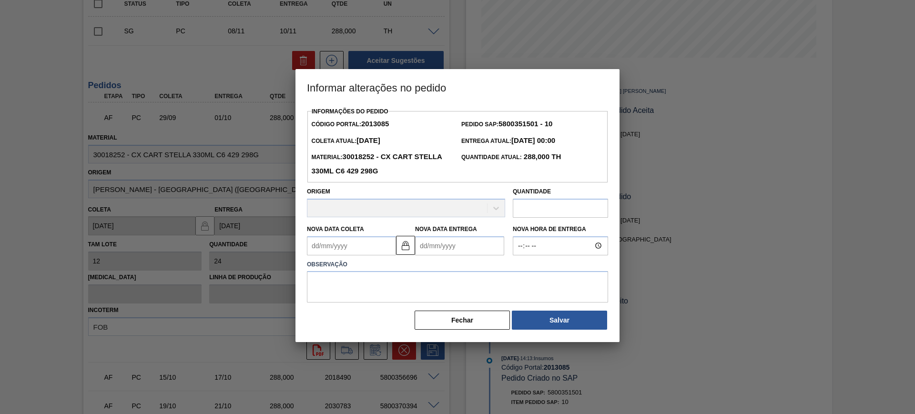
click at [368, 253] on Coleta2013085 "Nova Data Coleta" at bounding box center [351, 245] width 89 height 19
click at [432, 246] on Entrega2013085 "Nova Data Entrega" at bounding box center [459, 245] width 89 height 19
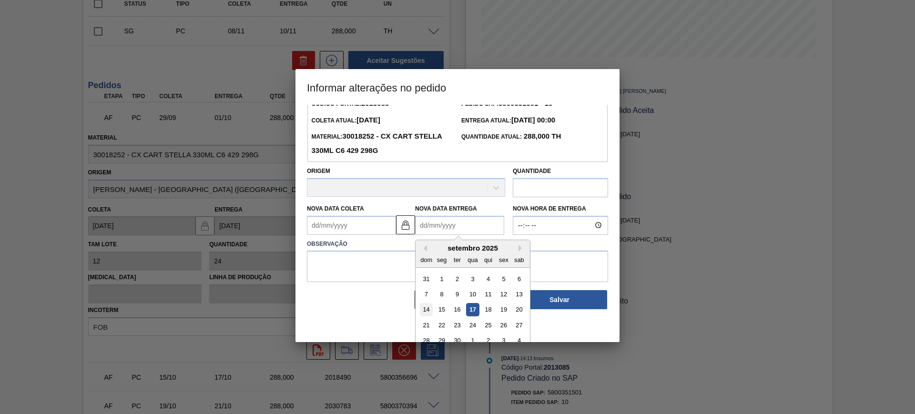
scroll to position [32, 0]
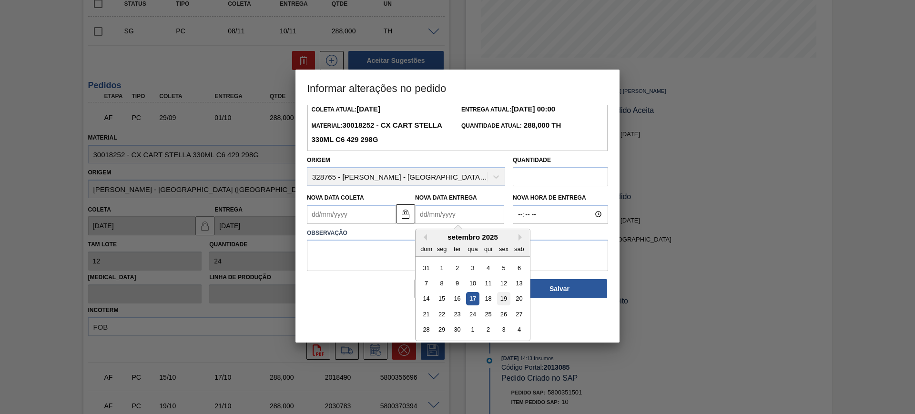
click at [498, 300] on div "19" at bounding box center [503, 298] width 13 height 13
type Coleta2013085 "[DATE]"
type Entrega2013085 "19/09/2025"
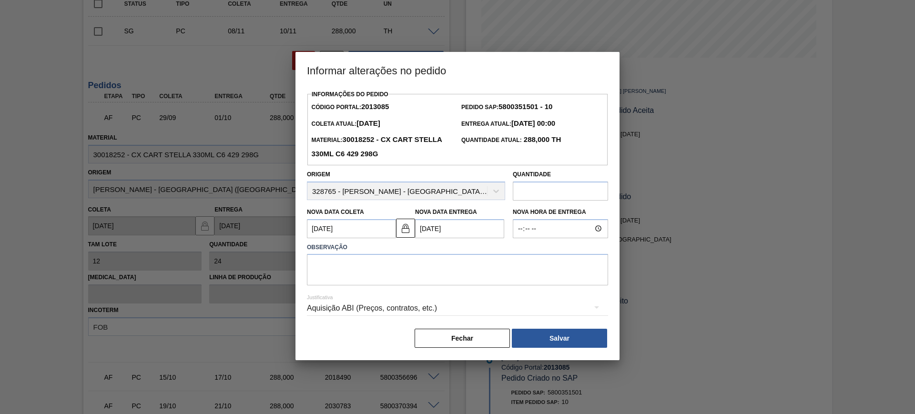
click at [469, 291] on div "Justificativa Aquisição ABI (Preços, contratos, etc.)" at bounding box center [457, 302] width 301 height 34
click at [406, 231] on img at bounding box center [405, 228] width 11 height 11
click at [370, 228] on Coleta2013085 "[DATE]" at bounding box center [351, 228] width 89 height 19
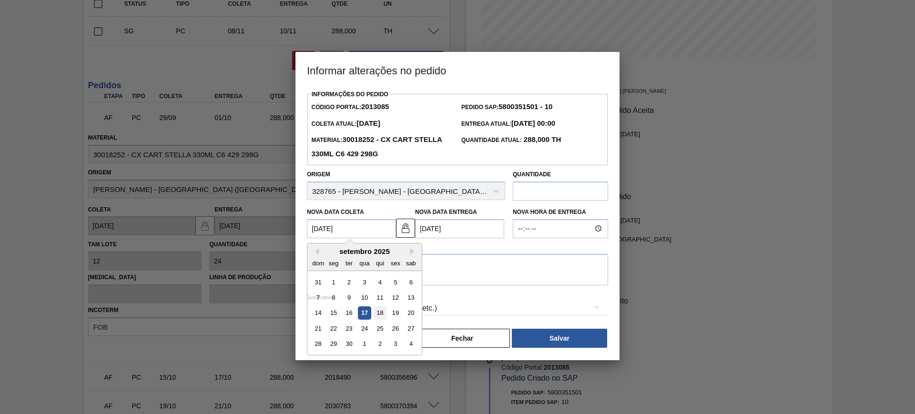
click at [381, 314] on div "18" at bounding box center [380, 312] width 13 height 13
type Coleta2013085 "[DATE]"
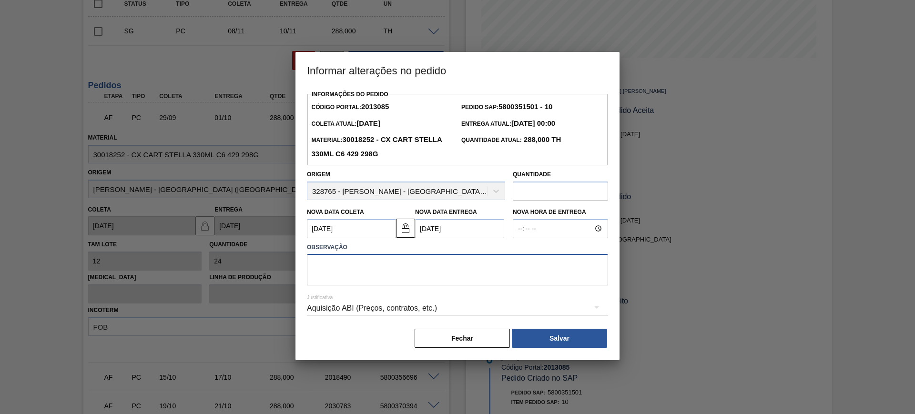
click at [388, 279] on textarea at bounding box center [457, 269] width 301 height 31
type textarea "AJUSTE DATA"
click at [407, 300] on div "Aquisição ABI (Preços, contratos, etc.)" at bounding box center [457, 308] width 301 height 27
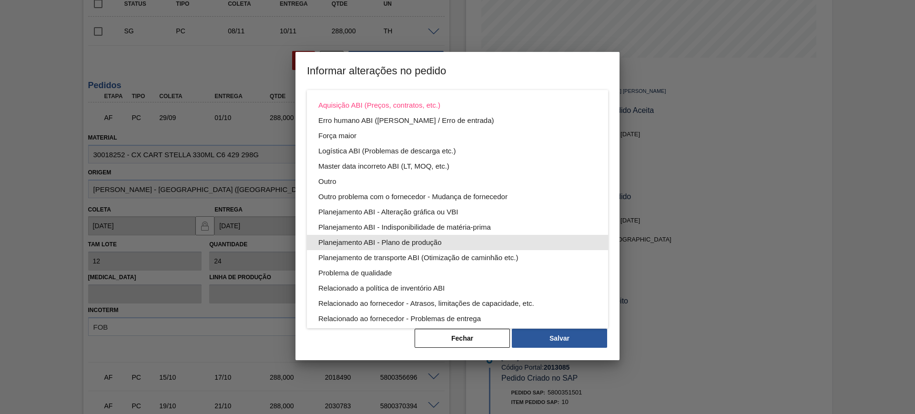
click at [482, 246] on div "Planejamento ABI - Plano de produção" at bounding box center [457, 242] width 278 height 15
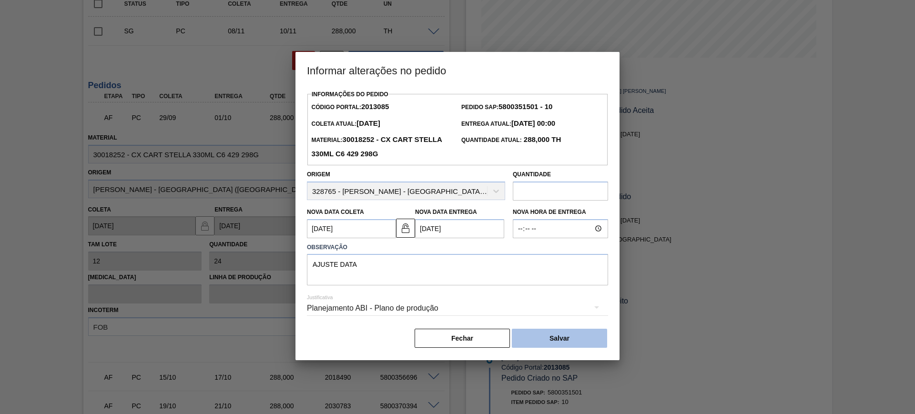
click at [570, 337] on button "Salvar" at bounding box center [559, 338] width 95 height 19
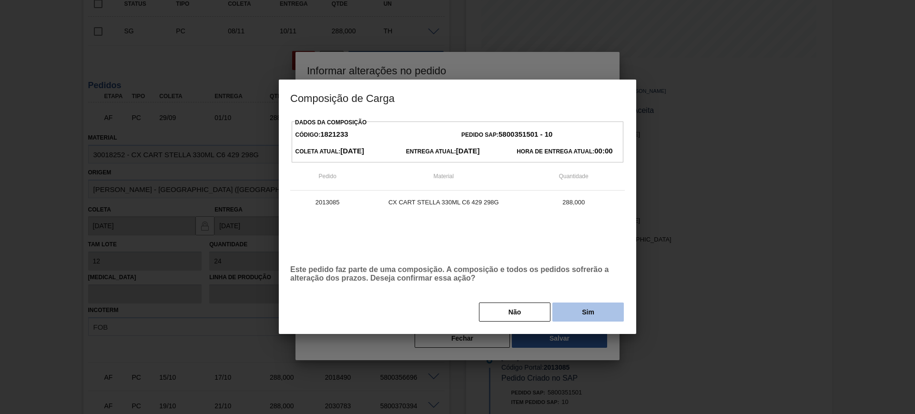
click at [593, 310] on button "Sim" at bounding box center [587, 312] width 71 height 19
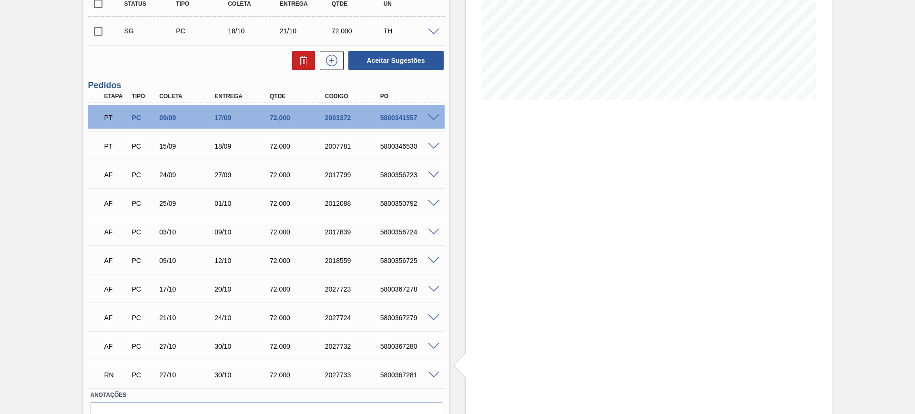
scroll to position [231, 0]
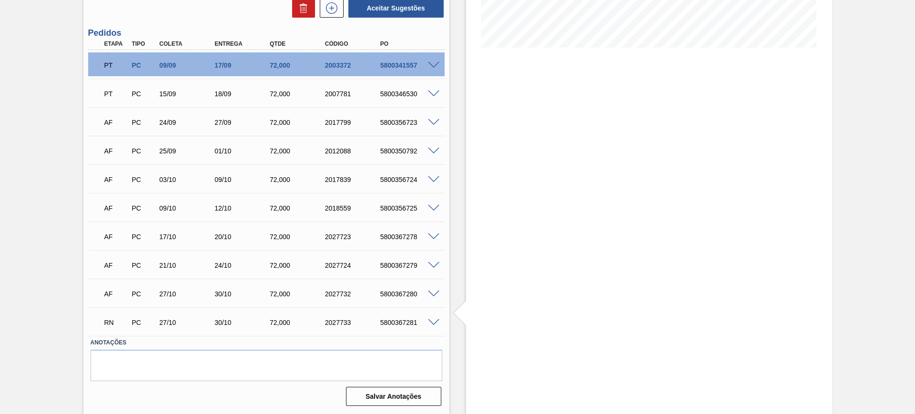
click at [433, 324] on span at bounding box center [433, 322] width 11 height 7
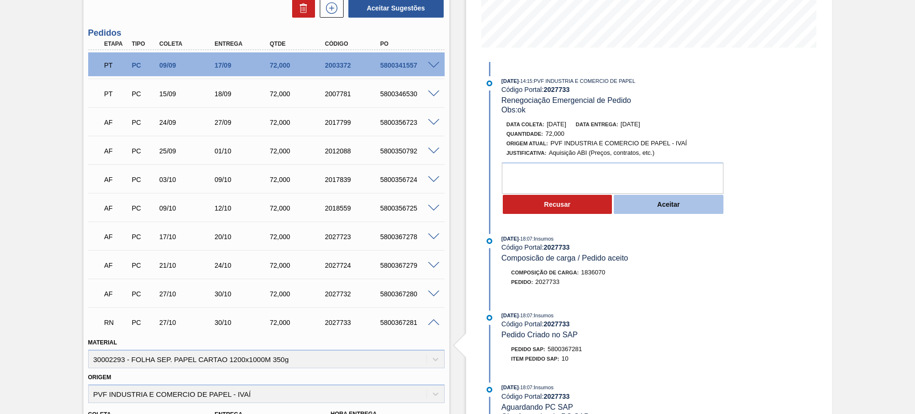
click at [655, 211] on button "Aceitar" at bounding box center [669, 204] width 110 height 19
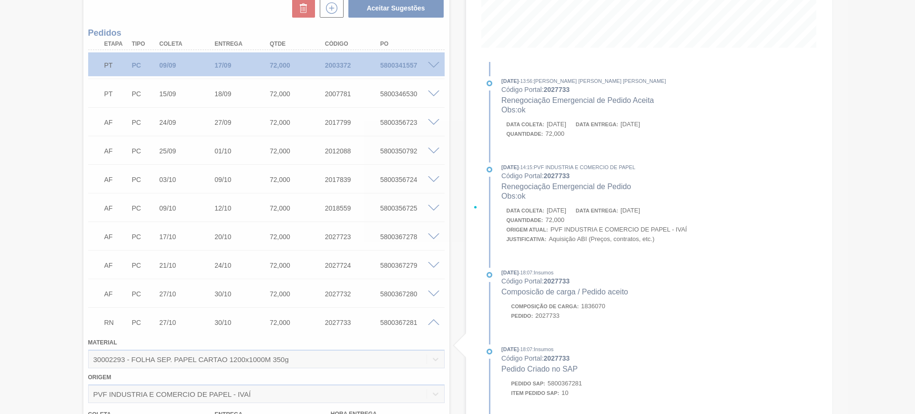
type input "ok"
type input "[DATE]"
